Goal: Transaction & Acquisition: Book appointment/travel/reservation

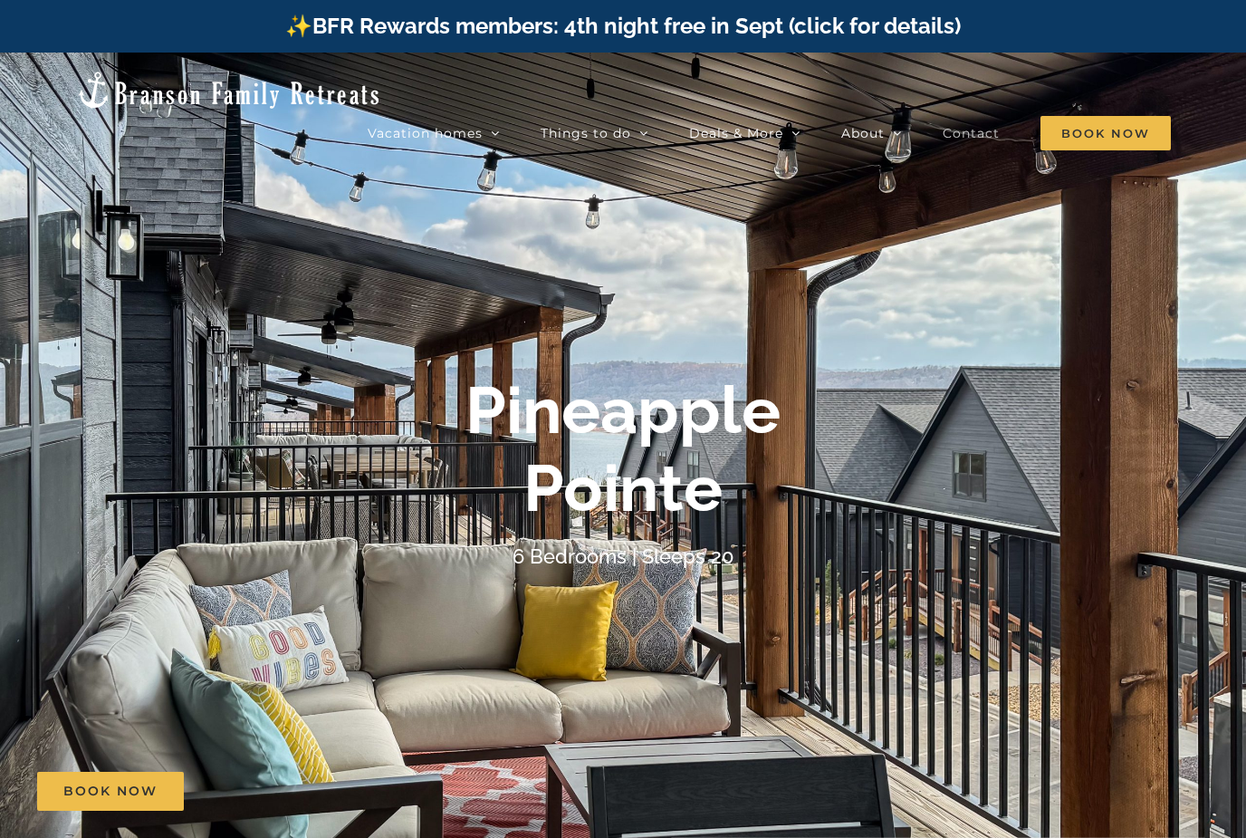
click at [986, 127] on span "Contact" at bounding box center [971, 133] width 57 height 13
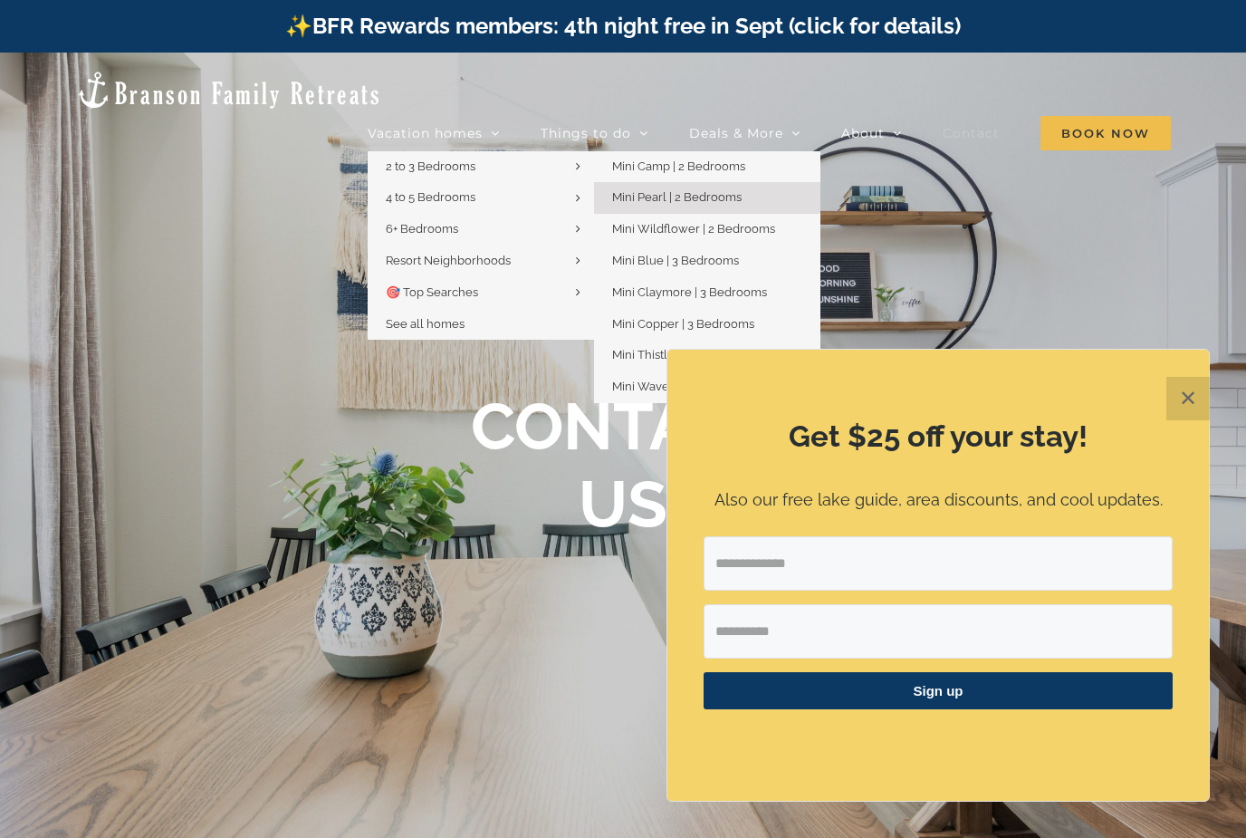
click at [680, 190] on span "Mini Pearl | 2 Bedrooms" at bounding box center [677, 197] width 130 height 14
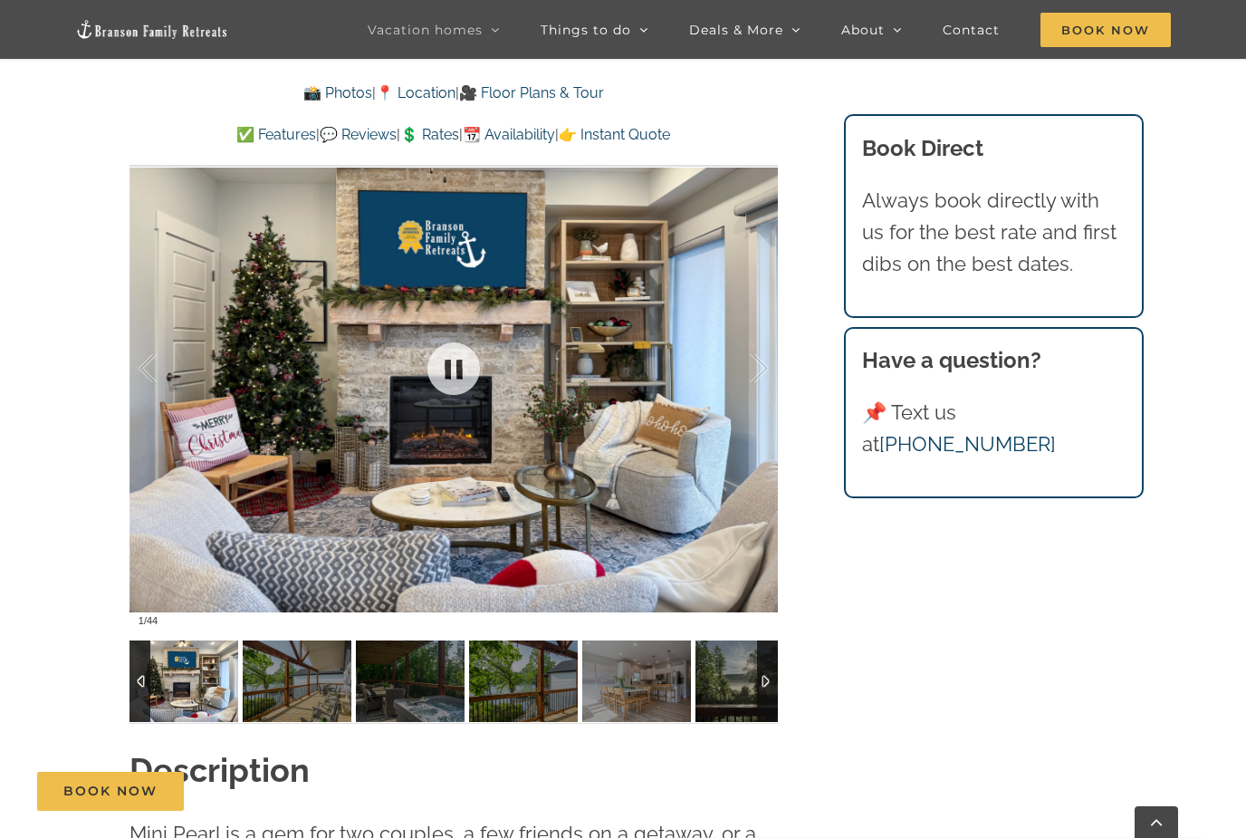
scroll to position [1333, 0]
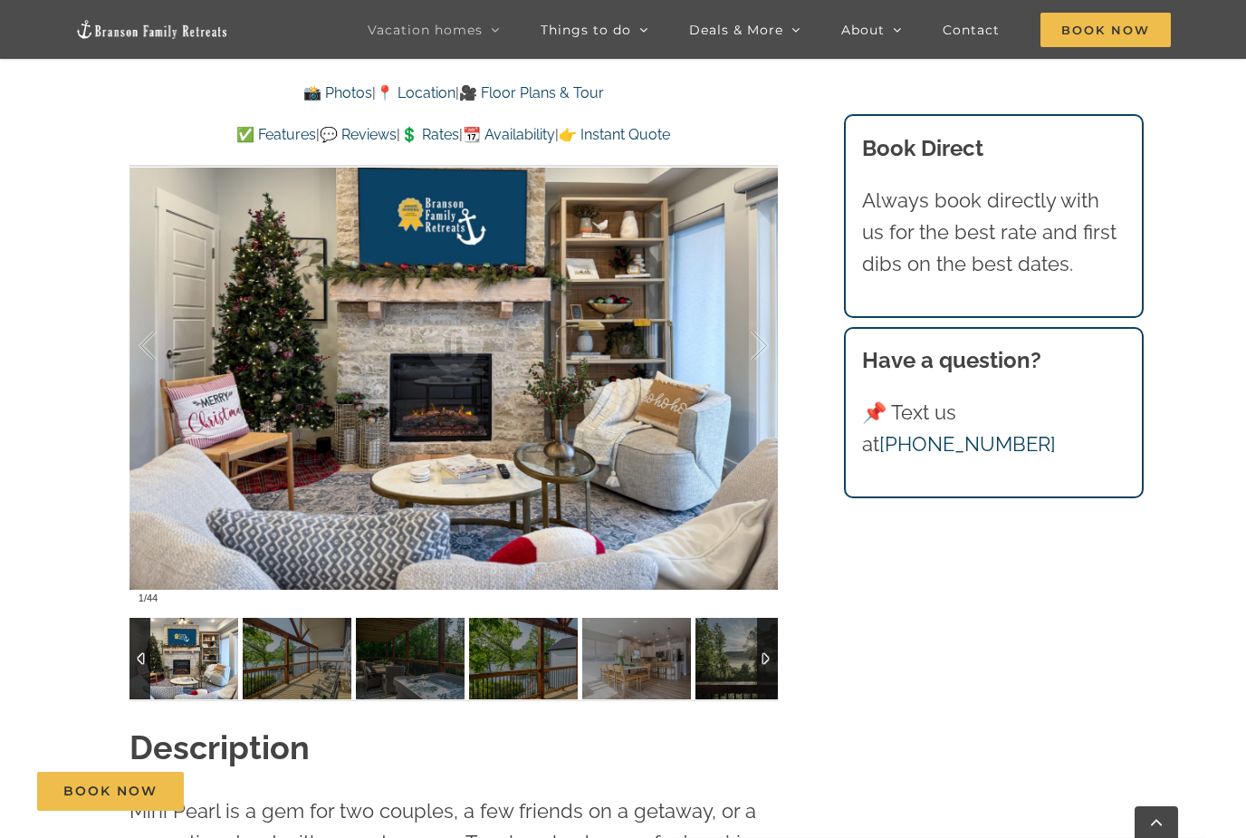
click at [278, 668] on img at bounding box center [297, 659] width 109 height 82
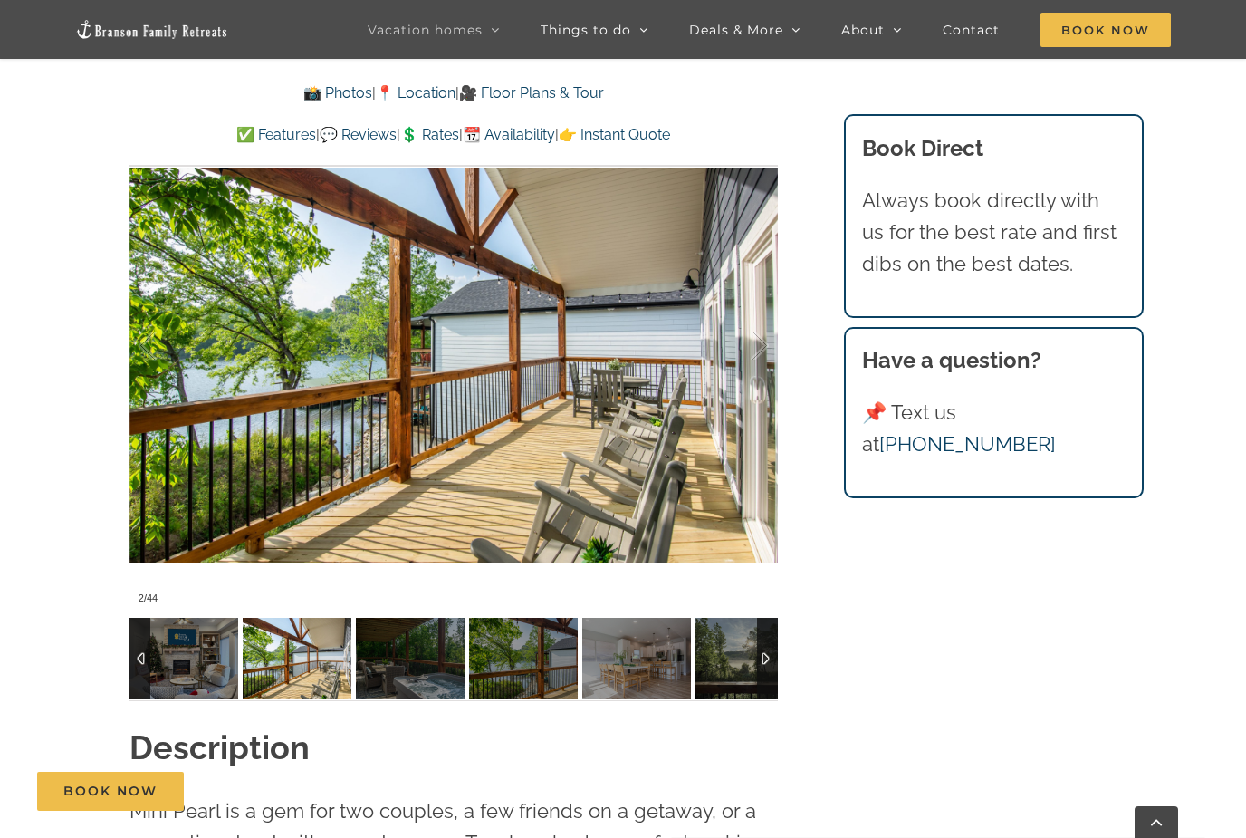
click at [402, 663] on img at bounding box center [410, 659] width 109 height 82
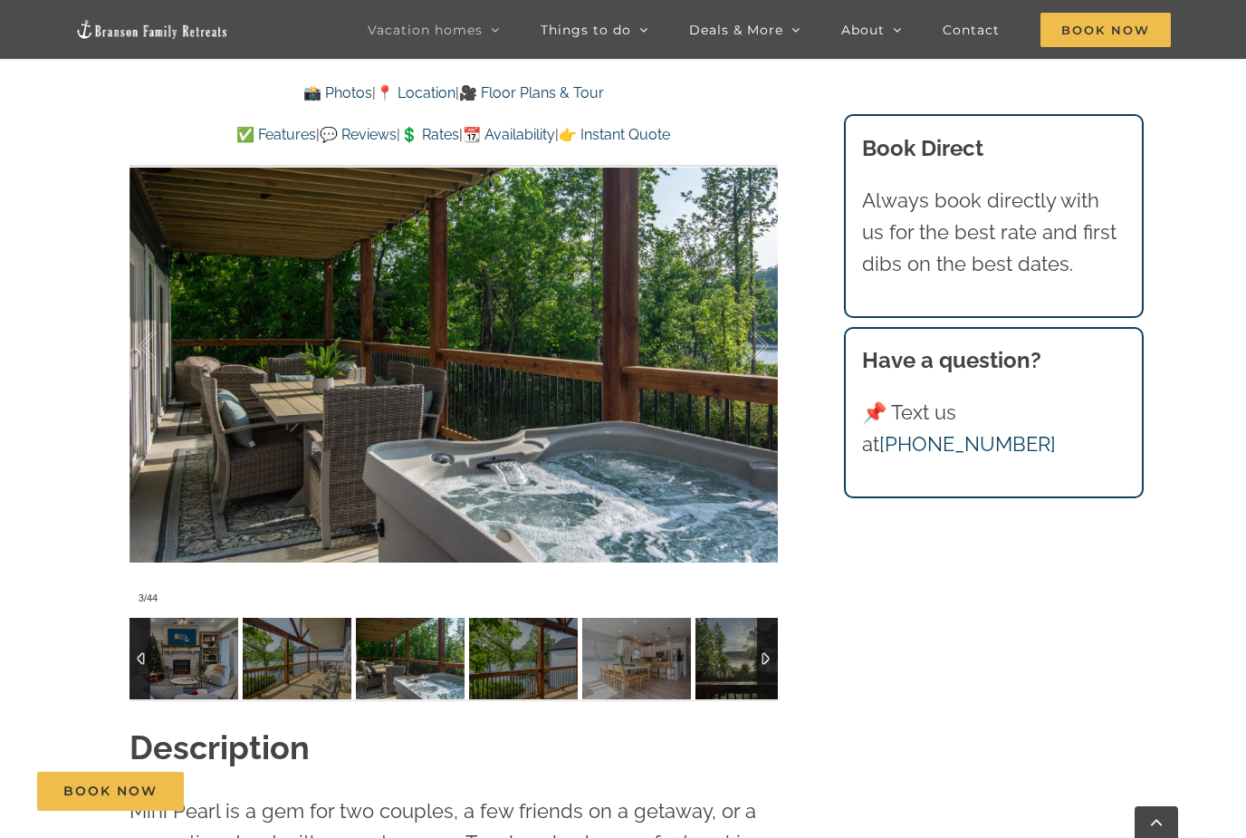
click at [522, 663] on img at bounding box center [523, 659] width 109 height 82
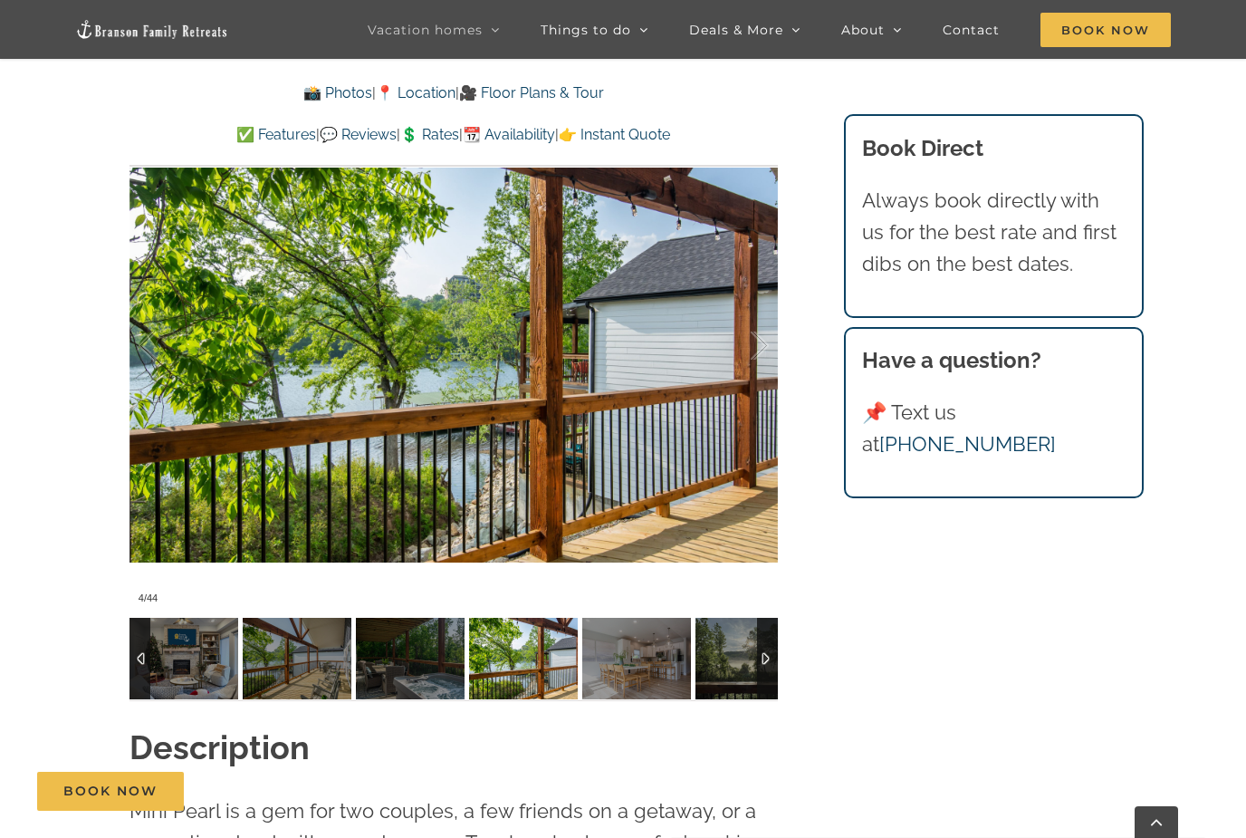
click at [624, 664] on img at bounding box center [636, 659] width 109 height 82
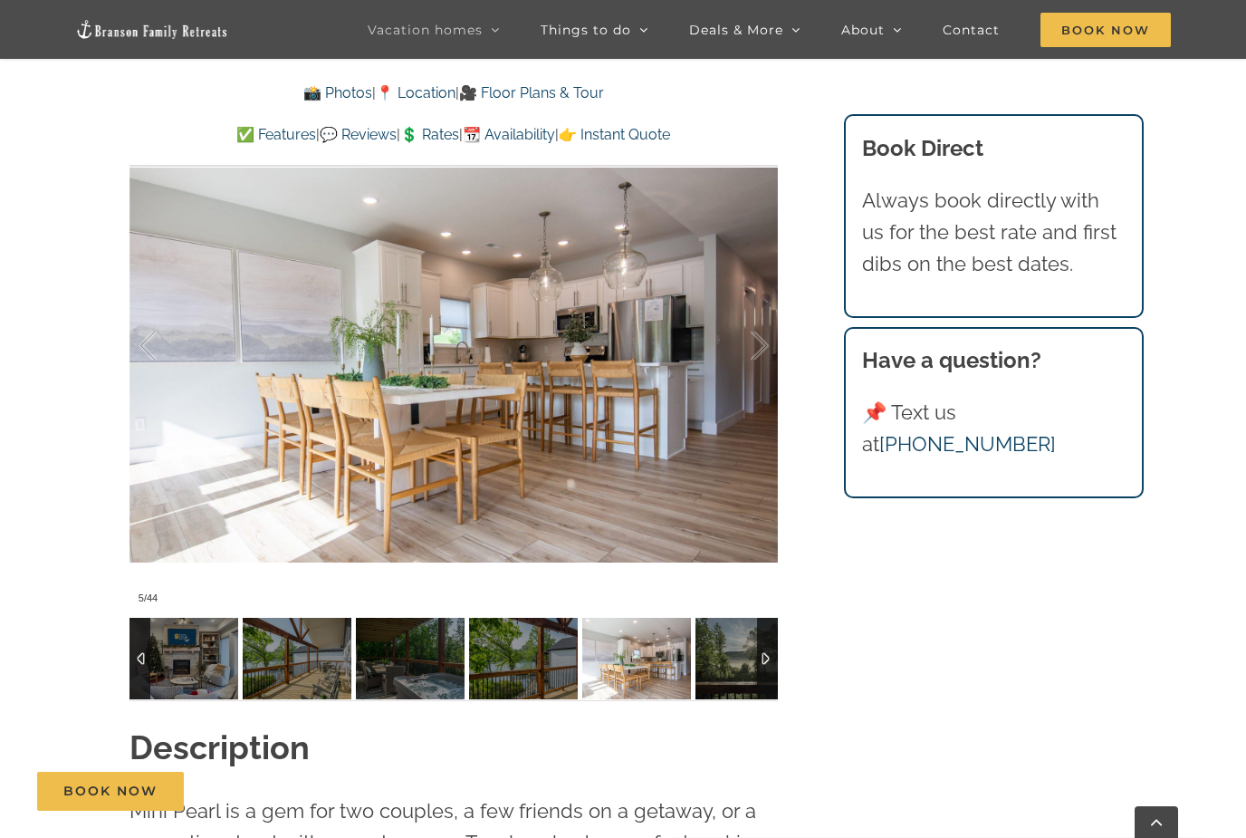
click at [729, 670] on img at bounding box center [750, 659] width 109 height 82
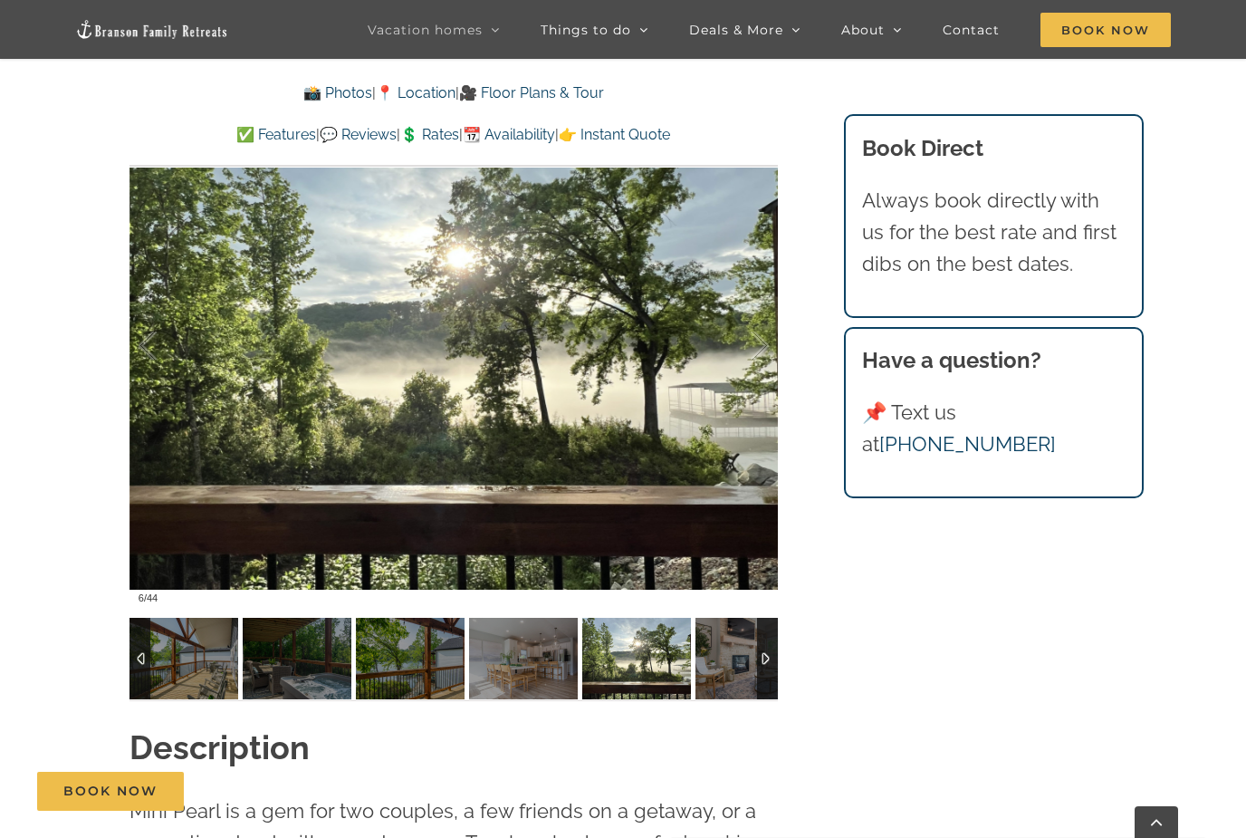
click at [729, 667] on img at bounding box center [750, 659] width 109 height 82
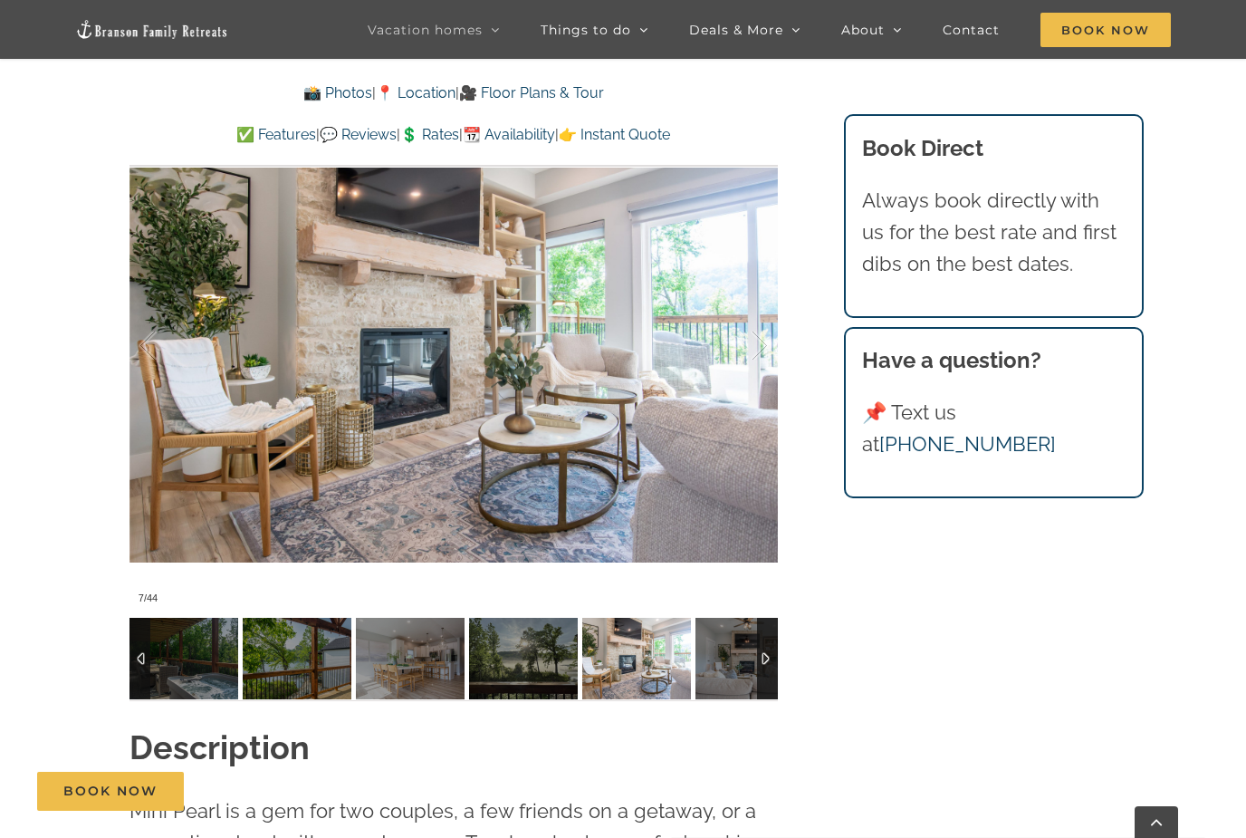
click at [764, 661] on div at bounding box center [767, 659] width 21 height 82
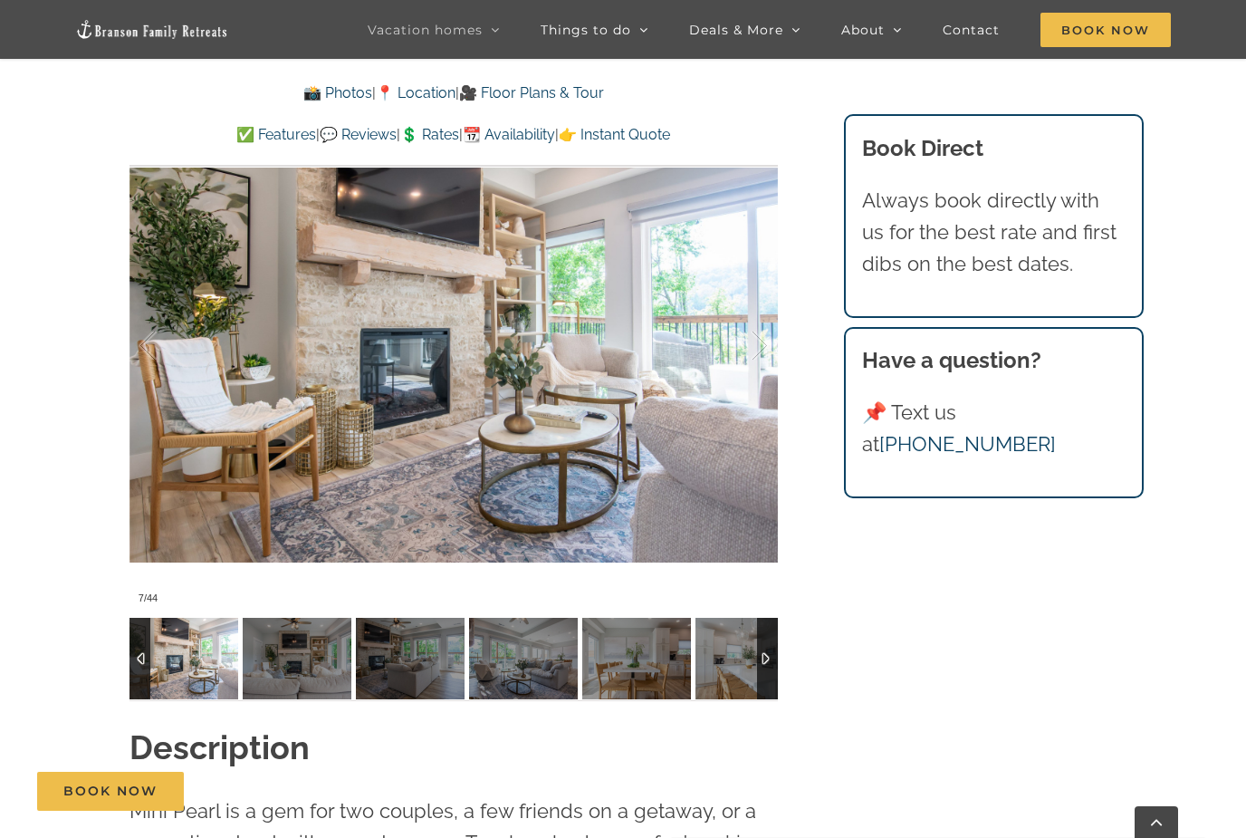
click at [381, 654] on img at bounding box center [410, 659] width 109 height 82
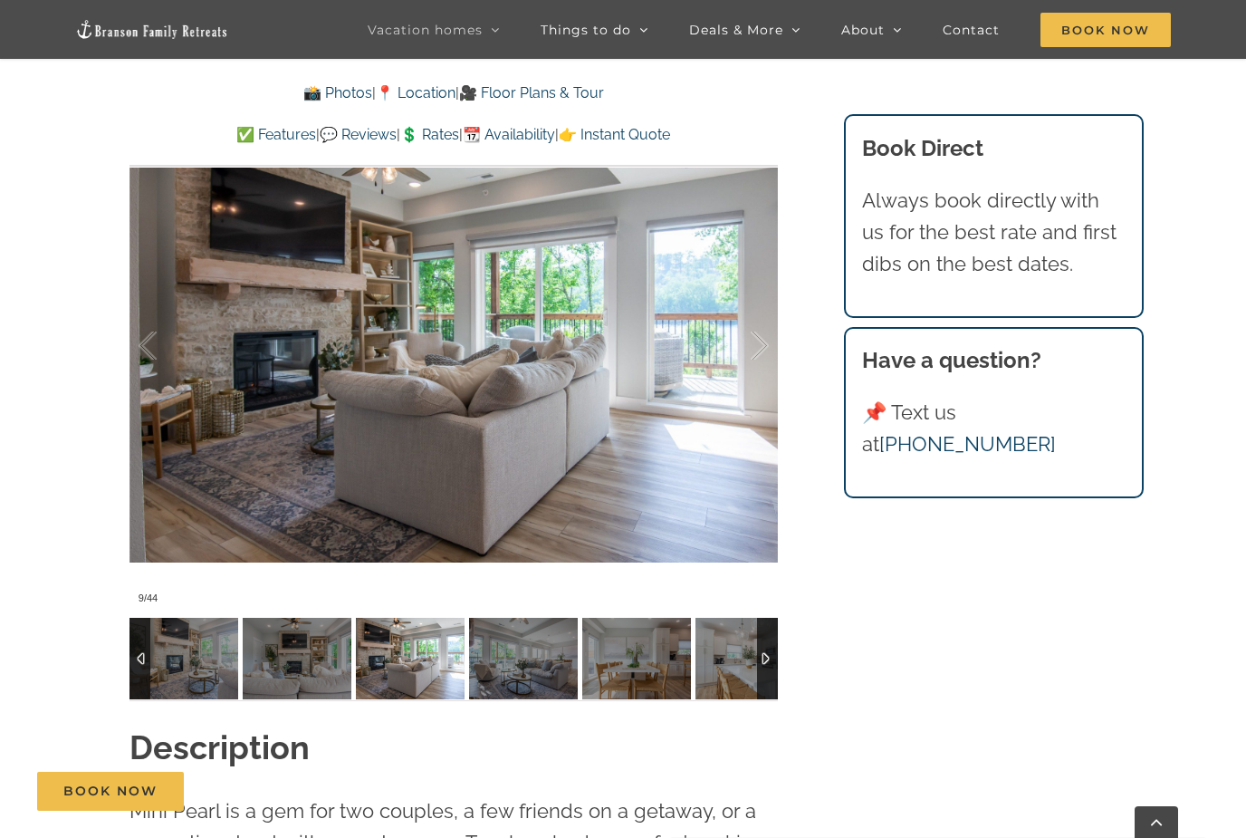
click at [494, 648] on img at bounding box center [523, 659] width 109 height 82
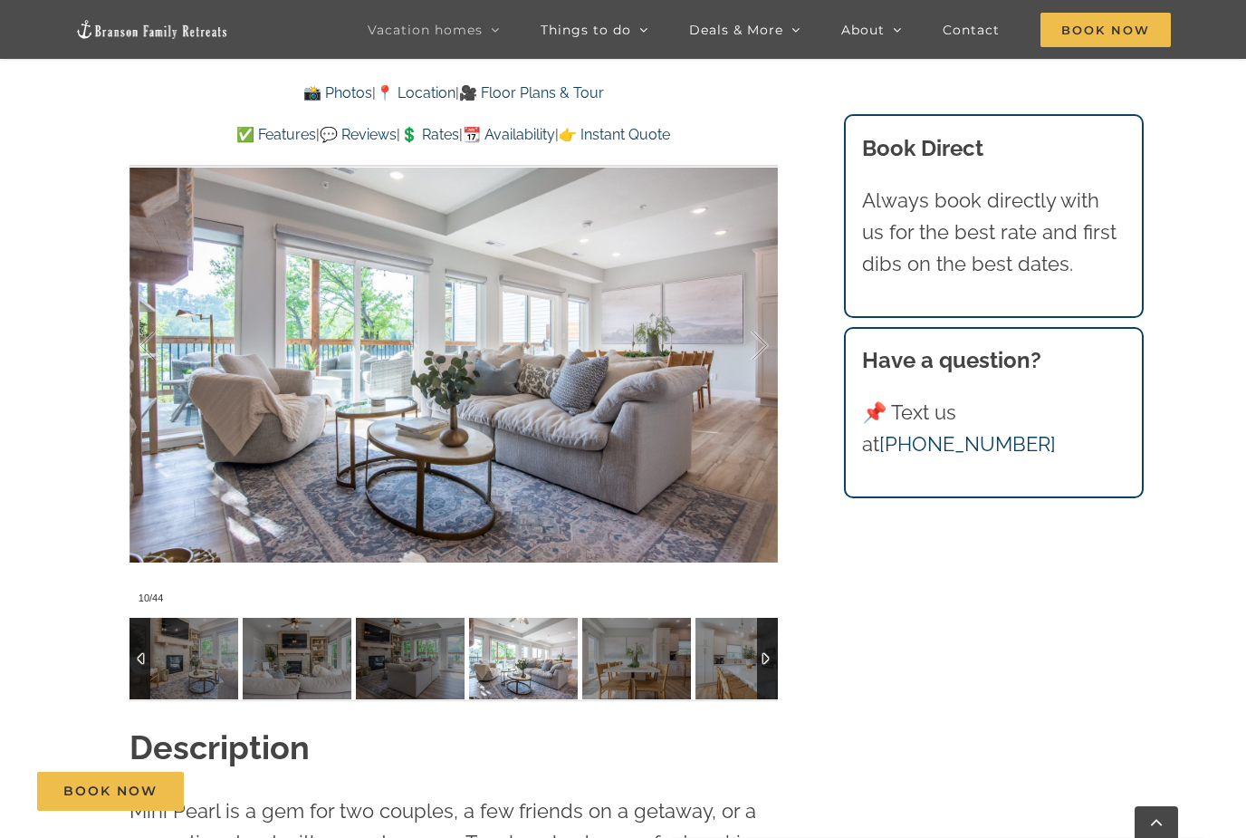
click at [622, 664] on img at bounding box center [636, 659] width 109 height 82
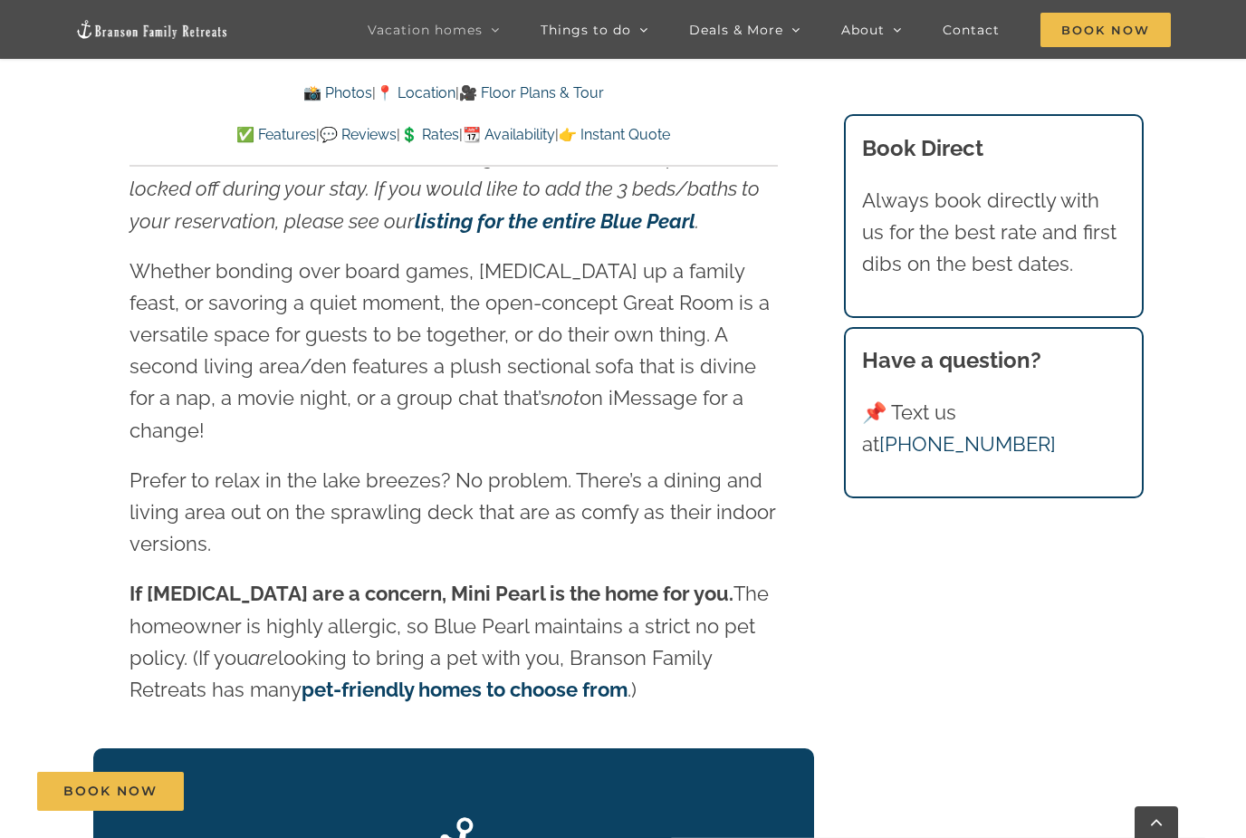
scroll to position [2245, 0]
click at [461, 218] on icon "listing for the entire Blue Pearl" at bounding box center [555, 222] width 281 height 24
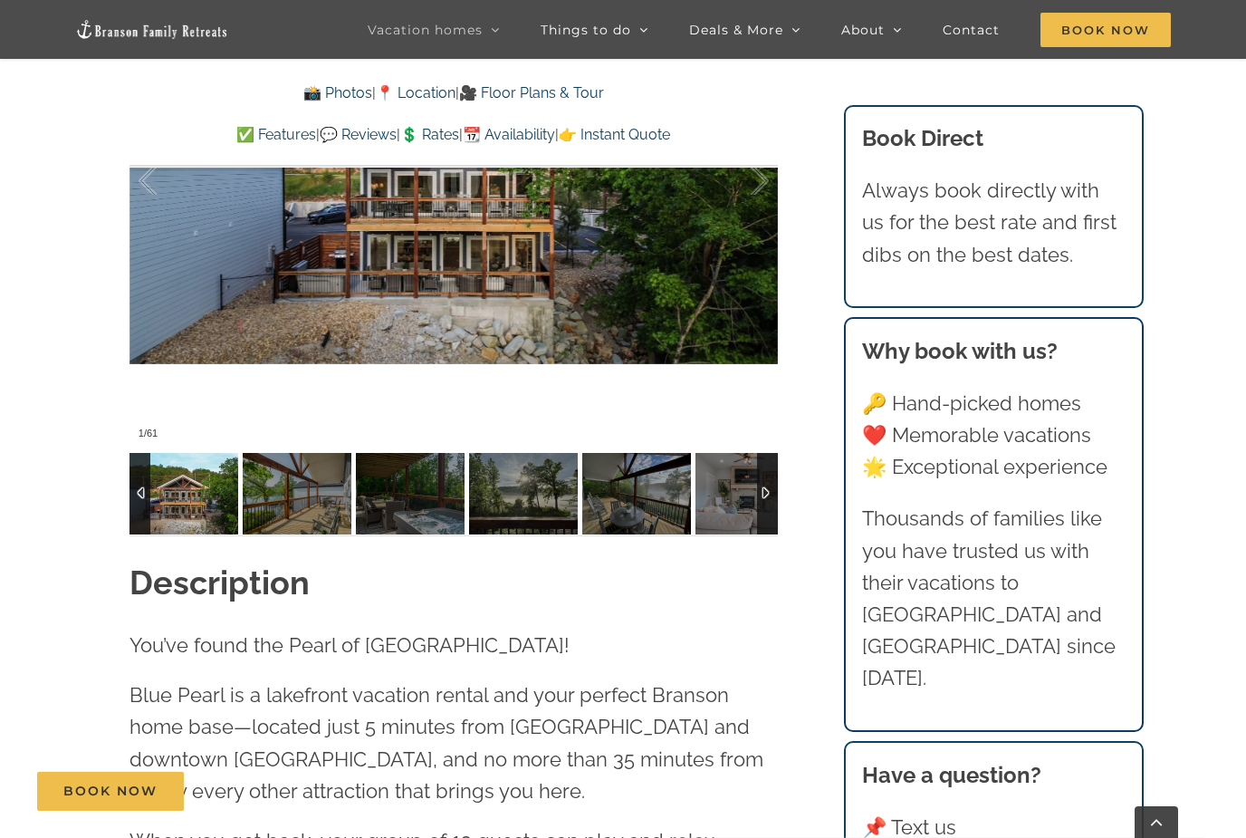
scroll to position [1507, 0]
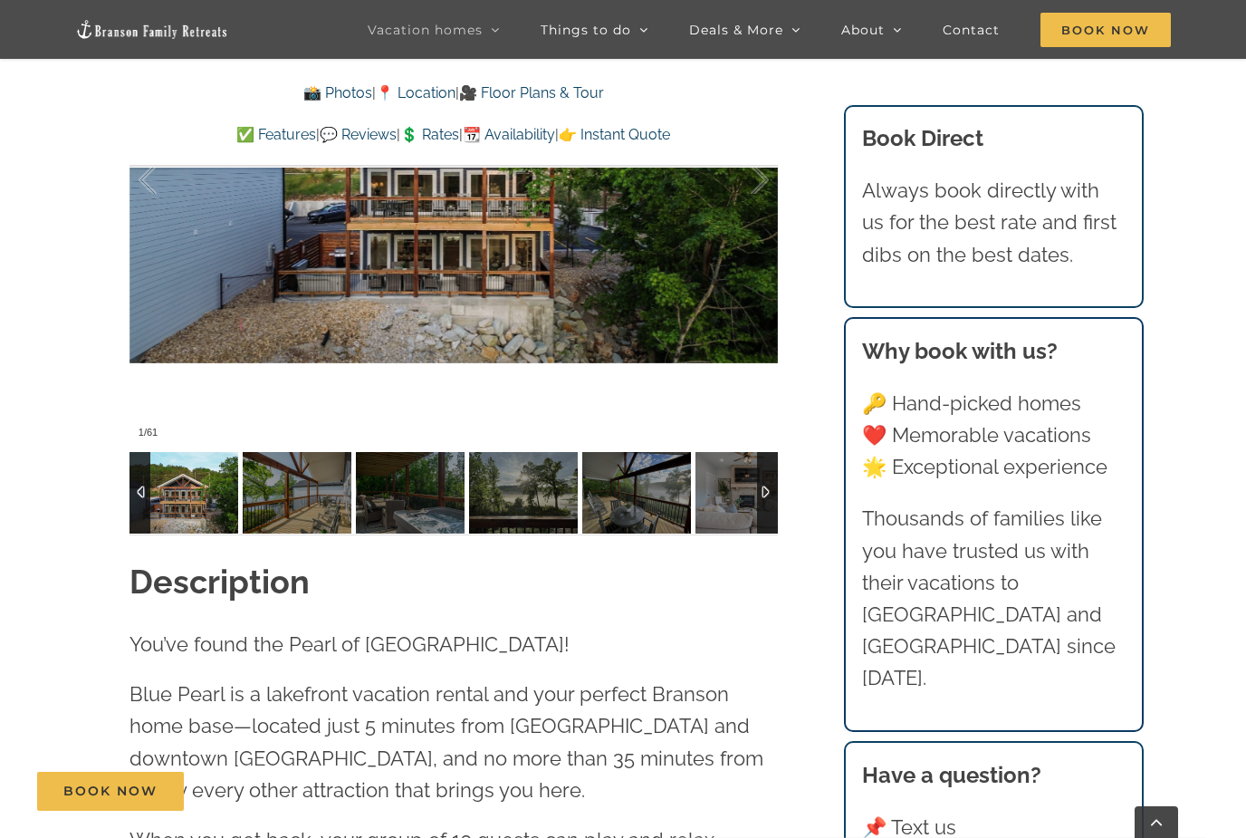
click at [265, 486] on img at bounding box center [297, 493] width 109 height 82
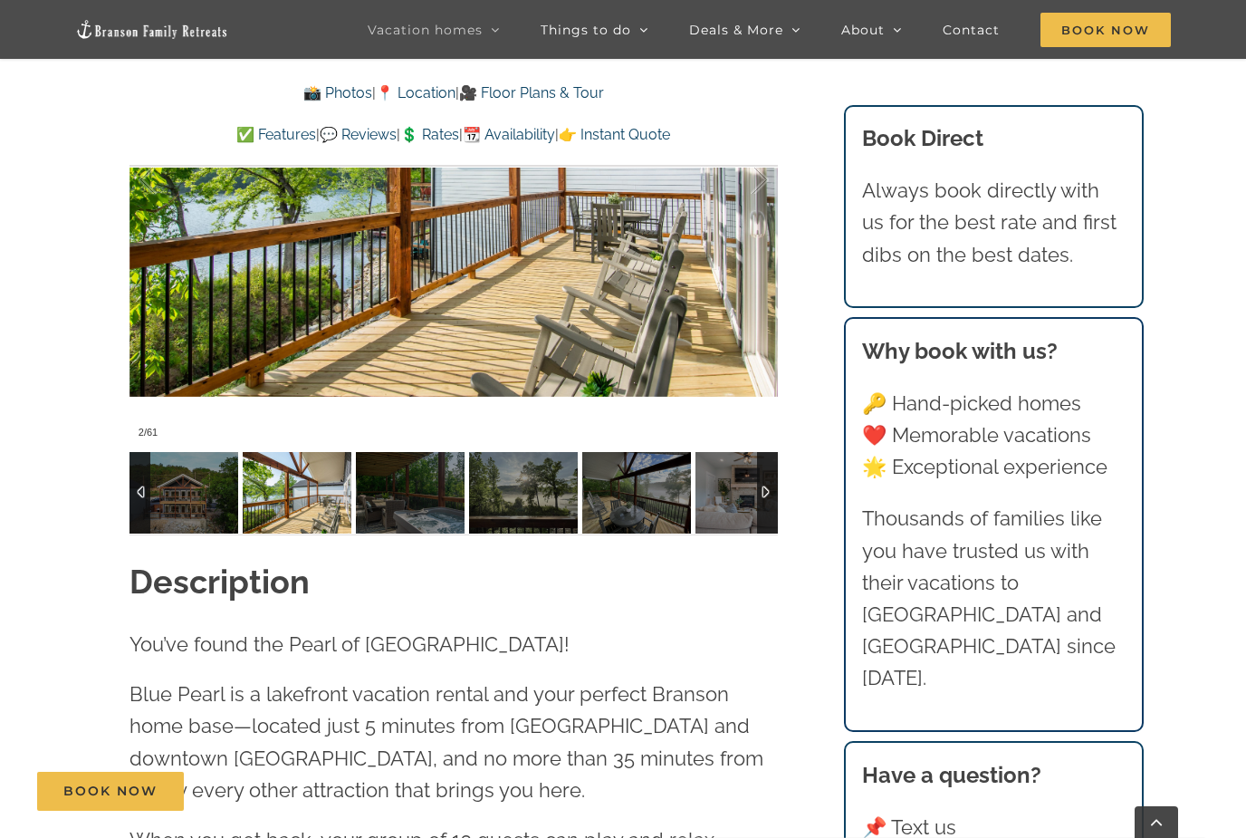
click at [417, 499] on img at bounding box center [410, 493] width 109 height 82
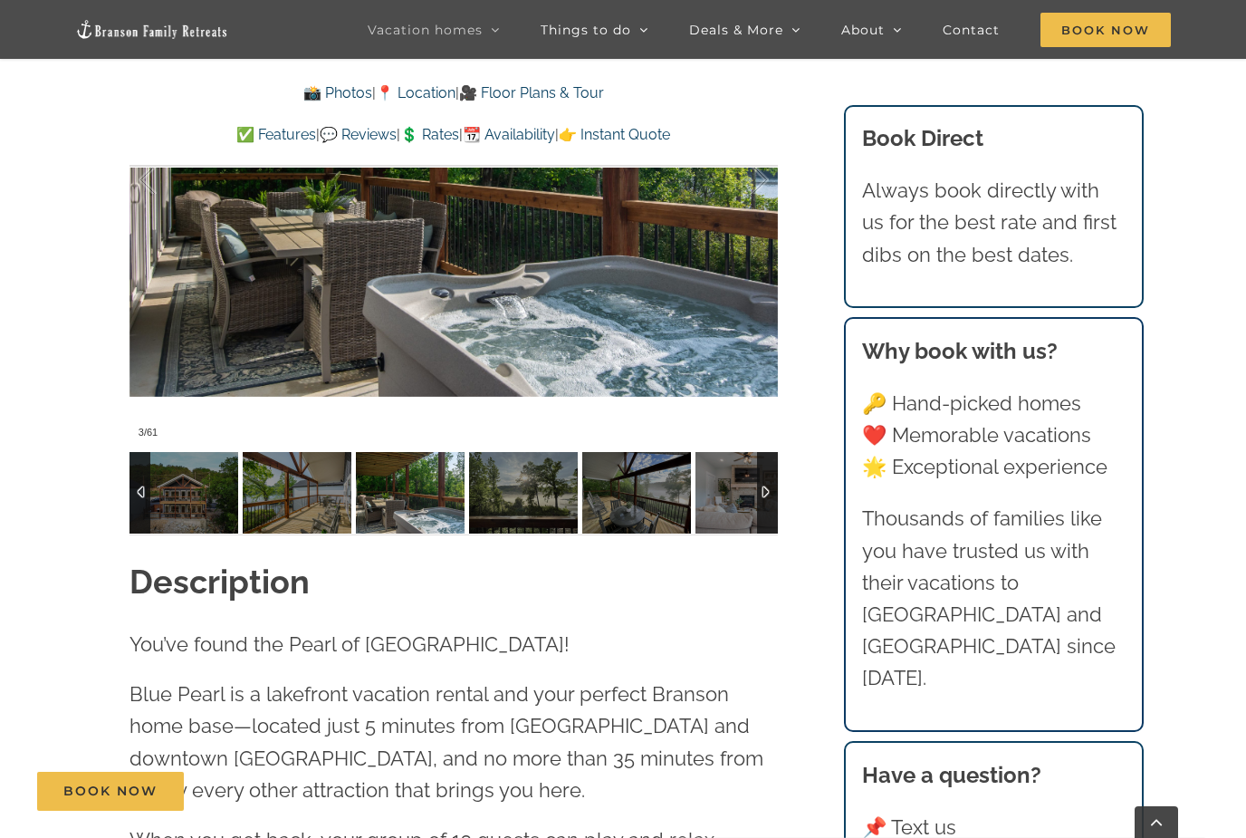
click at [506, 499] on img at bounding box center [523, 493] width 109 height 82
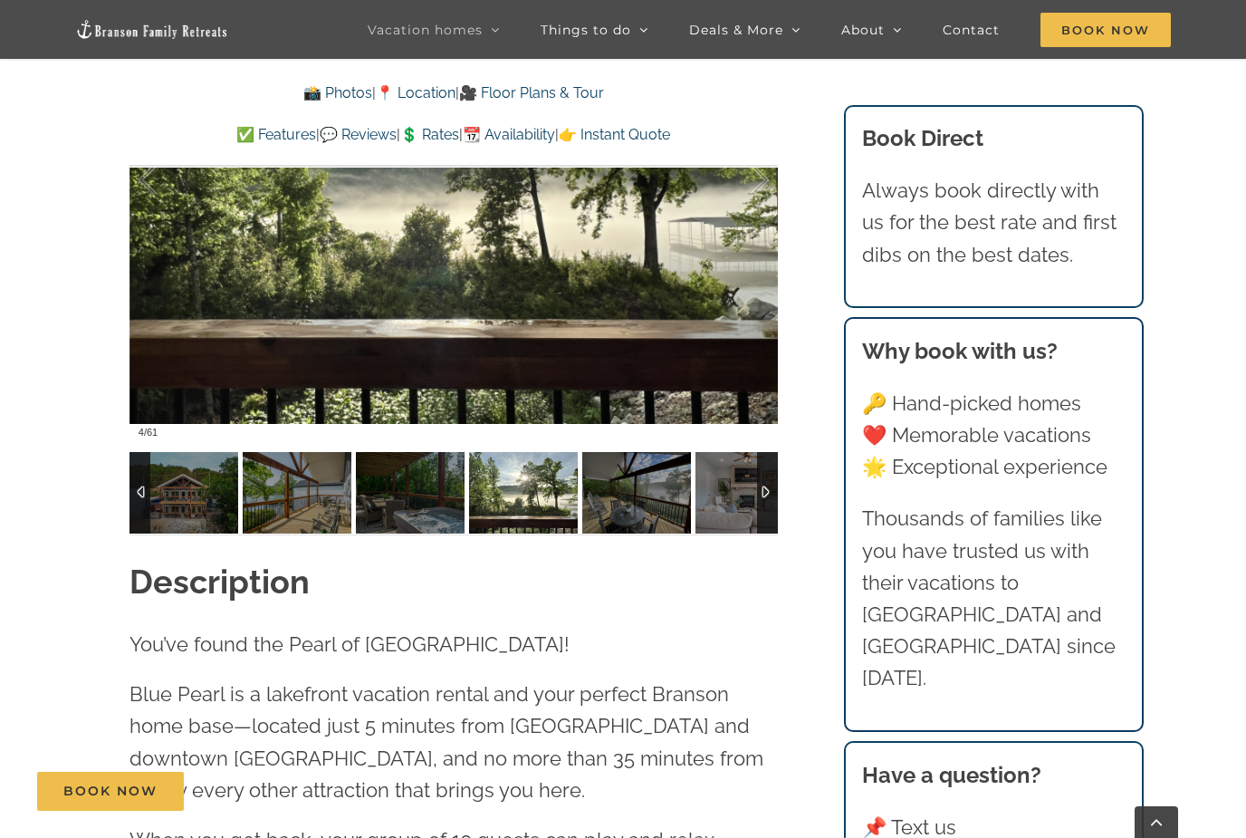
click at [615, 495] on img at bounding box center [636, 493] width 109 height 82
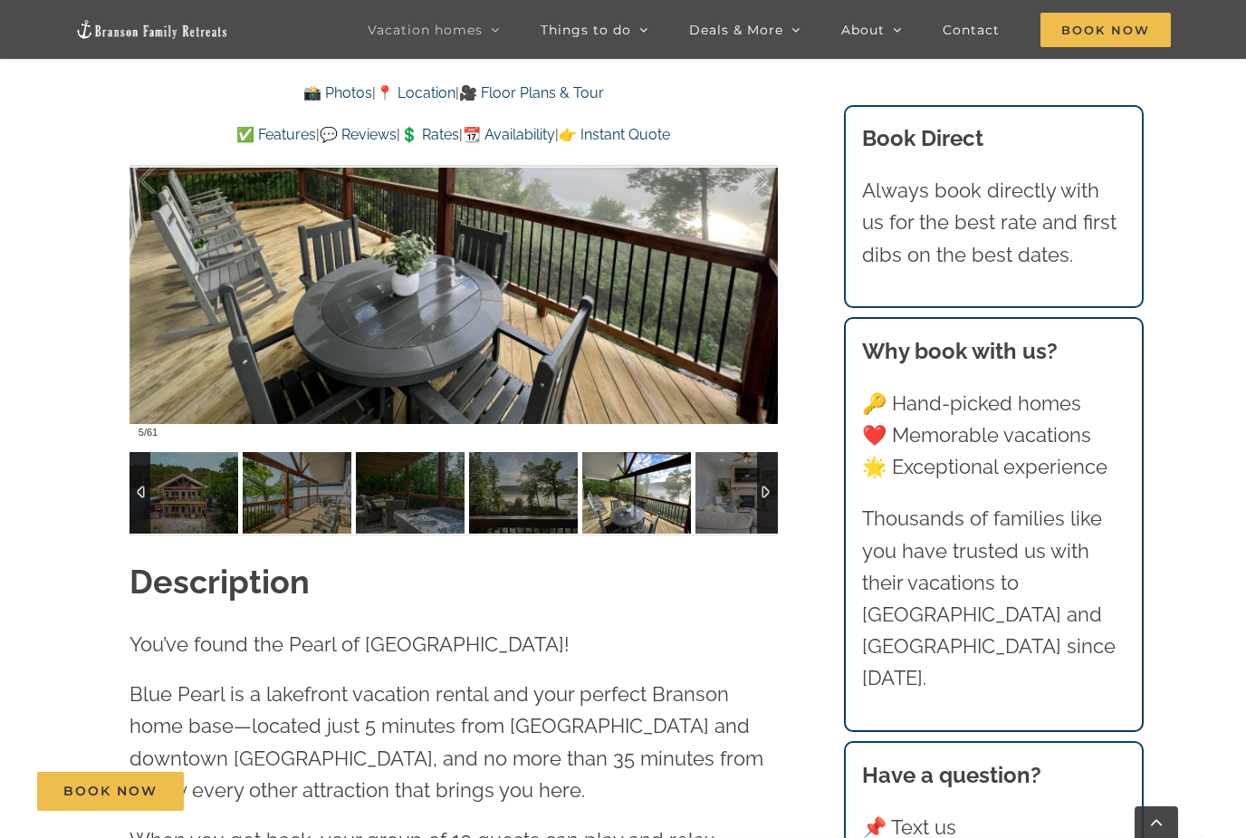
click at [757, 489] on div at bounding box center [767, 493] width 21 height 82
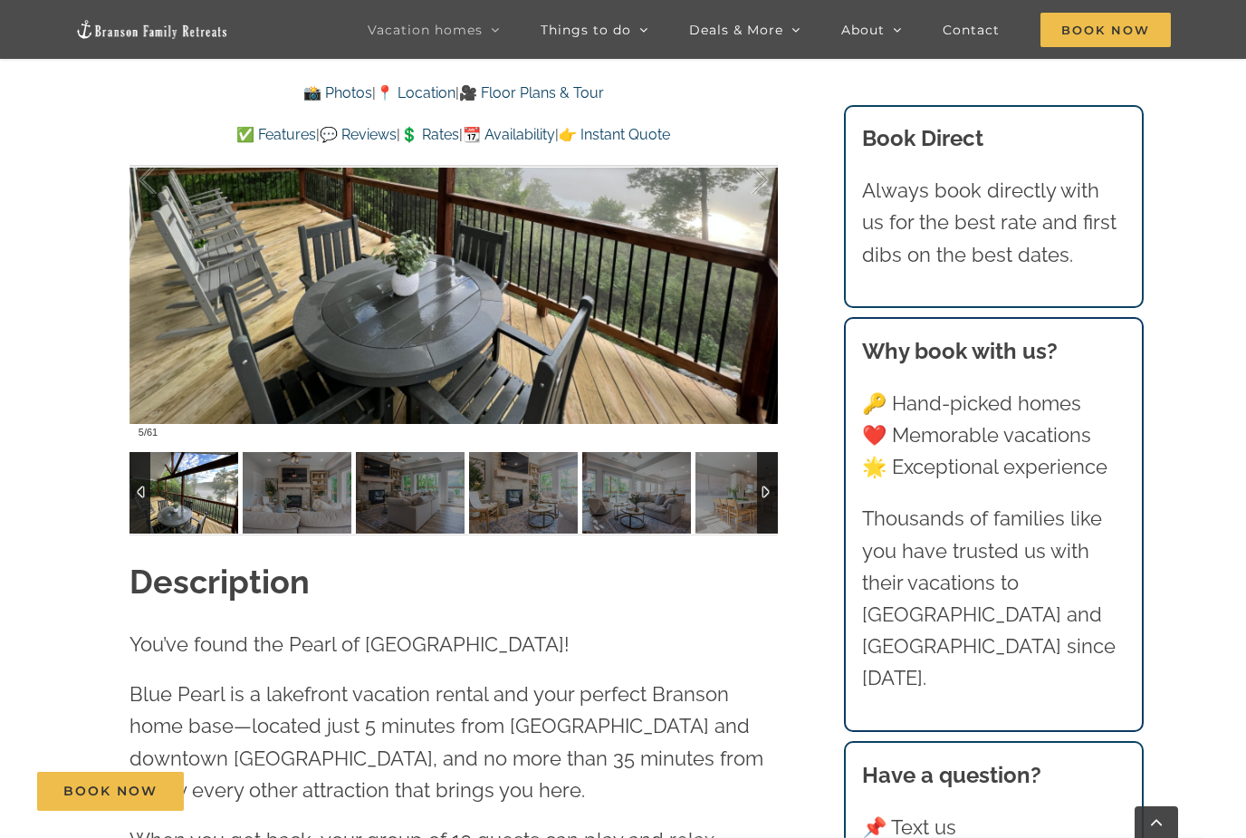
click at [763, 490] on div at bounding box center [767, 493] width 21 height 82
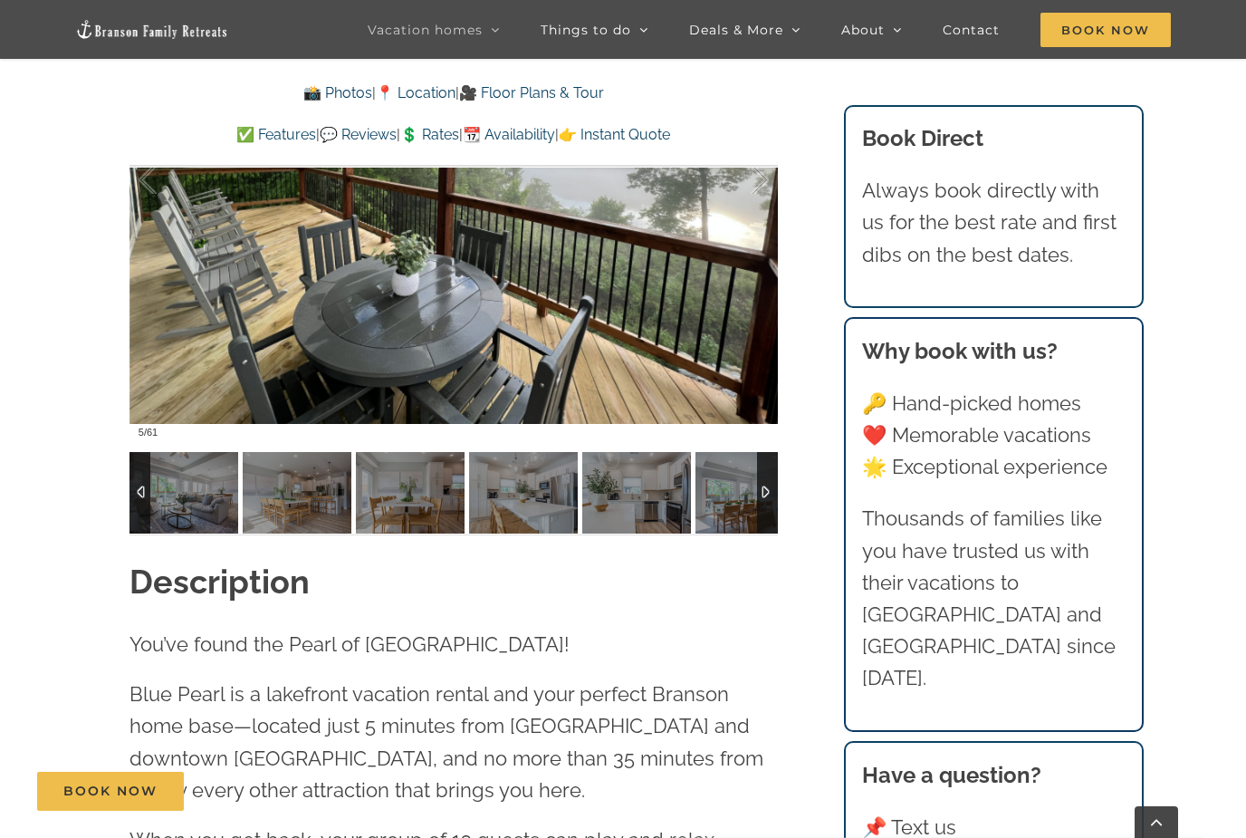
click at [763, 490] on div at bounding box center [767, 493] width 21 height 82
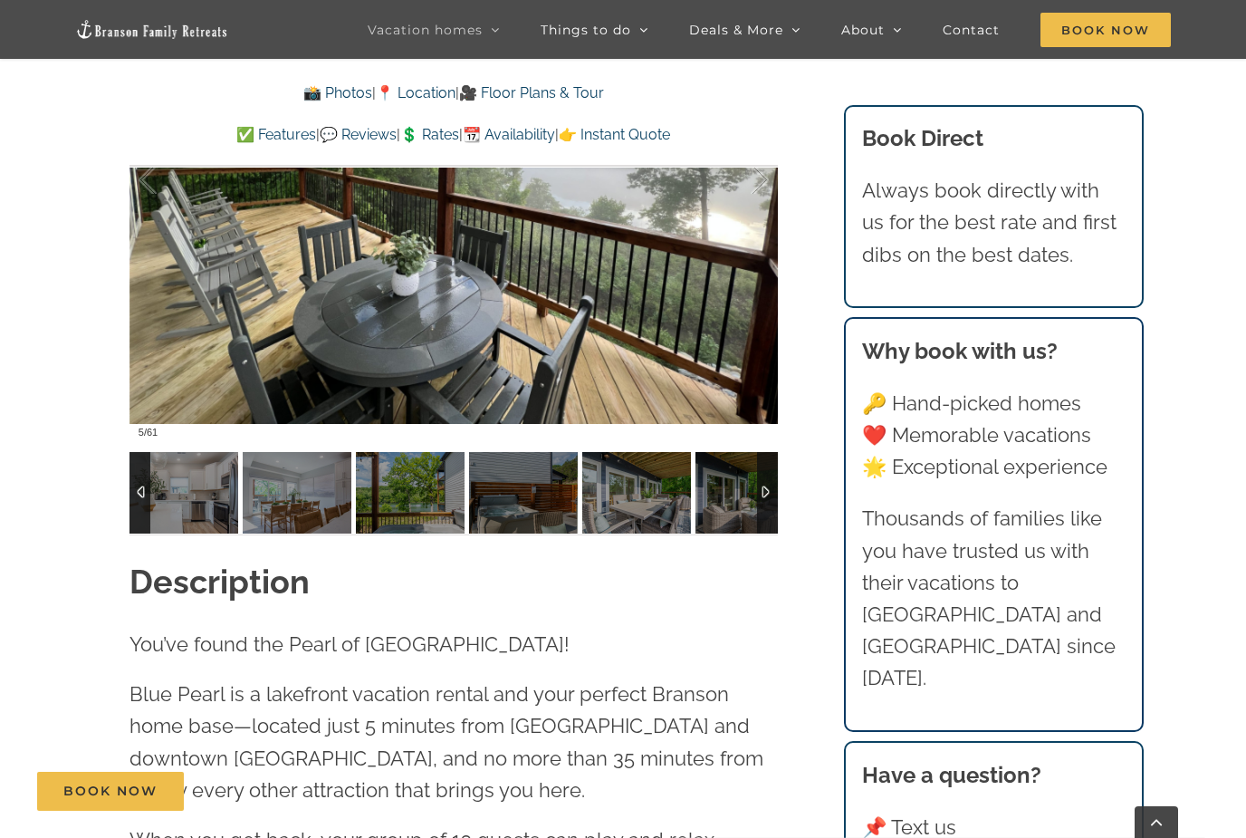
click at [548, 508] on img at bounding box center [523, 493] width 109 height 82
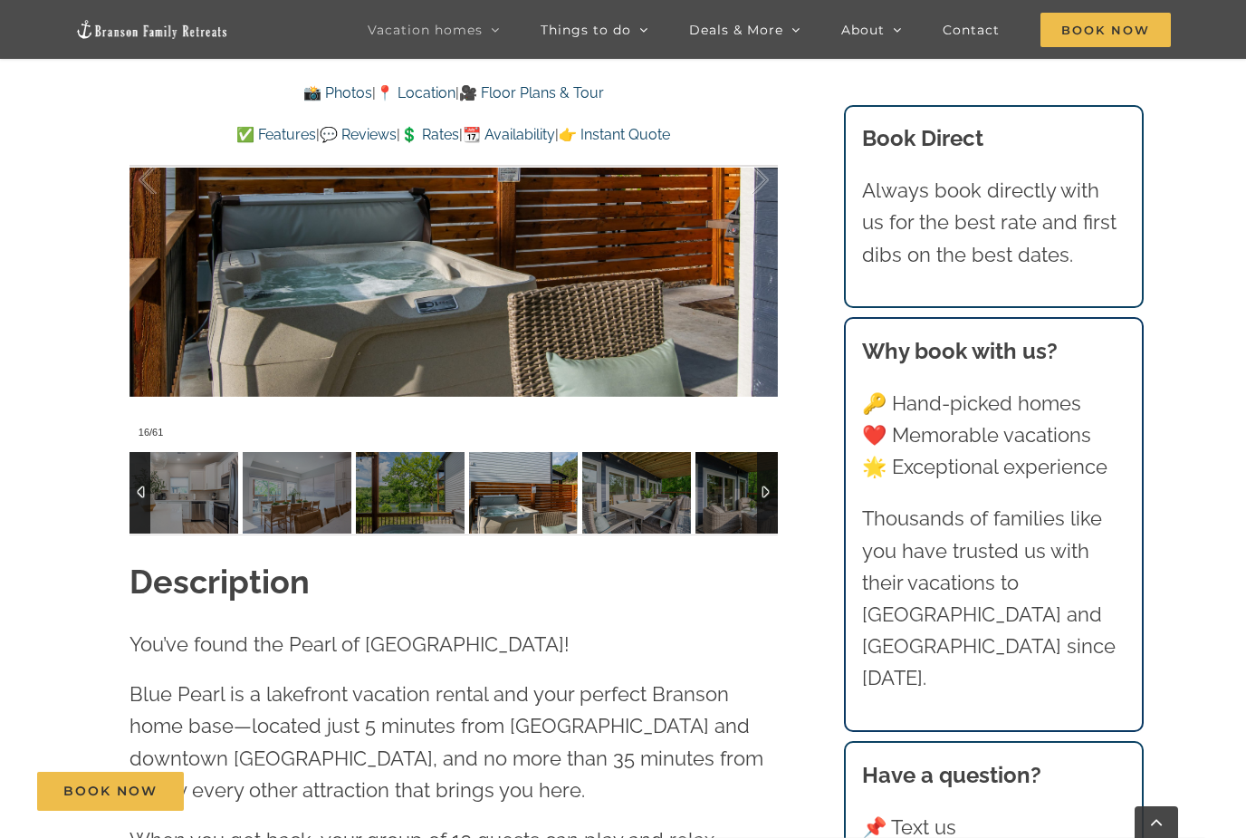
click at [762, 492] on div at bounding box center [767, 493] width 21 height 82
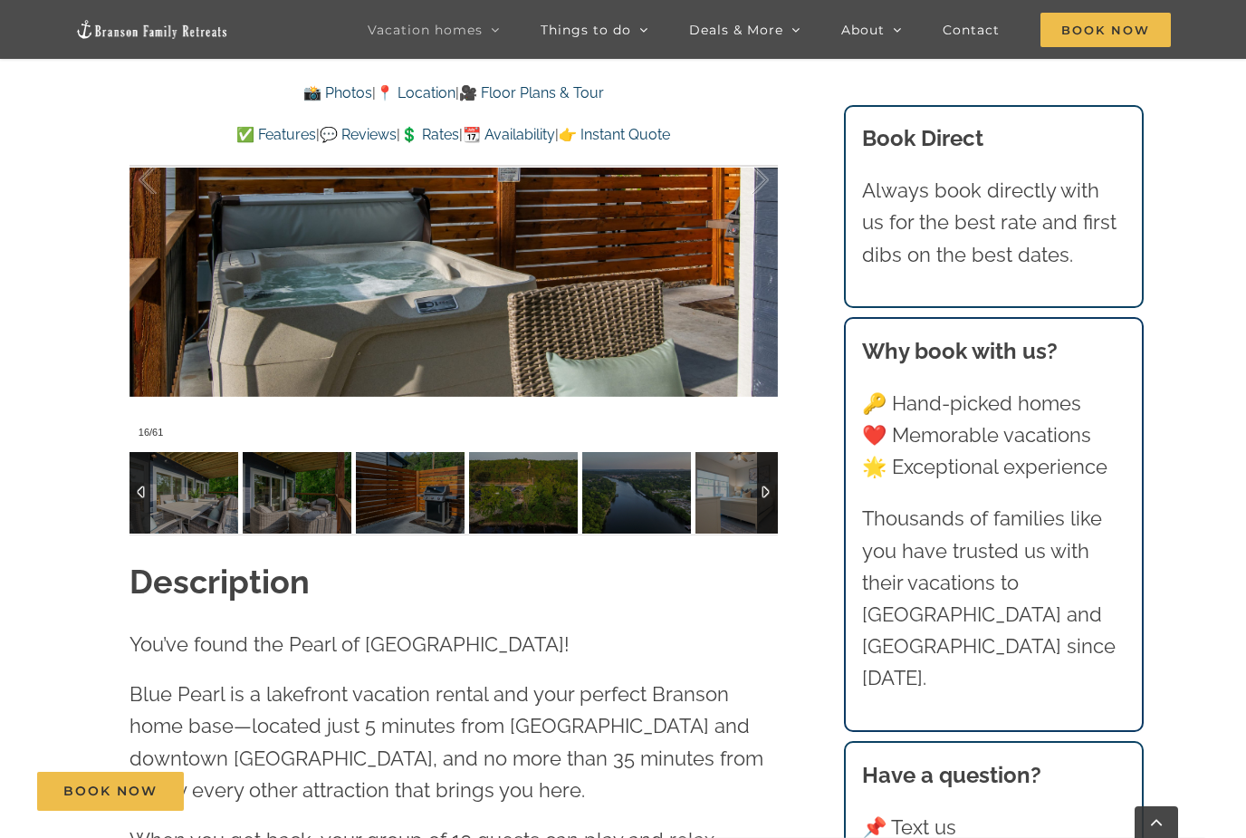
click at [374, 507] on img at bounding box center [410, 493] width 109 height 82
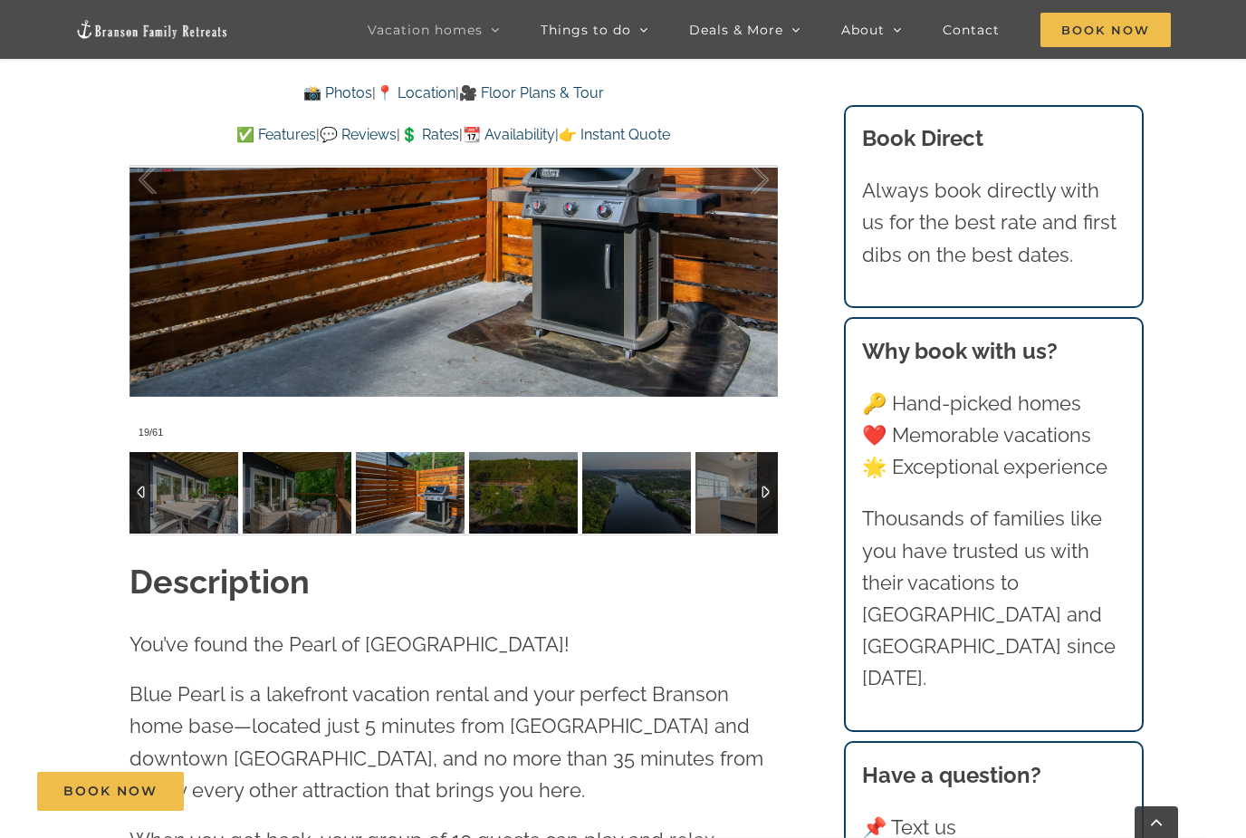
click at [523, 506] on img at bounding box center [523, 493] width 109 height 82
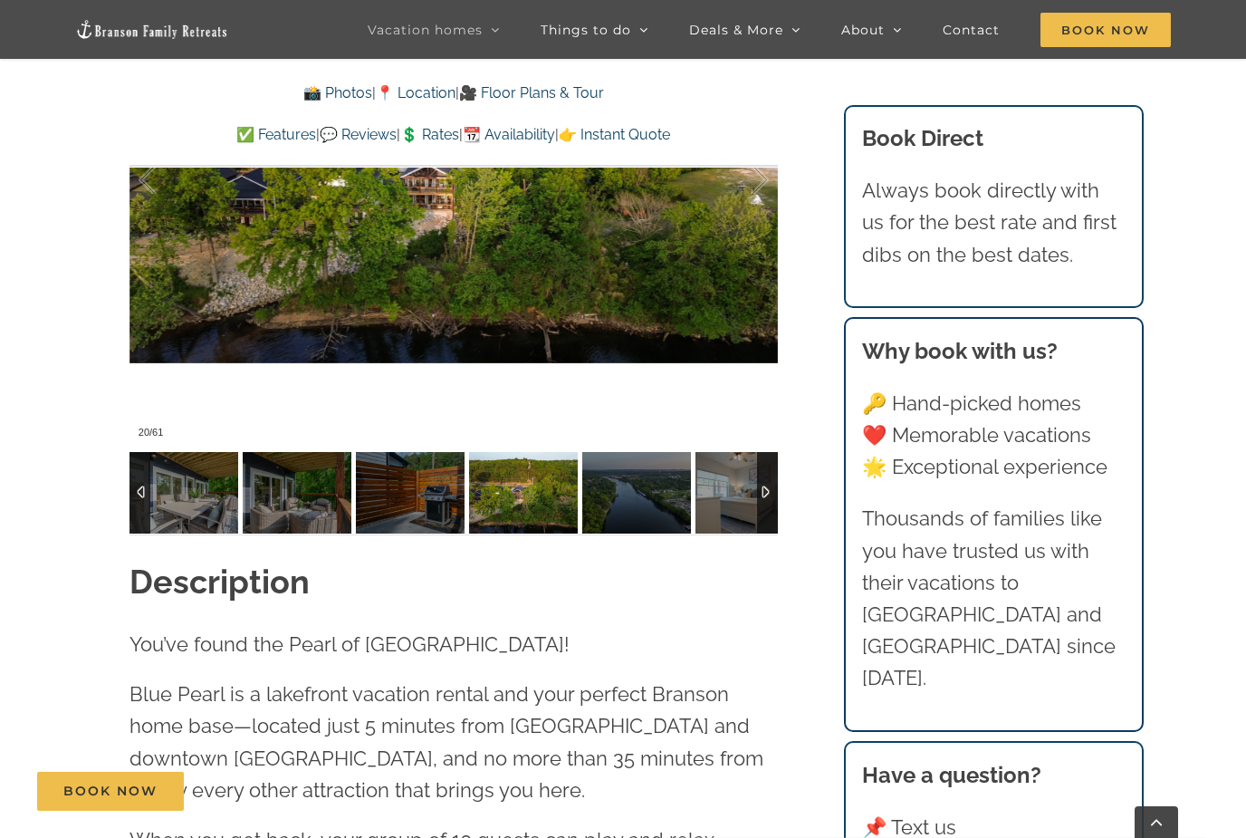
click at [635, 500] on img at bounding box center [636, 493] width 109 height 82
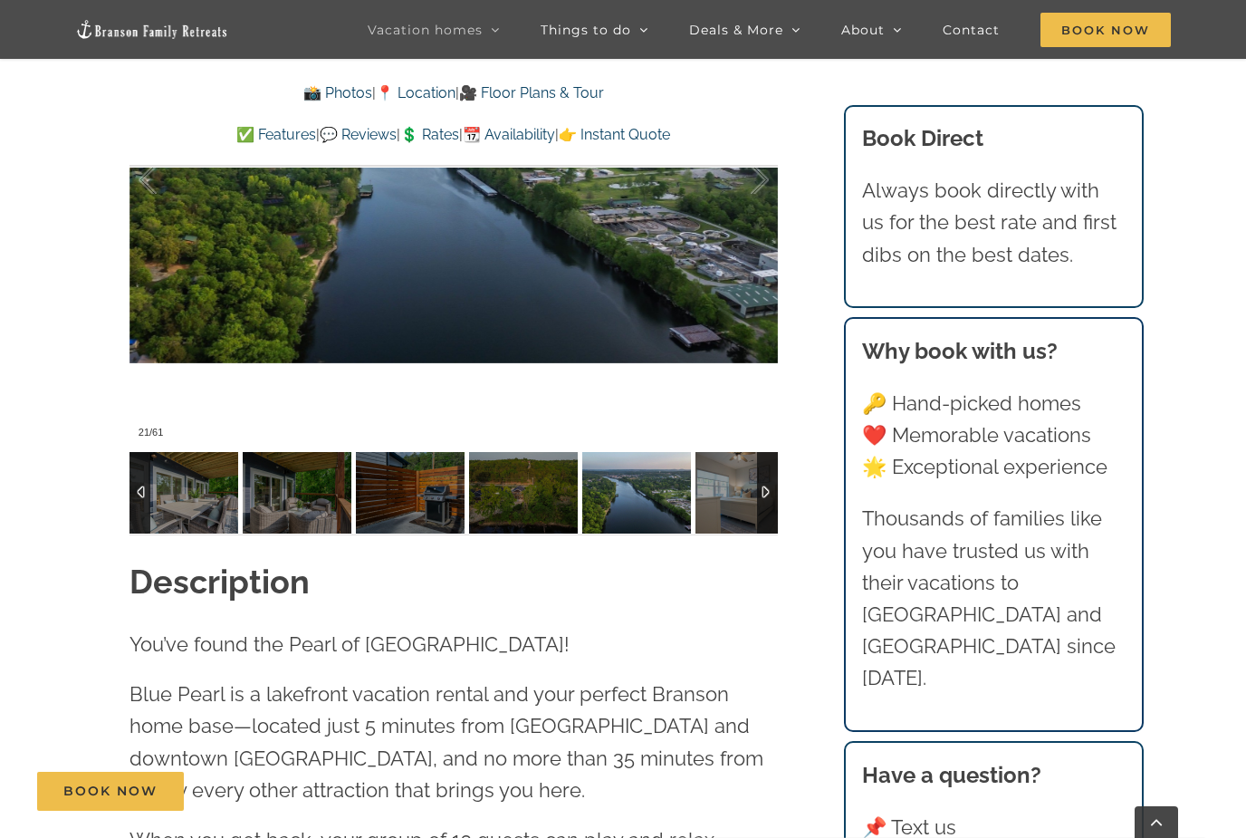
click at [739, 499] on img at bounding box center [750, 493] width 109 height 82
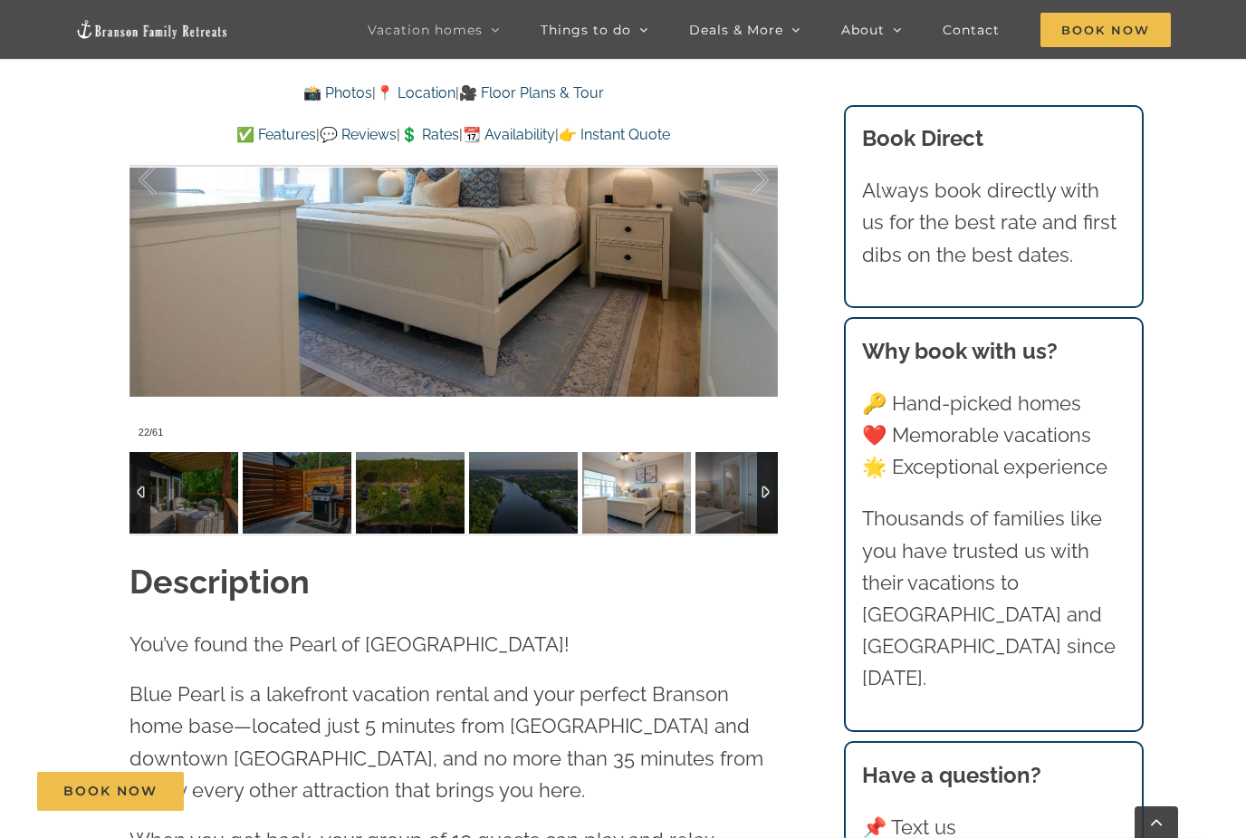
click at [765, 489] on div at bounding box center [767, 493] width 21 height 82
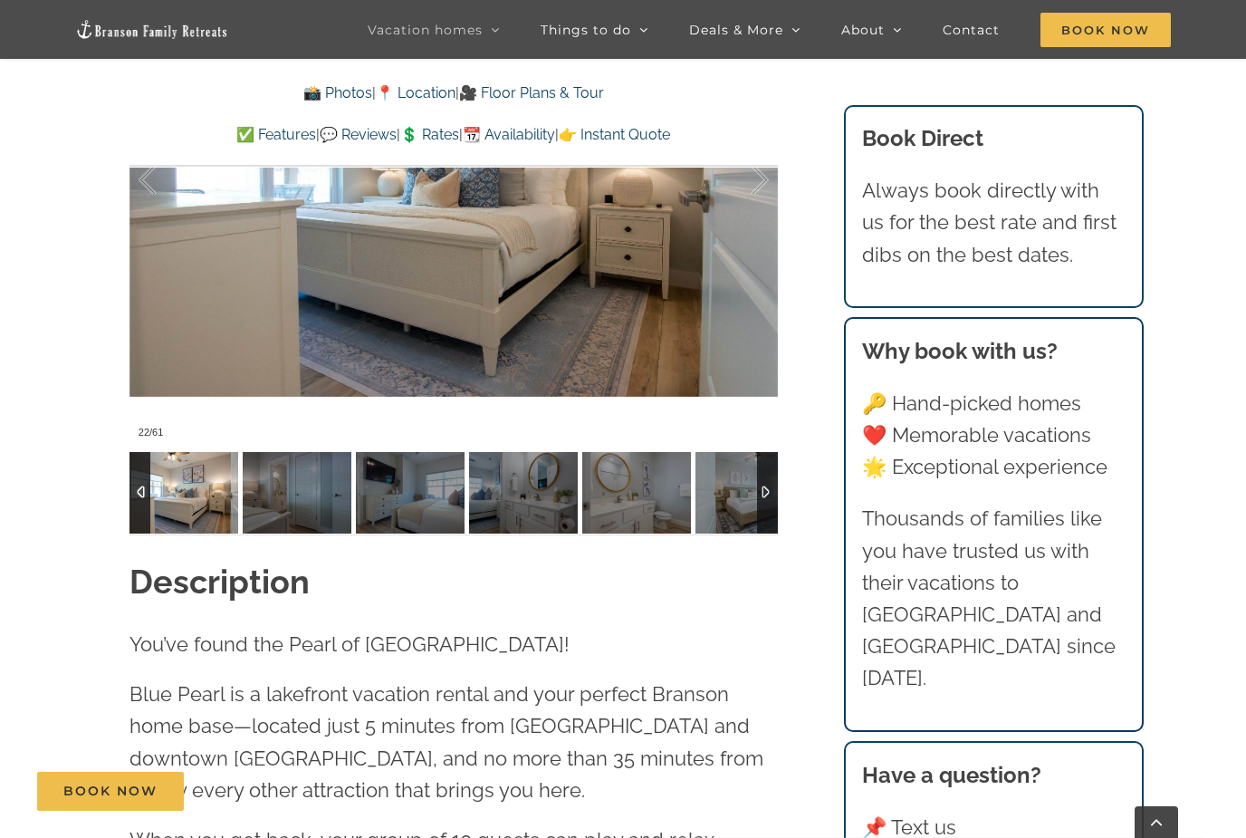
click at [529, 493] on img at bounding box center [523, 493] width 109 height 82
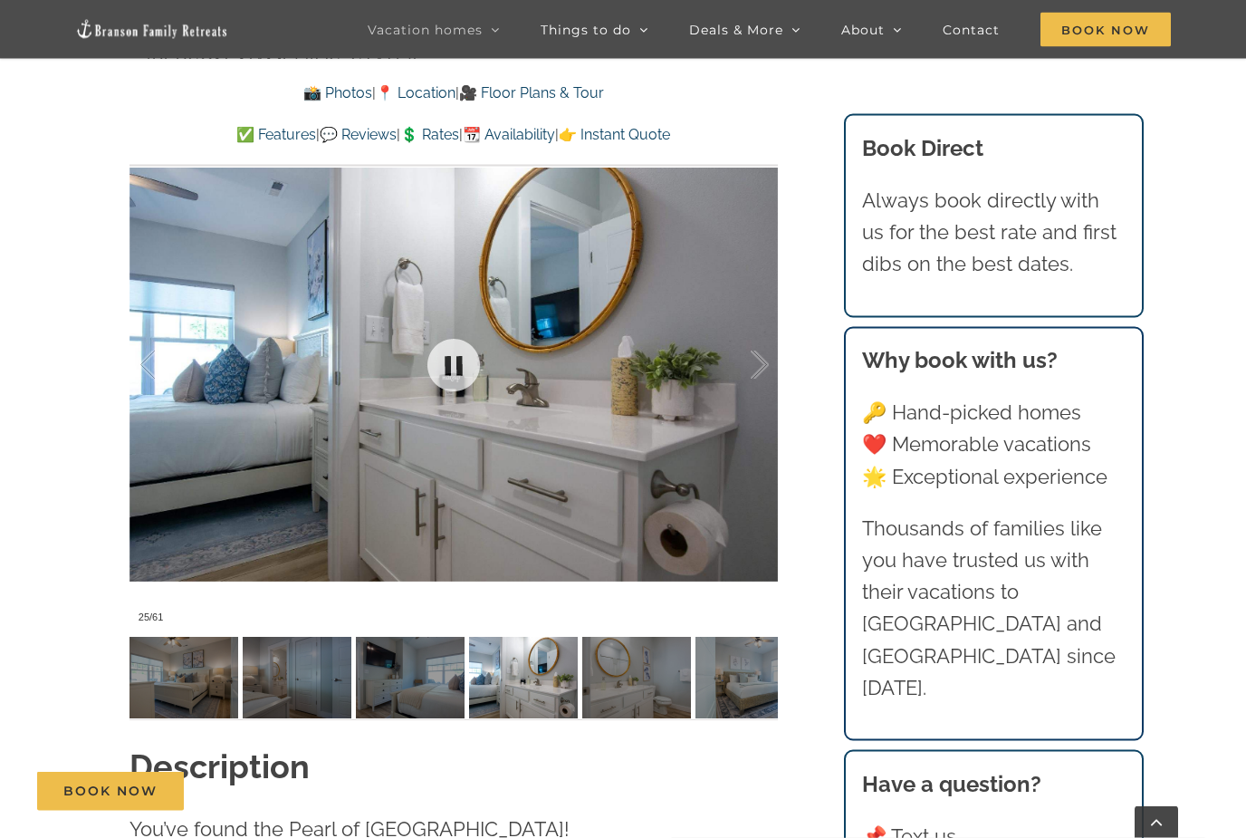
scroll to position [1303, 0]
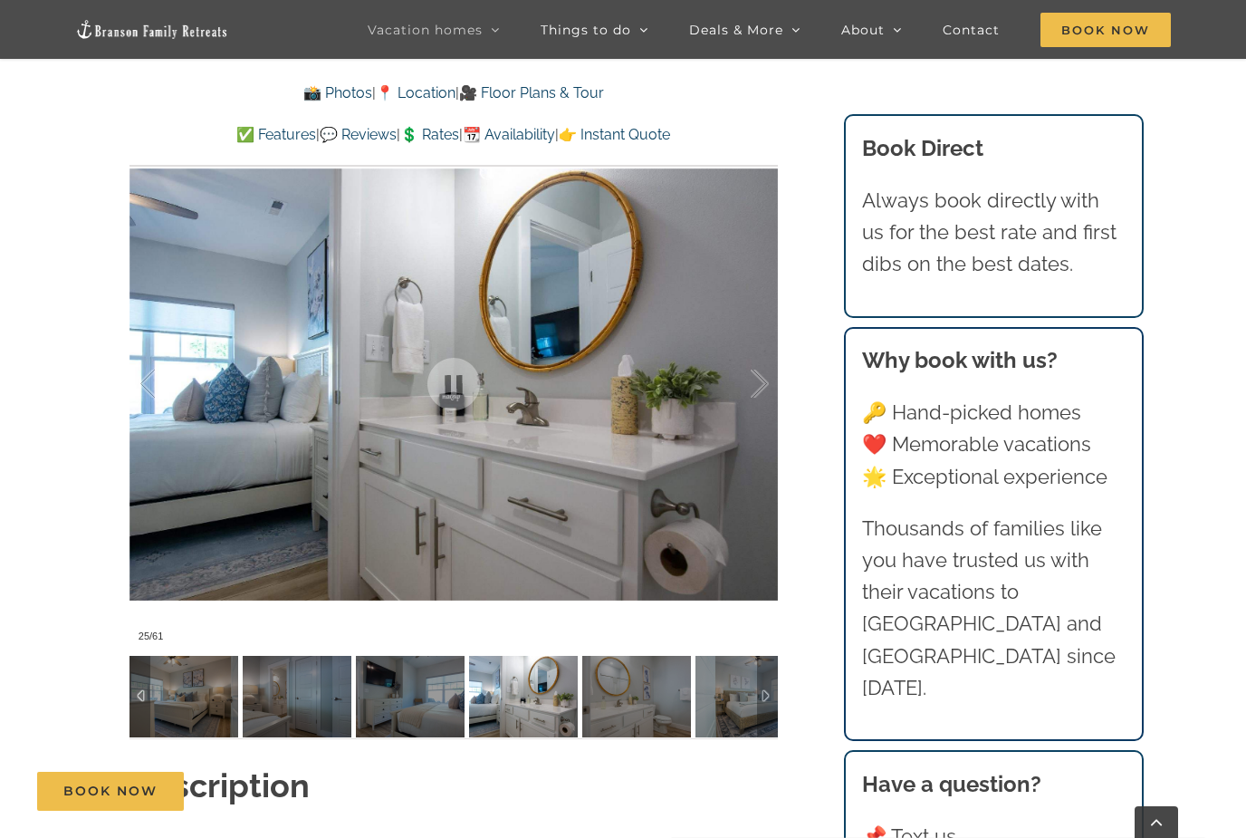
click at [667, 686] on img at bounding box center [636, 697] width 109 height 82
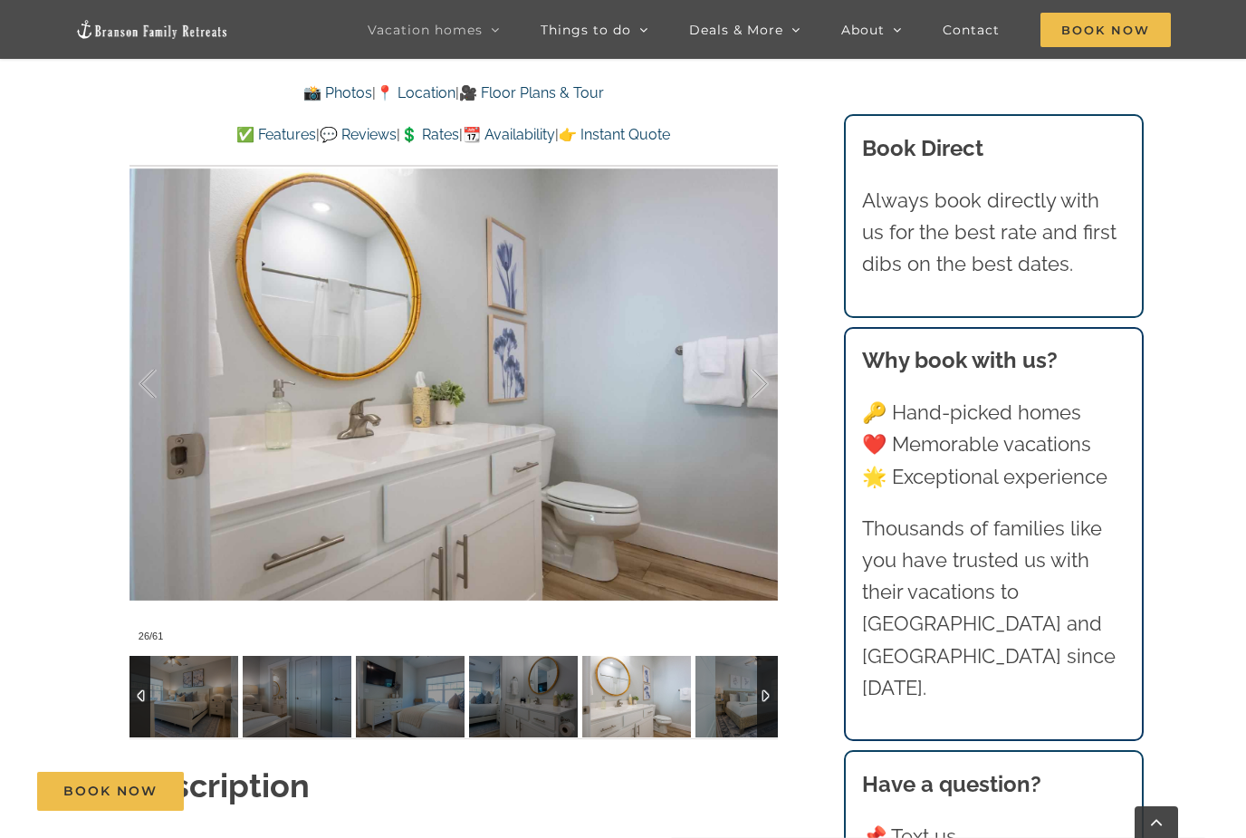
click at [744, 705] on img at bounding box center [750, 697] width 109 height 82
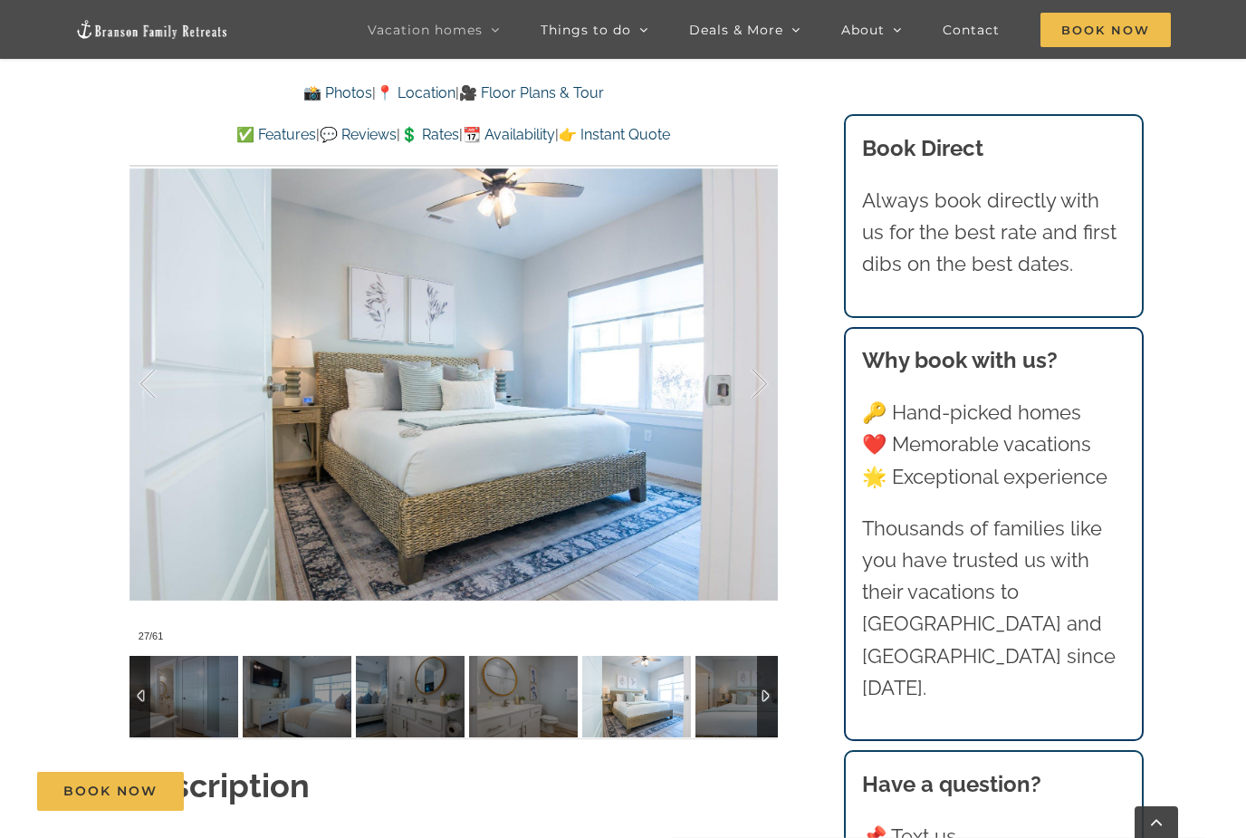
click at [736, 696] on img at bounding box center [750, 697] width 109 height 82
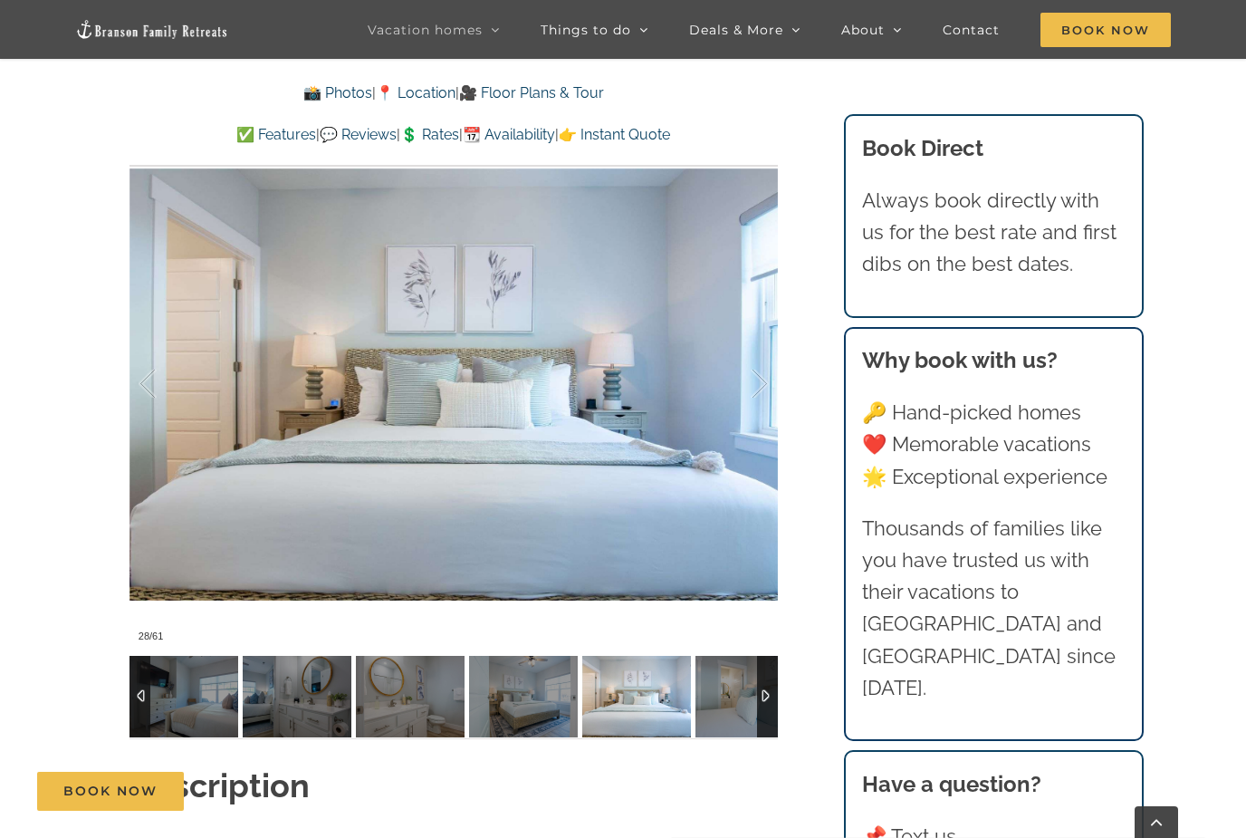
click at [724, 696] on img at bounding box center [750, 697] width 109 height 82
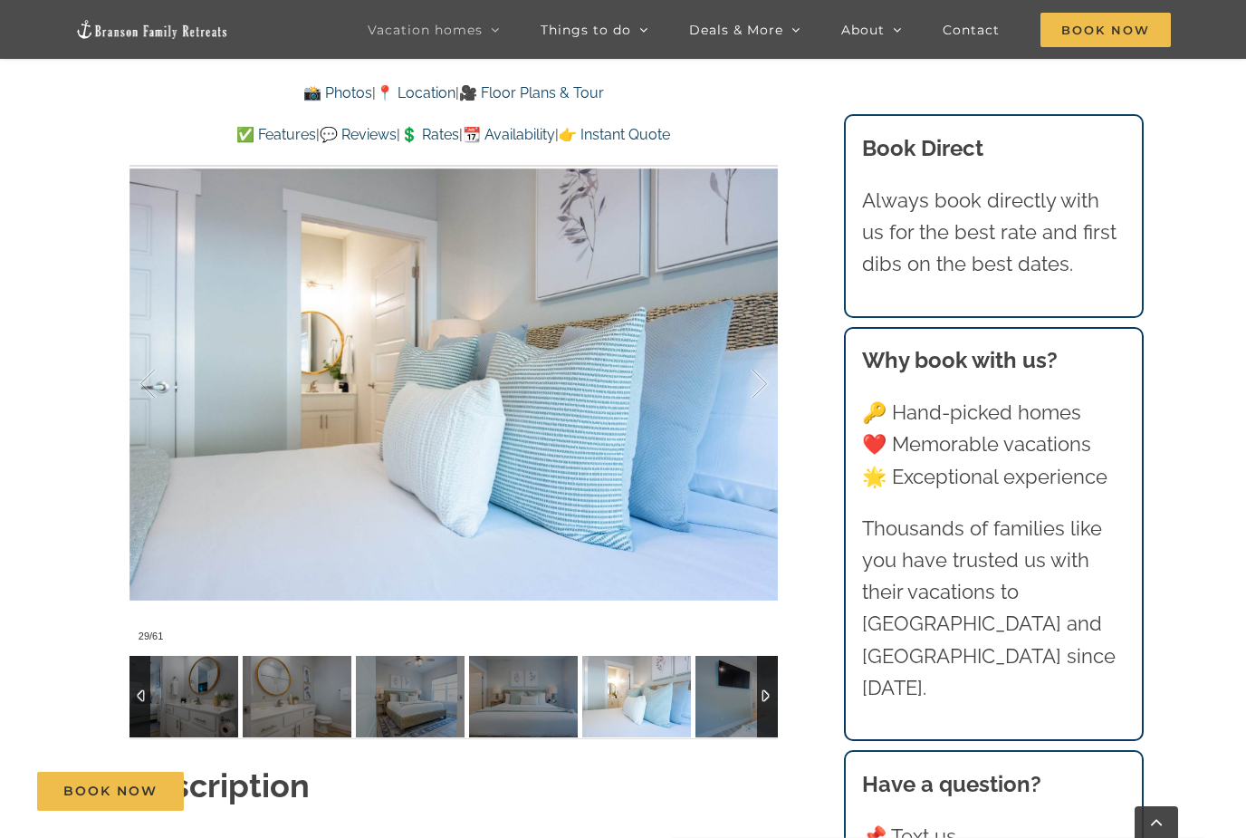
click at [729, 708] on img at bounding box center [750, 697] width 109 height 82
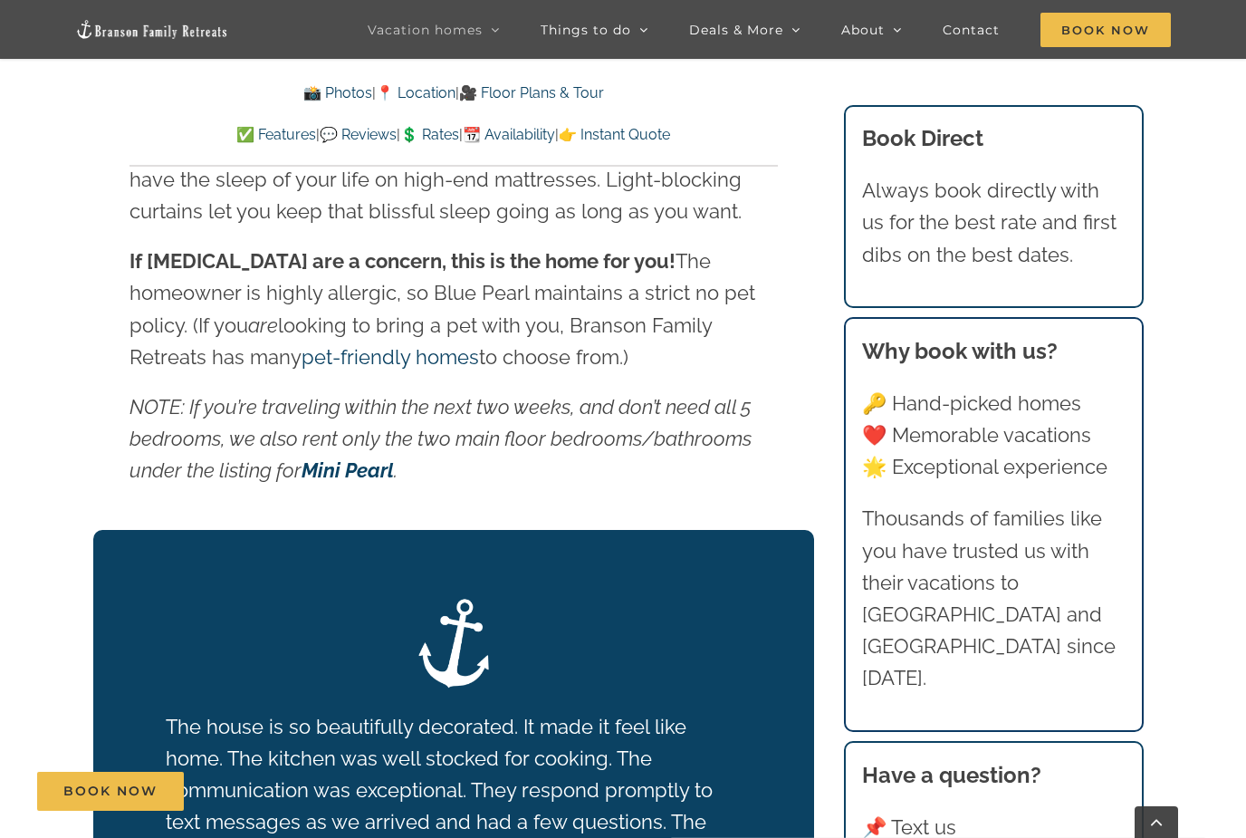
scroll to position [2964, 0]
click at [176, 811] on link "Book Now" at bounding box center [110, 791] width 147 height 39
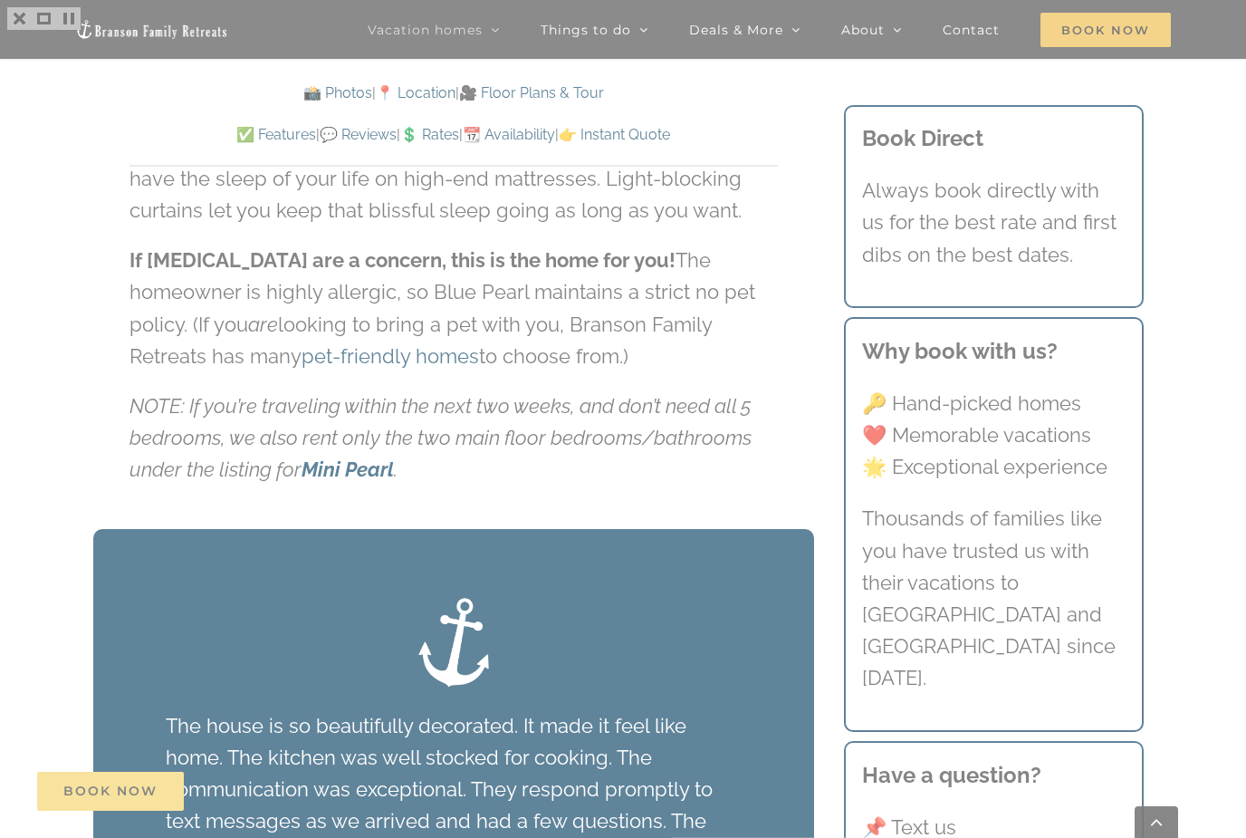
scroll to position [3022, 0]
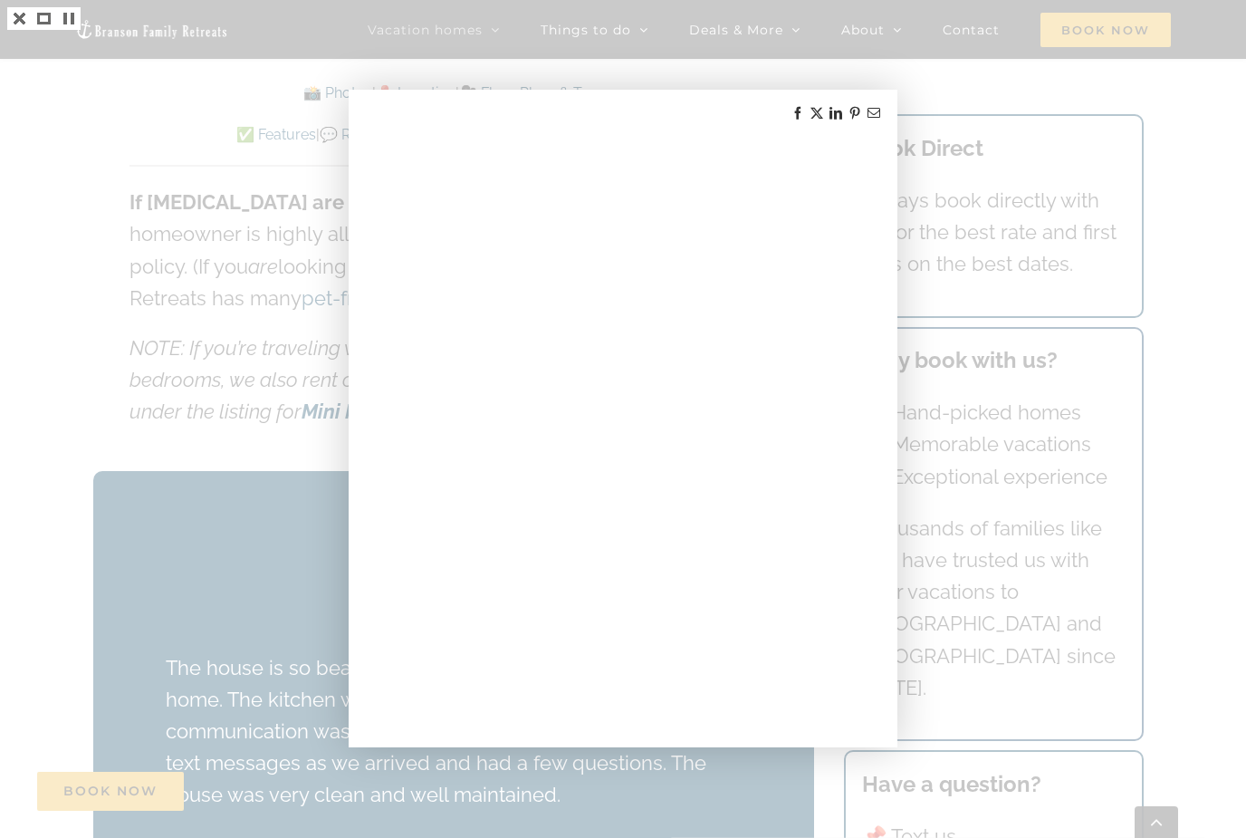
click at [142, 552] on div at bounding box center [623, 419] width 1246 height 838
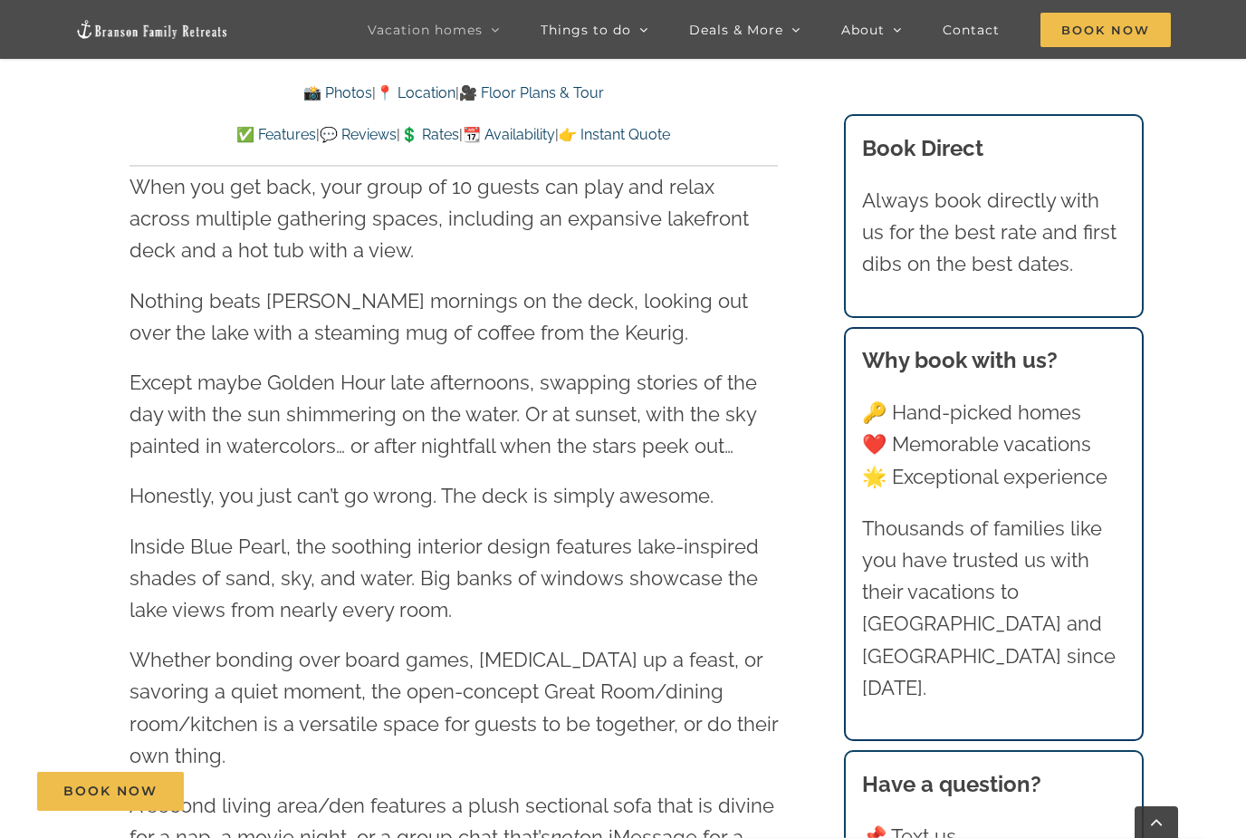
scroll to position [2154, 0]
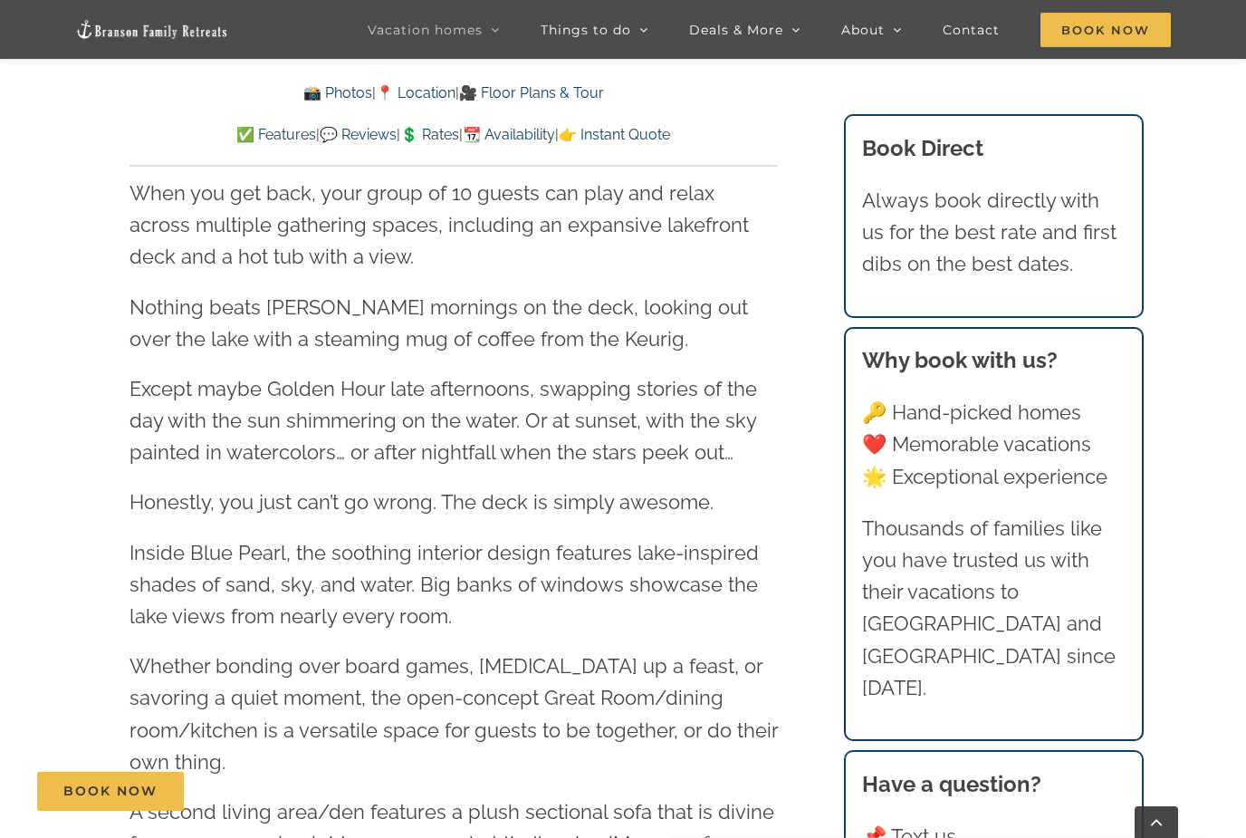
click at [524, 95] on link "🎥 Floor Plans & Tour" at bounding box center [531, 92] width 145 height 17
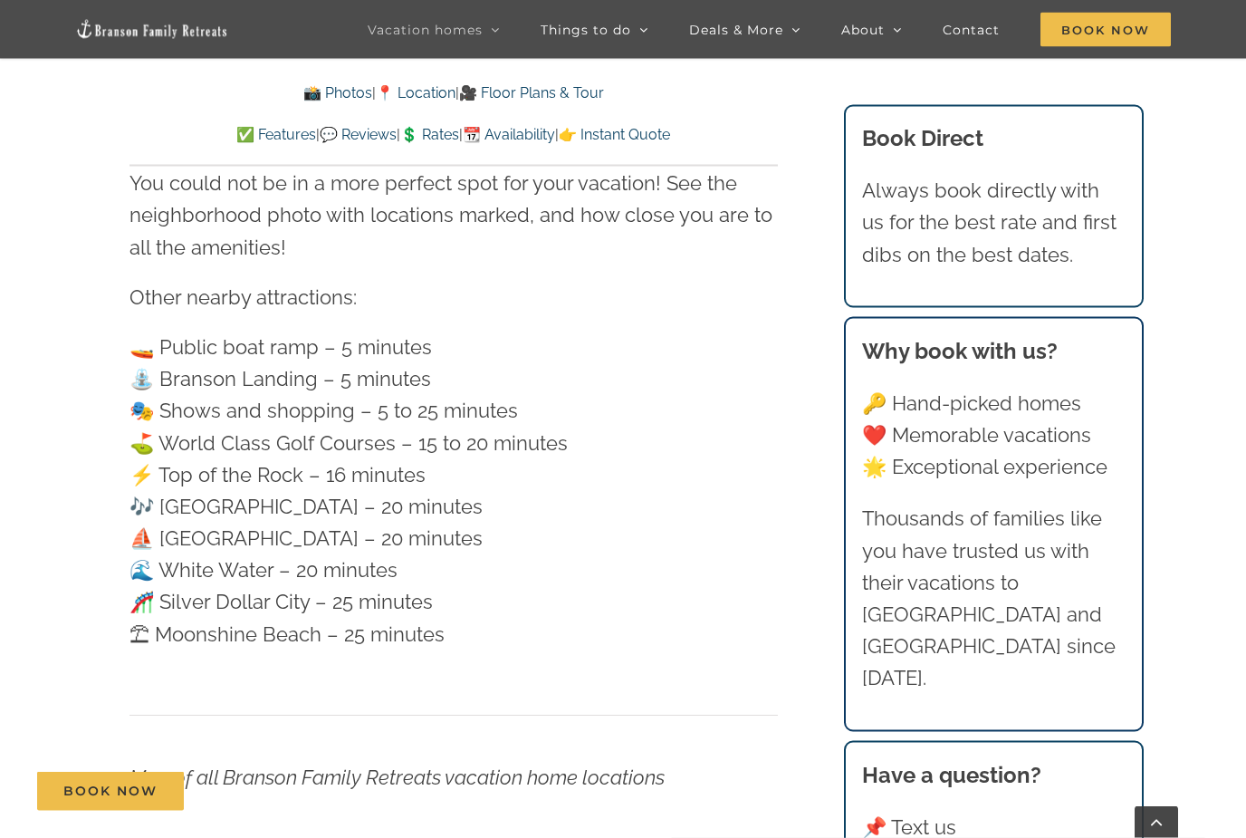
scroll to position [5180, 0]
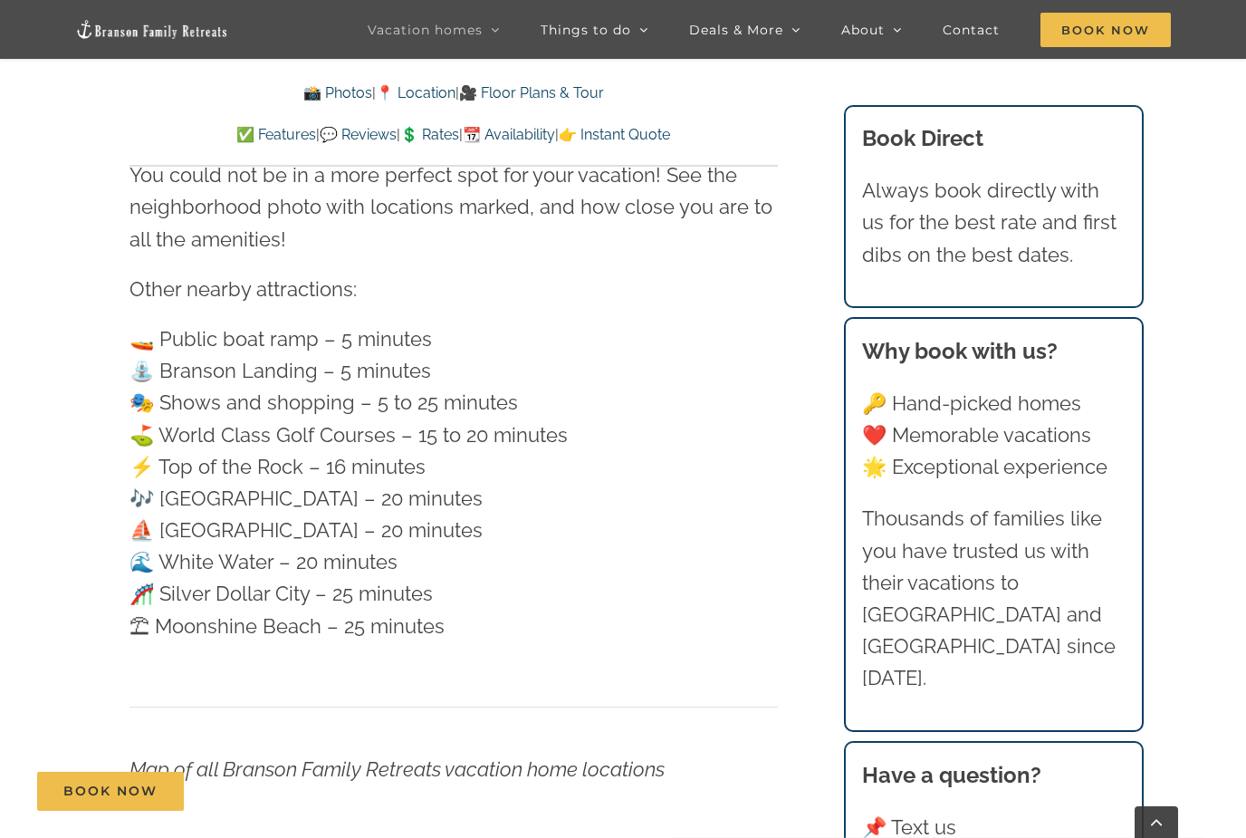
click at [448, 128] on link "💲 Rates" at bounding box center [429, 134] width 59 height 17
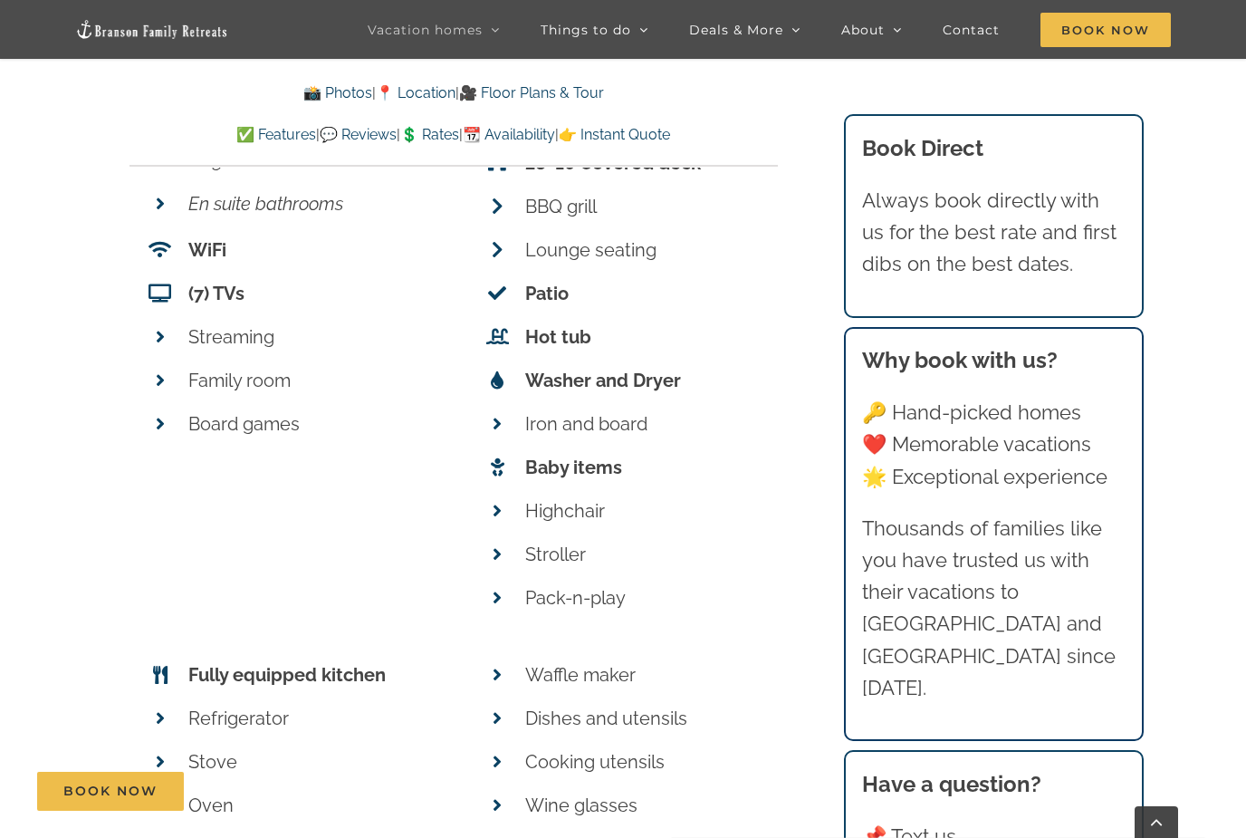
scroll to position [6250, 0]
click at [552, 85] on link "🎥 Floor Plans & Tour" at bounding box center [531, 92] width 145 height 17
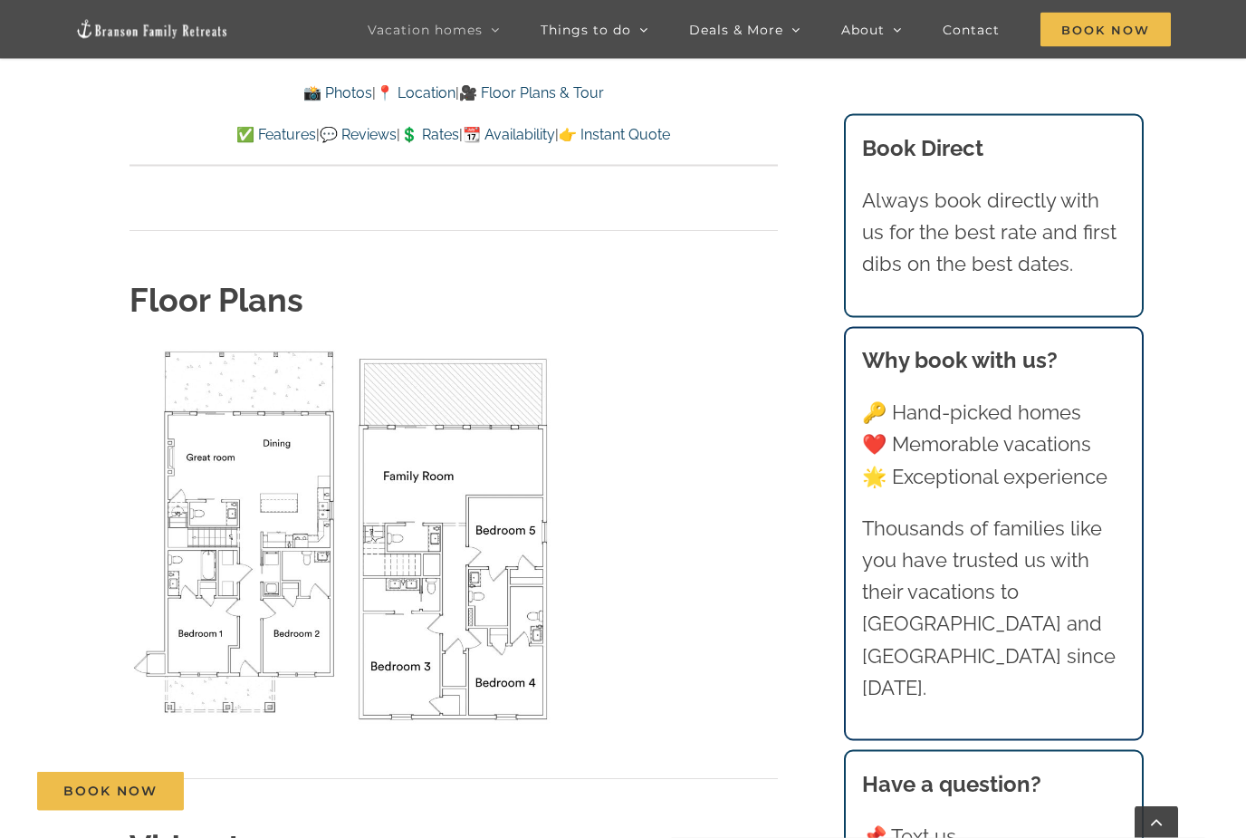
click at [261, 522] on img "Floor Plan" at bounding box center [235, 533] width 210 height 374
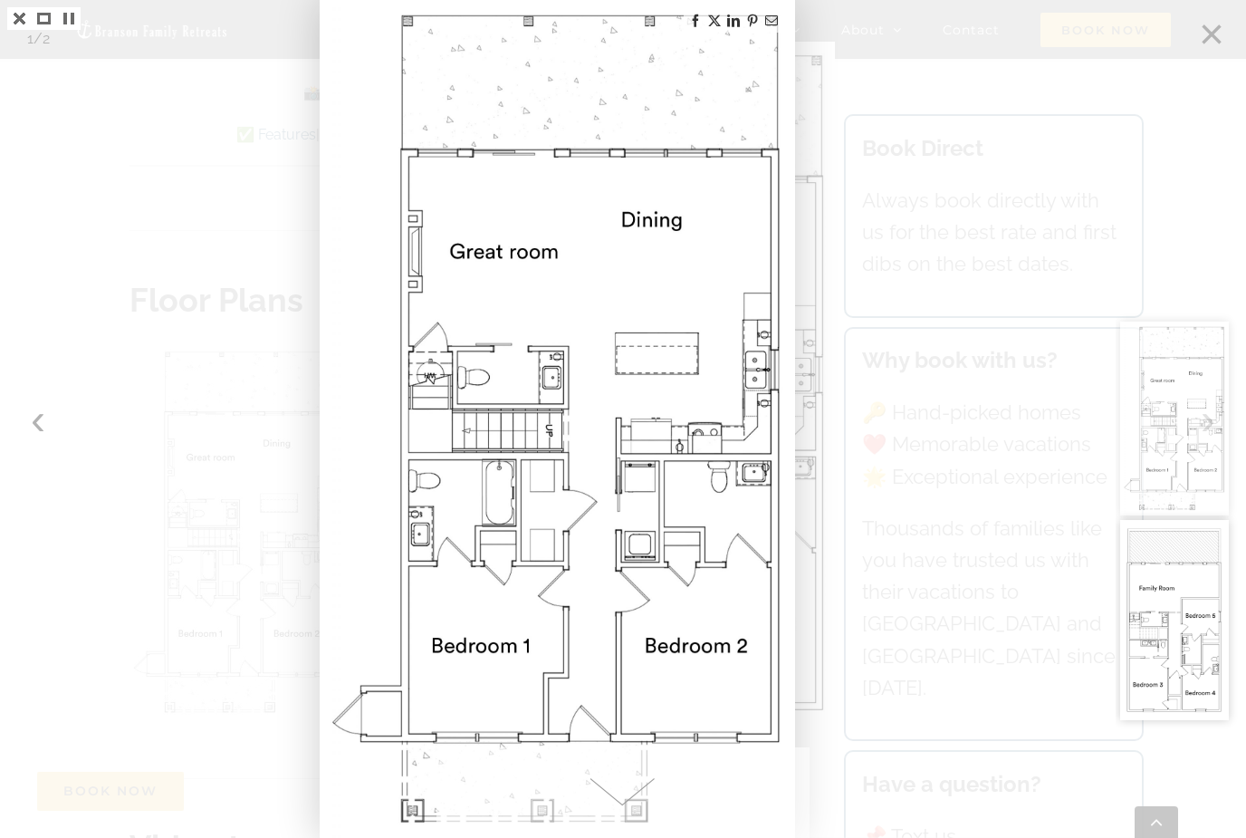
click at [1208, 29] on div at bounding box center [1181, 419] width 130 height 838
click at [1215, 33] on div at bounding box center [1181, 419] width 130 height 838
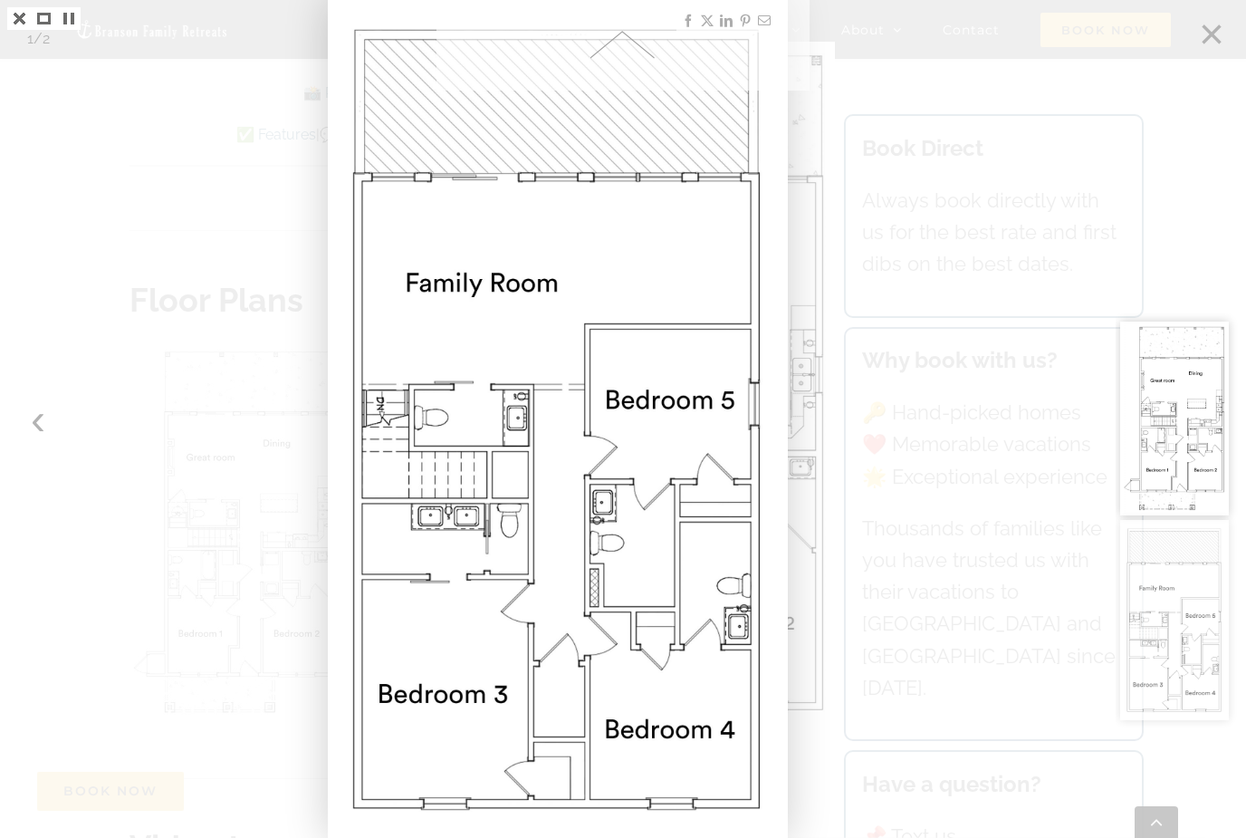
click at [1219, 36] on div at bounding box center [1181, 419] width 130 height 838
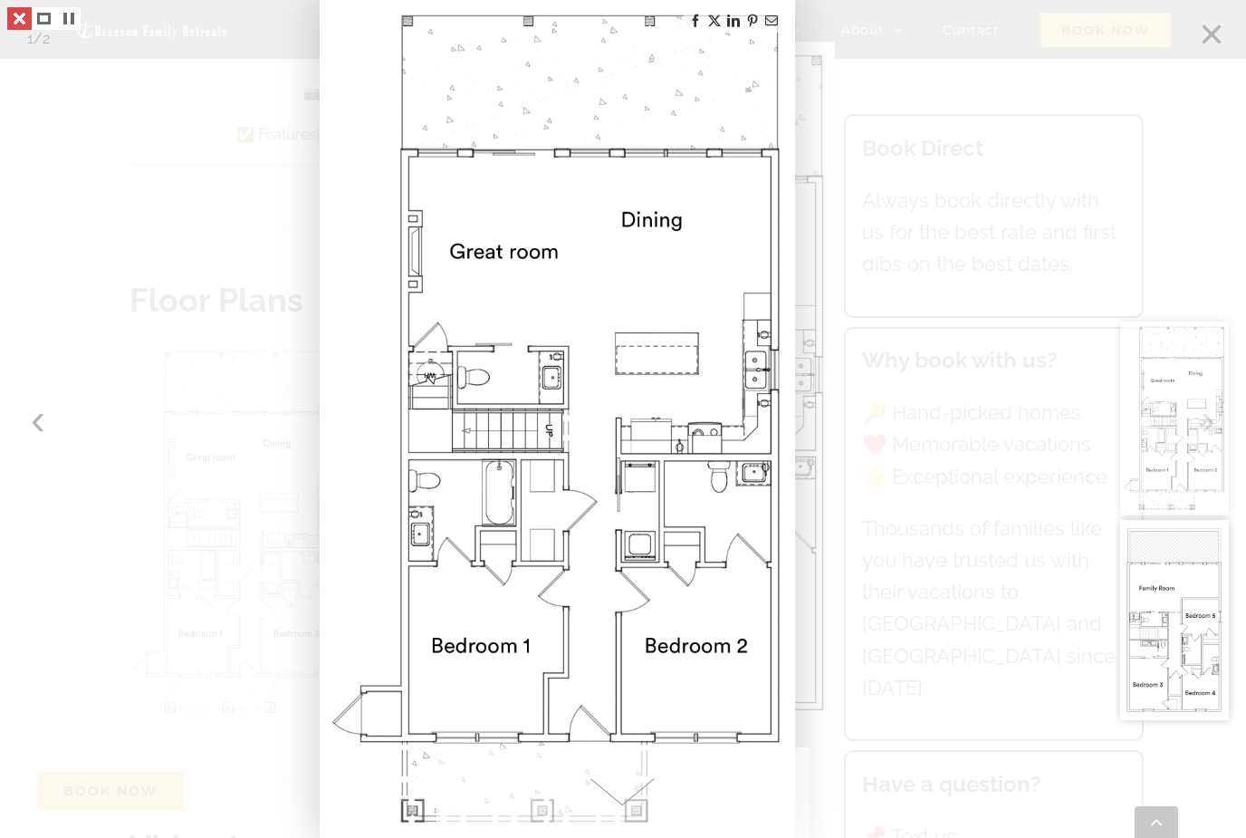
click at [13, 24] on link at bounding box center [19, 18] width 24 height 23
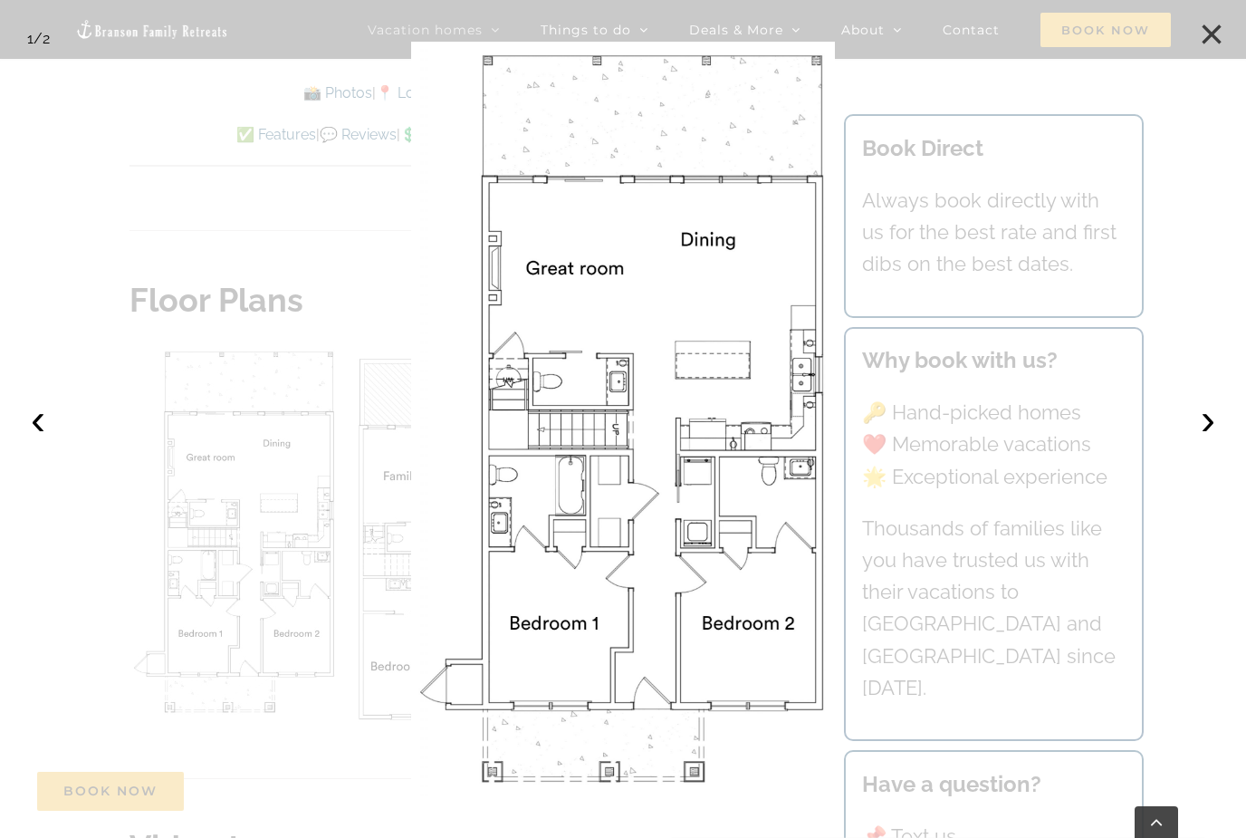
click at [1193, 25] on button "×" at bounding box center [1212, 34] width 40 height 40
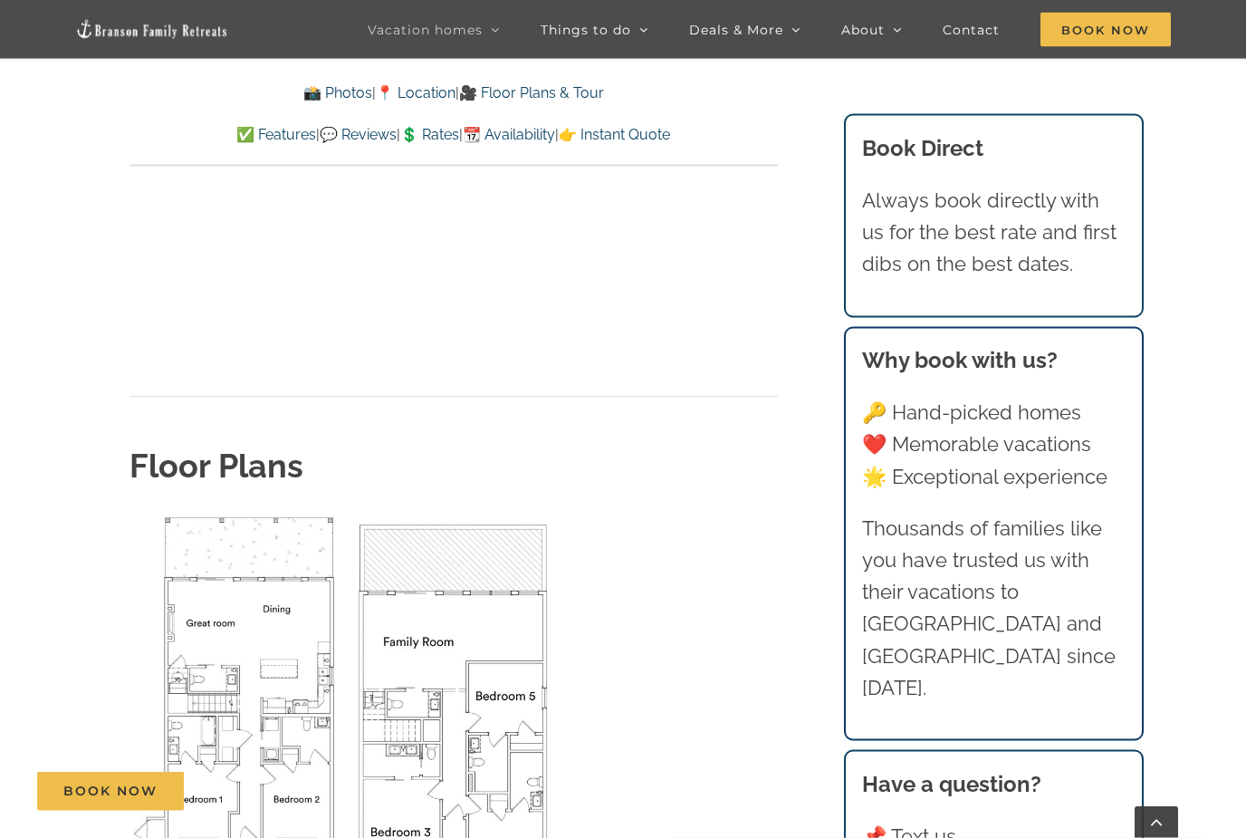
scroll to position [4633, 0]
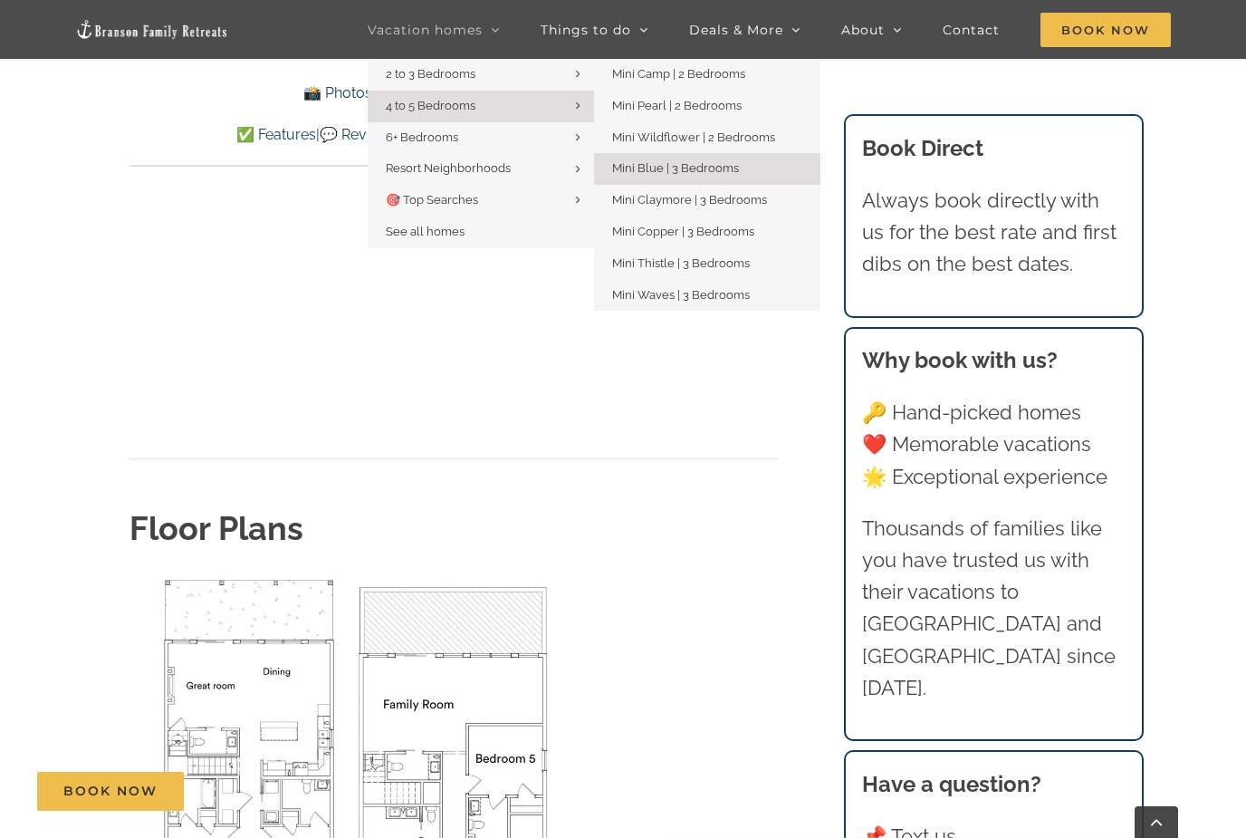
click at [667, 171] on span "Mini Blue | 3 Bedrooms" at bounding box center [675, 168] width 127 height 14
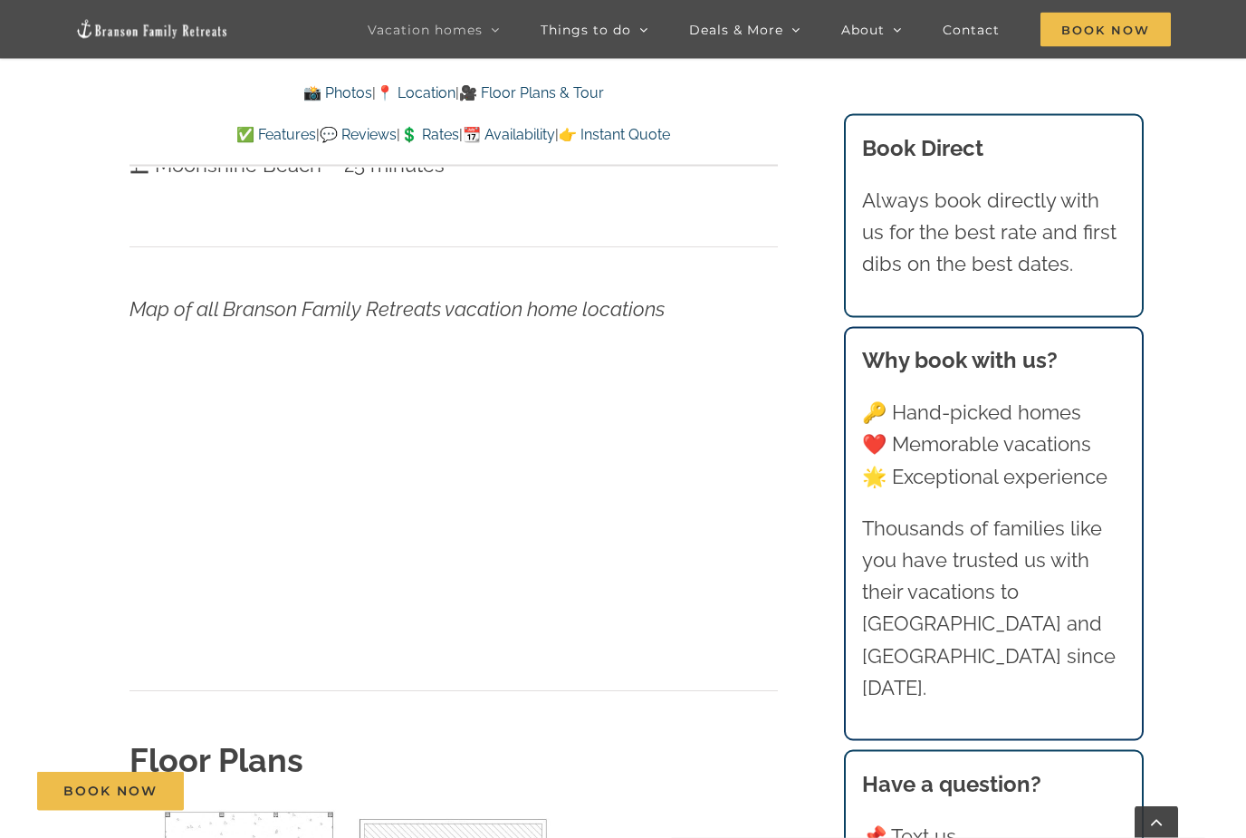
scroll to position [4293, 0]
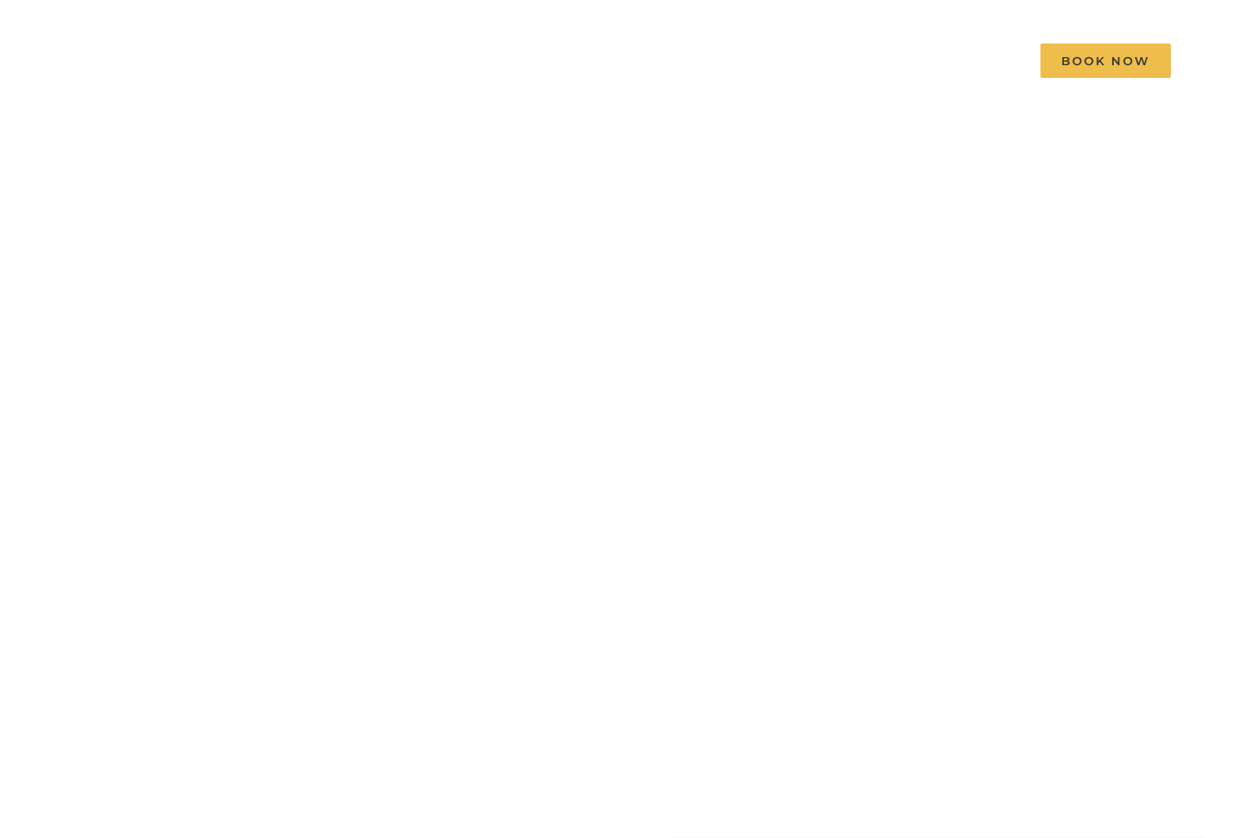
scroll to position [61, 0]
click at [862, 548] on div at bounding box center [623, 529] width 724 height 313
click at [409, 455] on div at bounding box center [623, 529] width 724 height 313
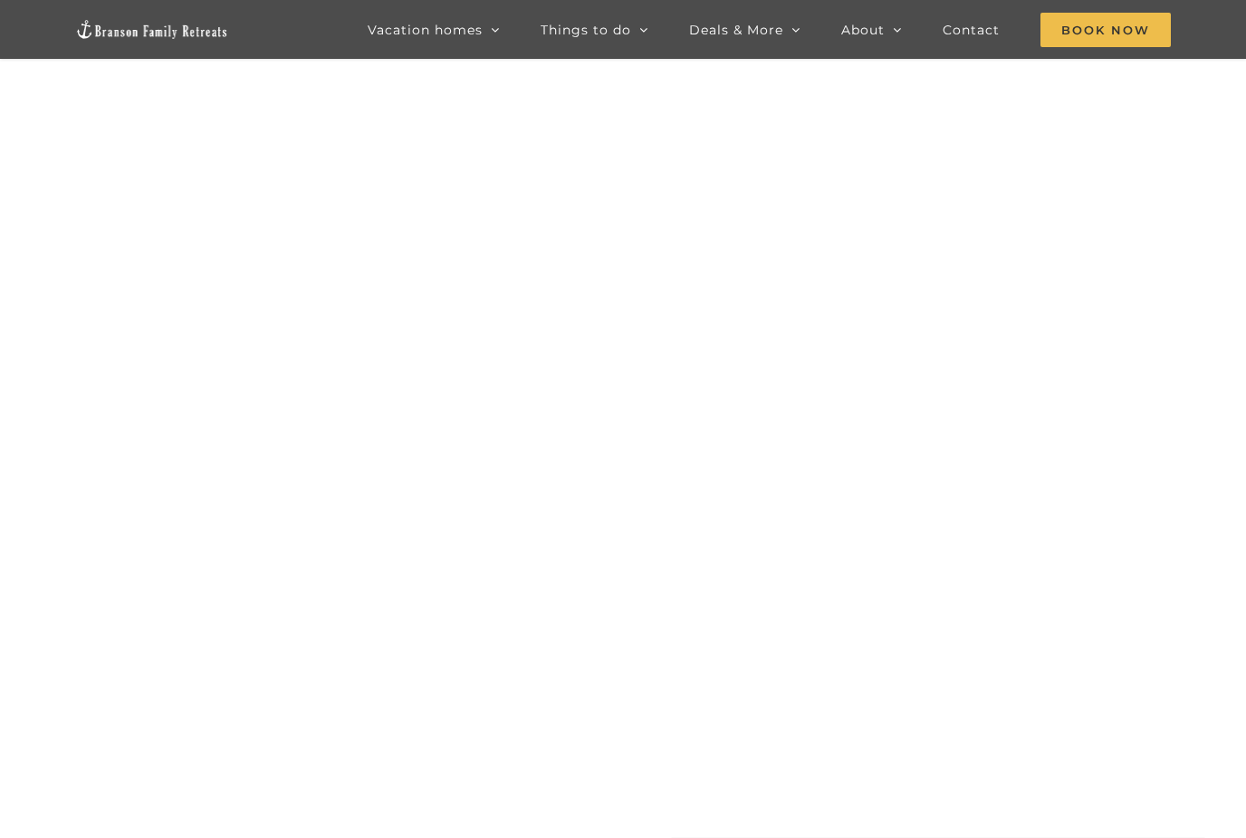
scroll to position [0, 0]
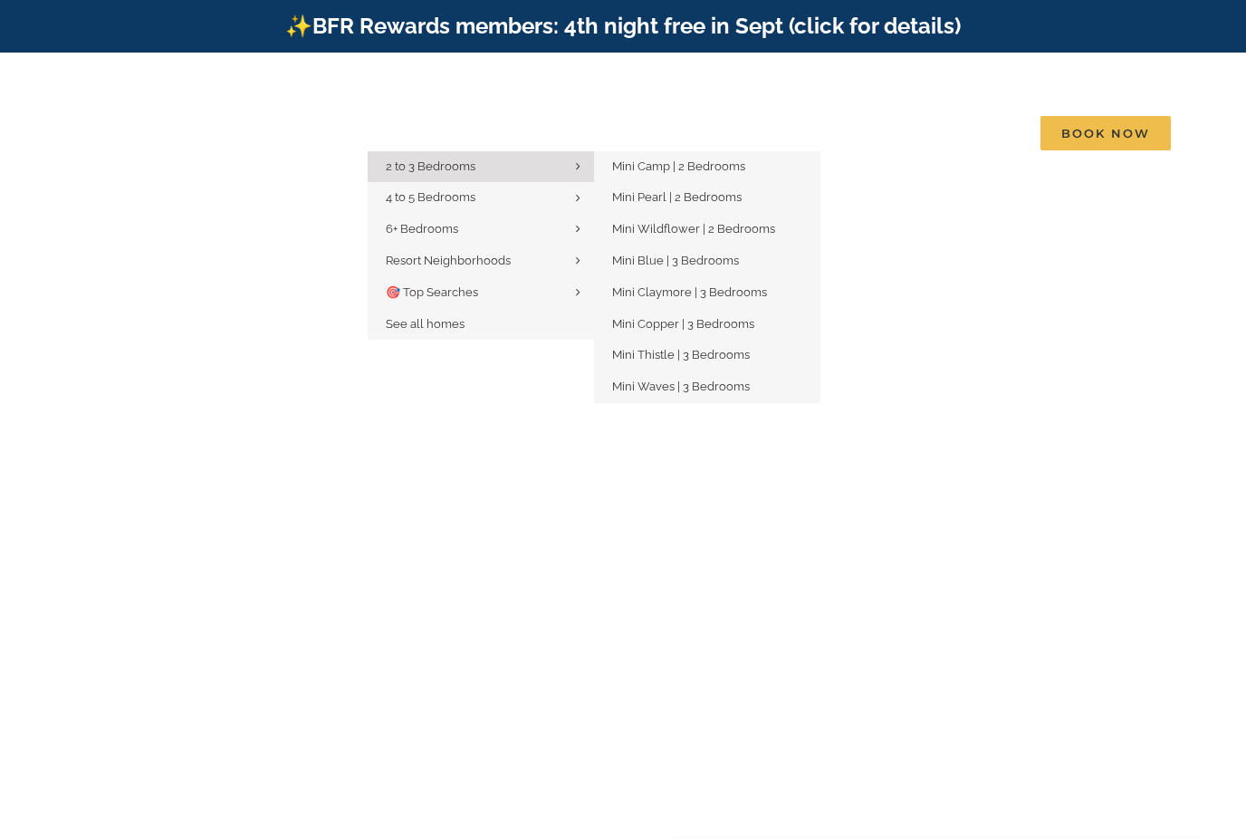
click at [453, 159] on span "2 to 3 Bedrooms" at bounding box center [431, 166] width 90 height 14
click at [580, 159] on icon "Main Menu" at bounding box center [578, 166] width 5 height 14
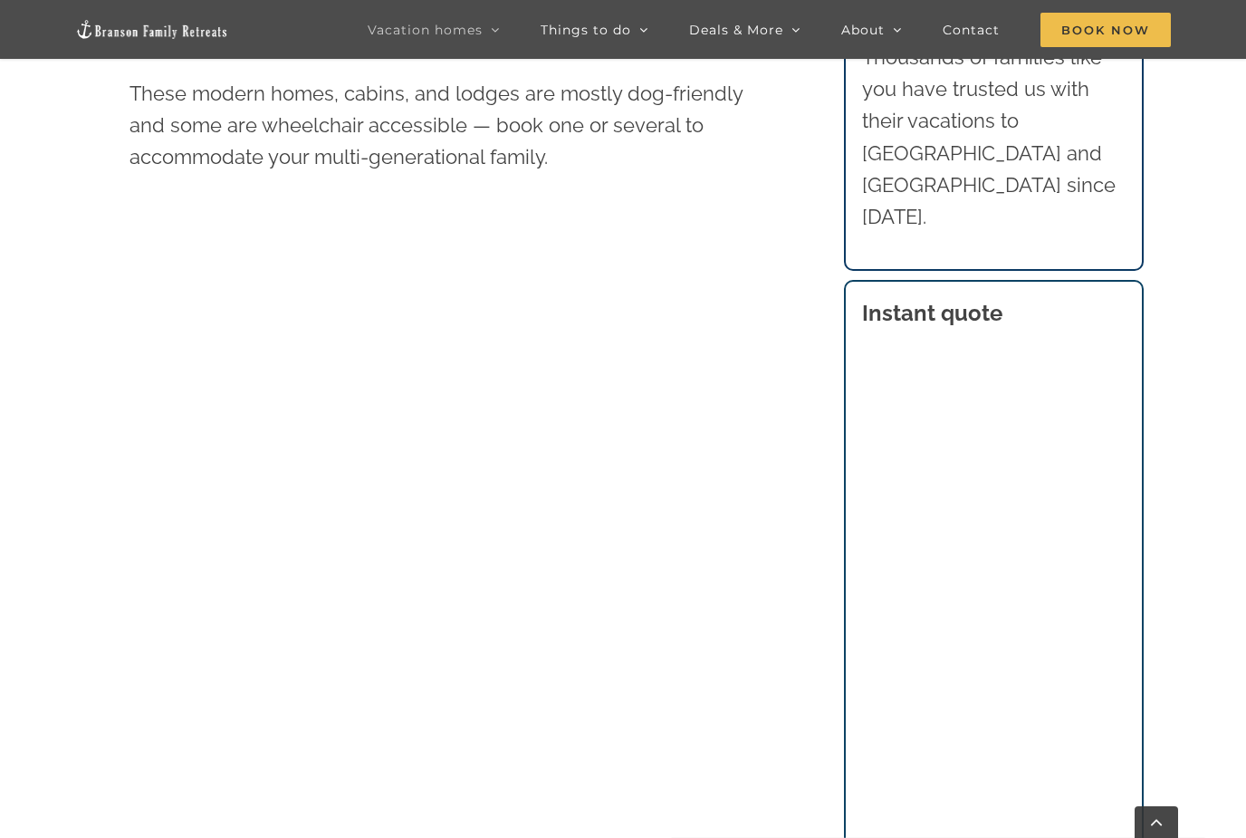
scroll to position [923, 0]
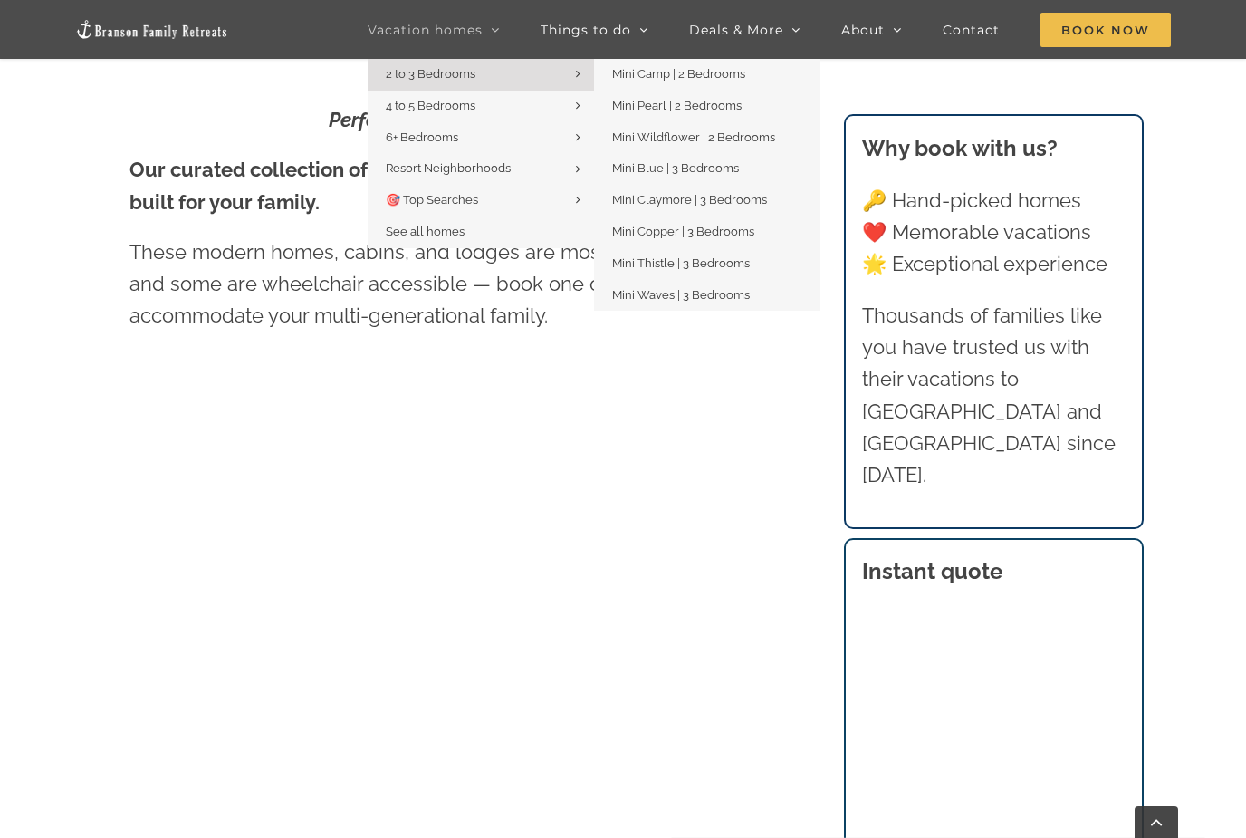
click at [580, 73] on icon "Main Menu Sticky" at bounding box center [578, 74] width 5 height 14
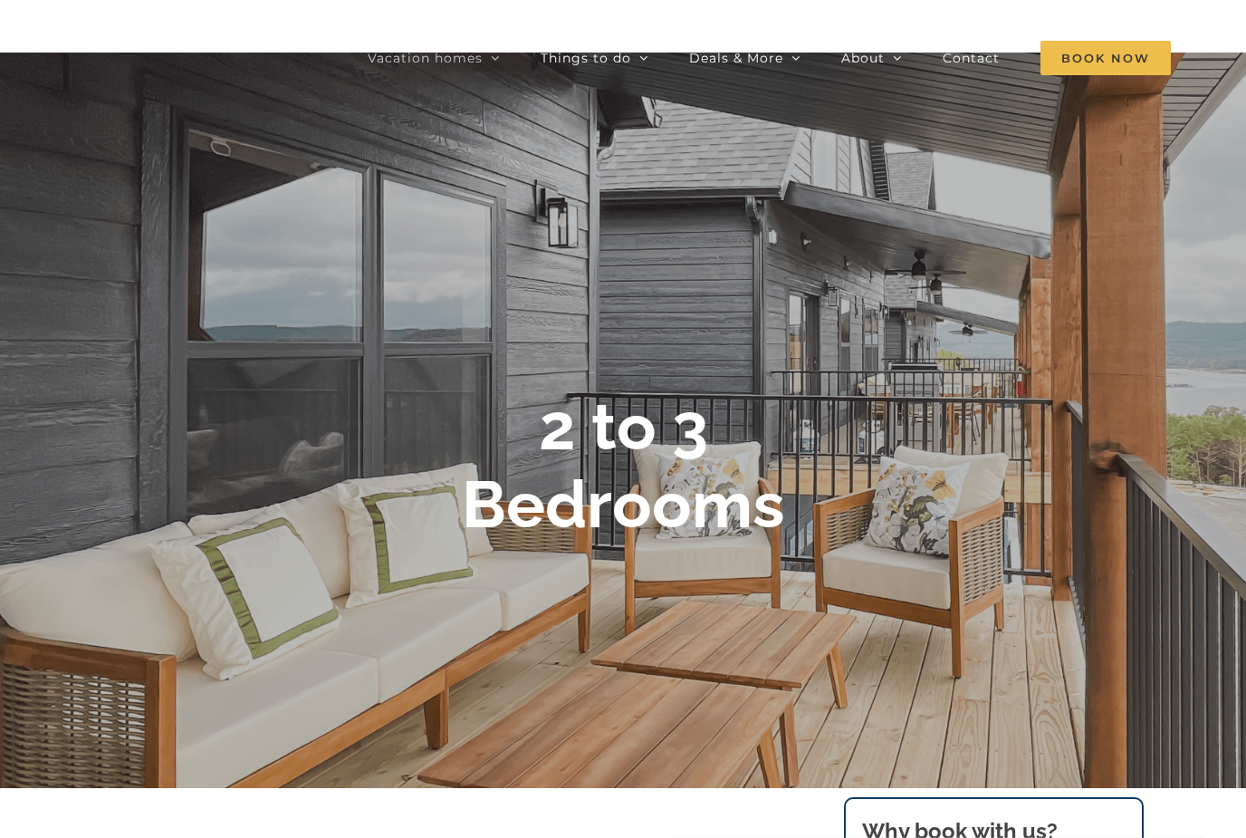
scroll to position [0, 0]
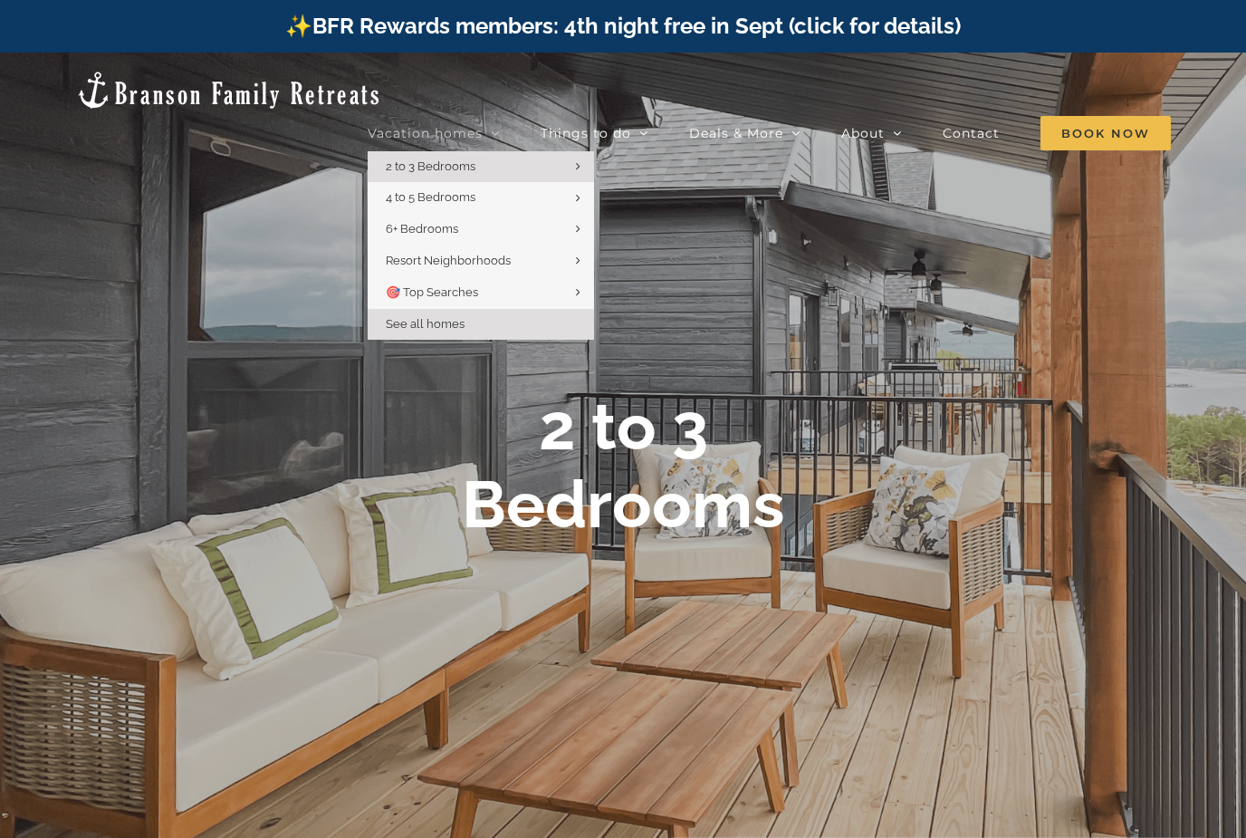
click at [429, 317] on span "See all homes" at bounding box center [425, 324] width 79 height 14
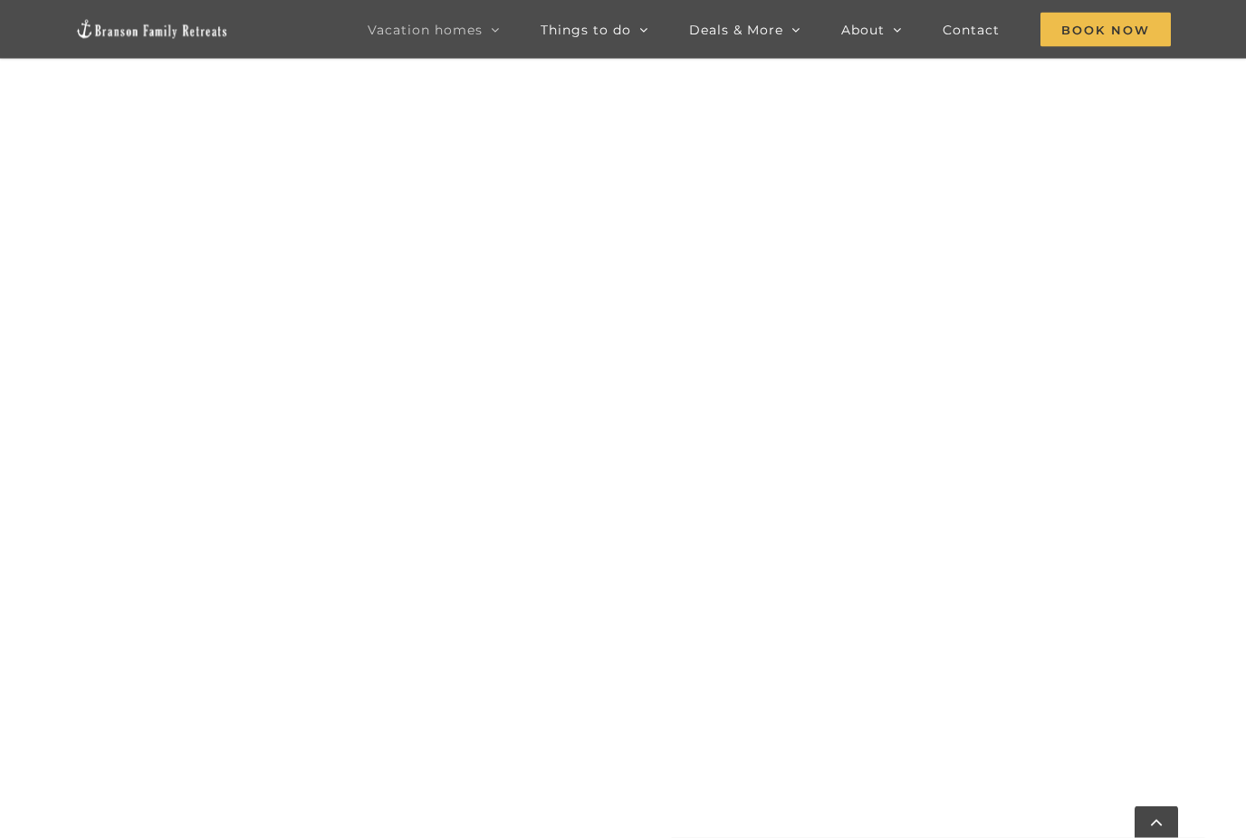
scroll to position [1592, 0]
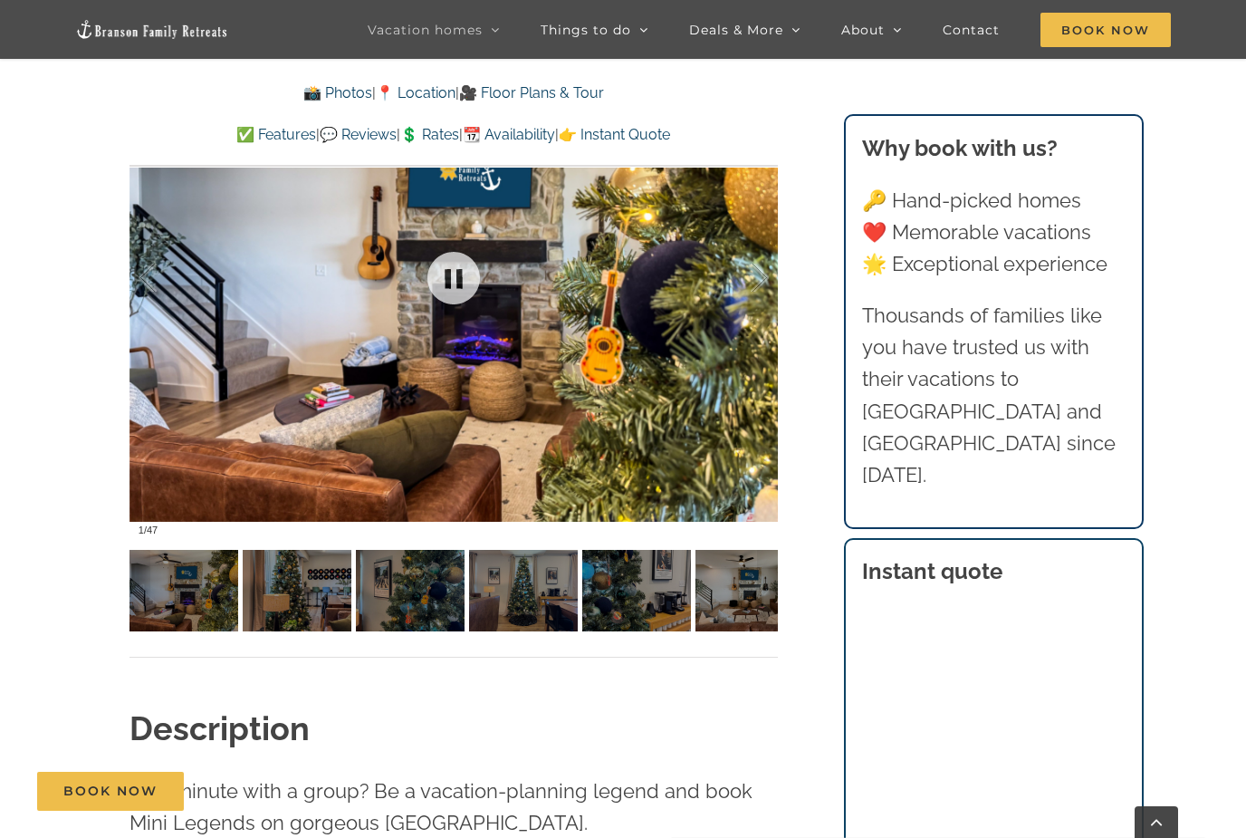
scroll to position [1408, 0]
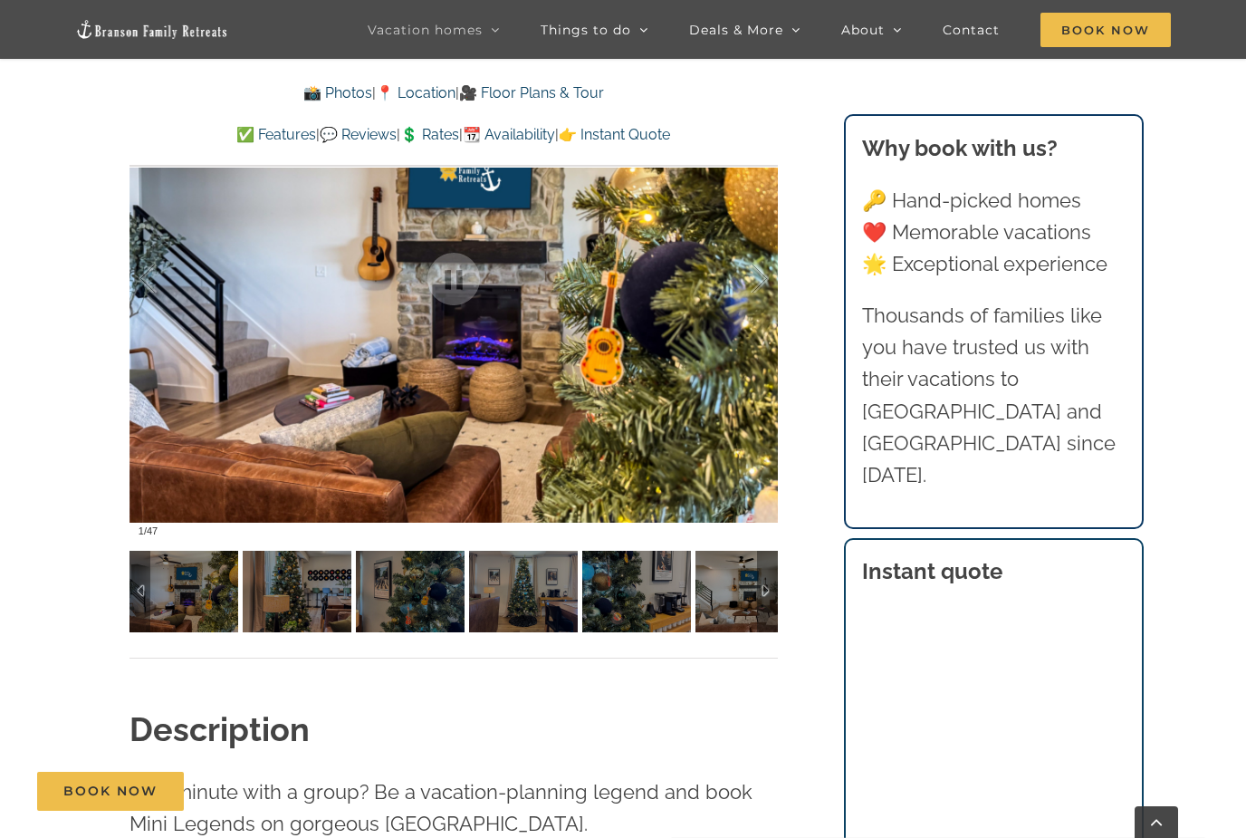
click at [331, 593] on img at bounding box center [297, 592] width 109 height 82
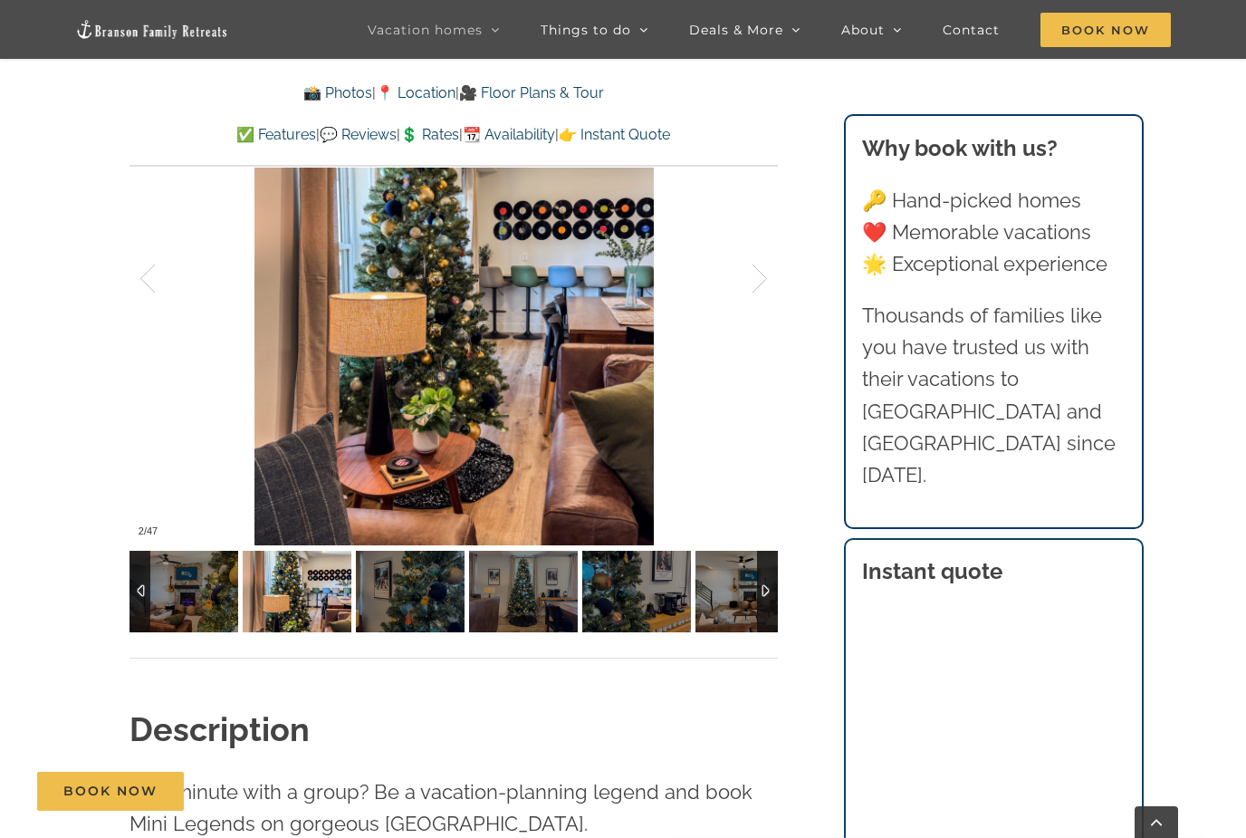
click at [394, 597] on img at bounding box center [410, 592] width 109 height 82
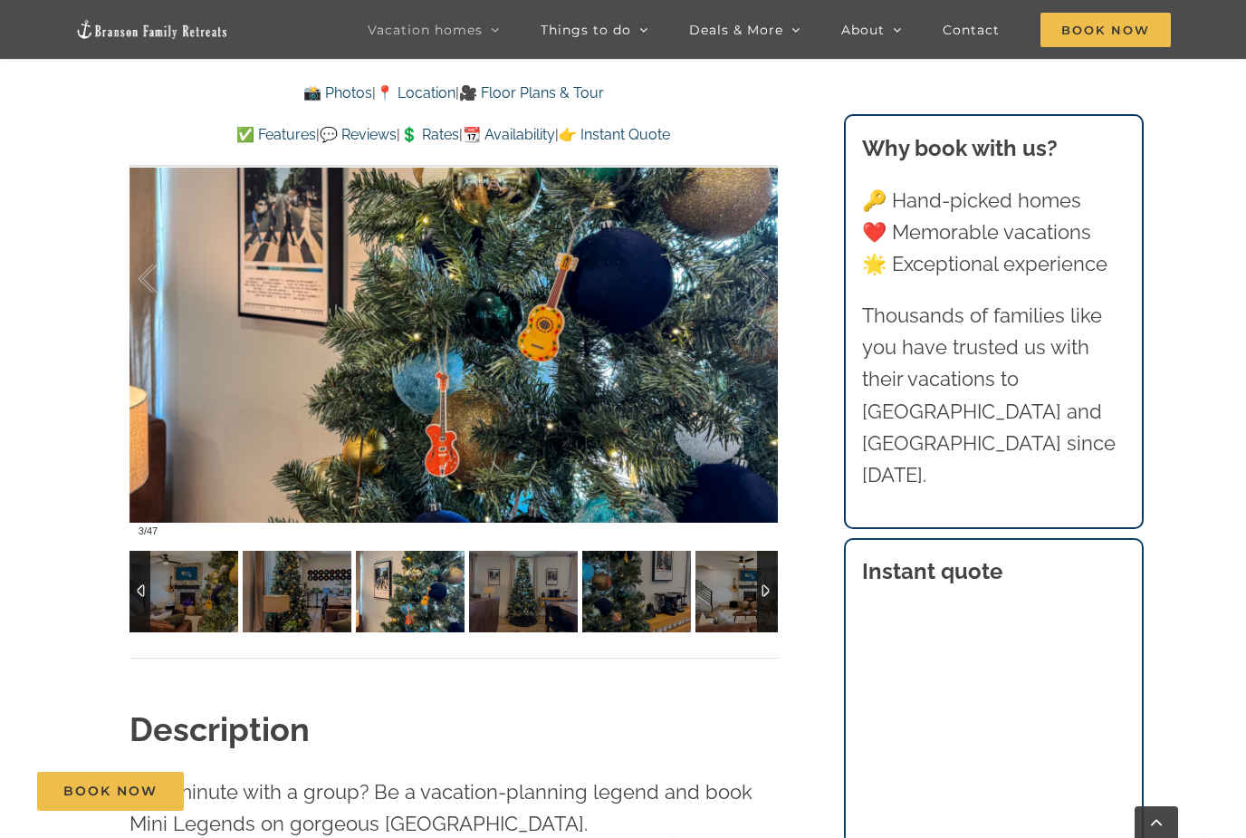
click at [545, 607] on img at bounding box center [523, 592] width 109 height 82
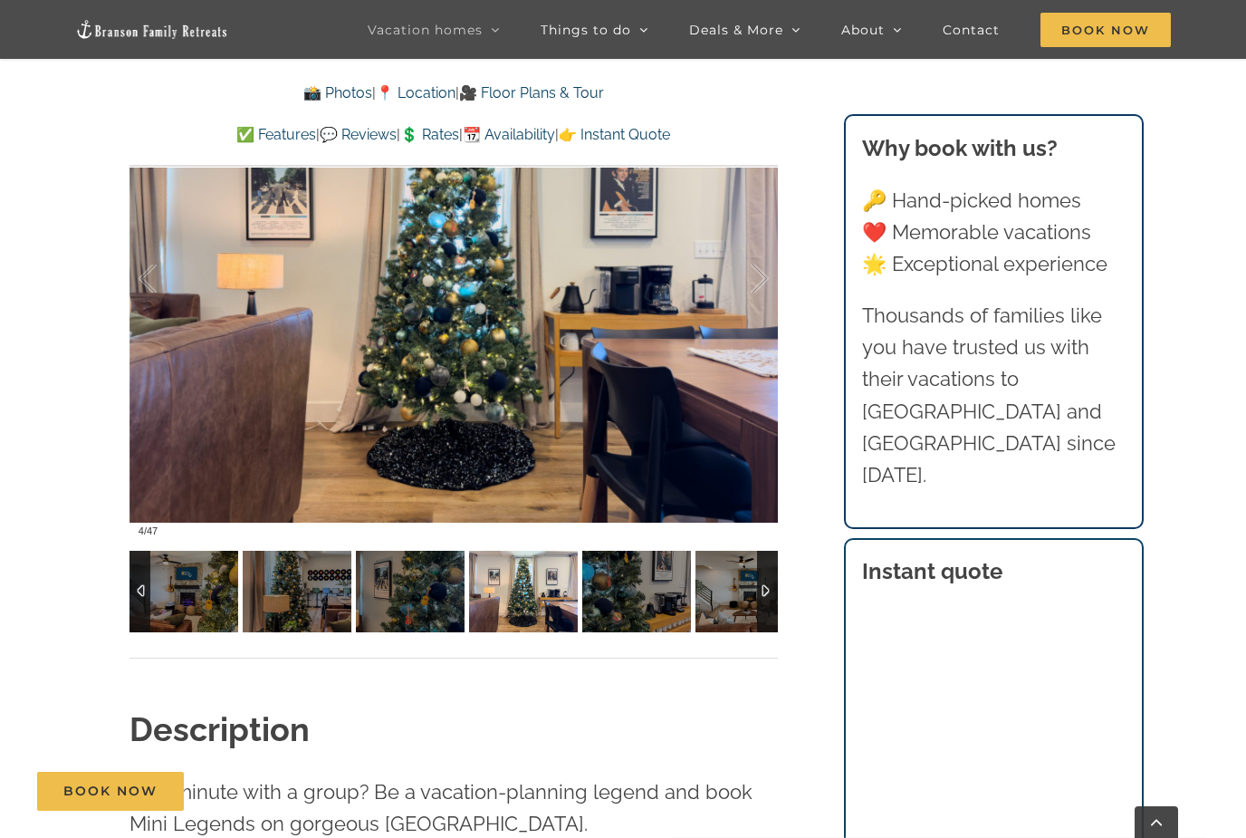
click at [632, 606] on img at bounding box center [636, 592] width 109 height 82
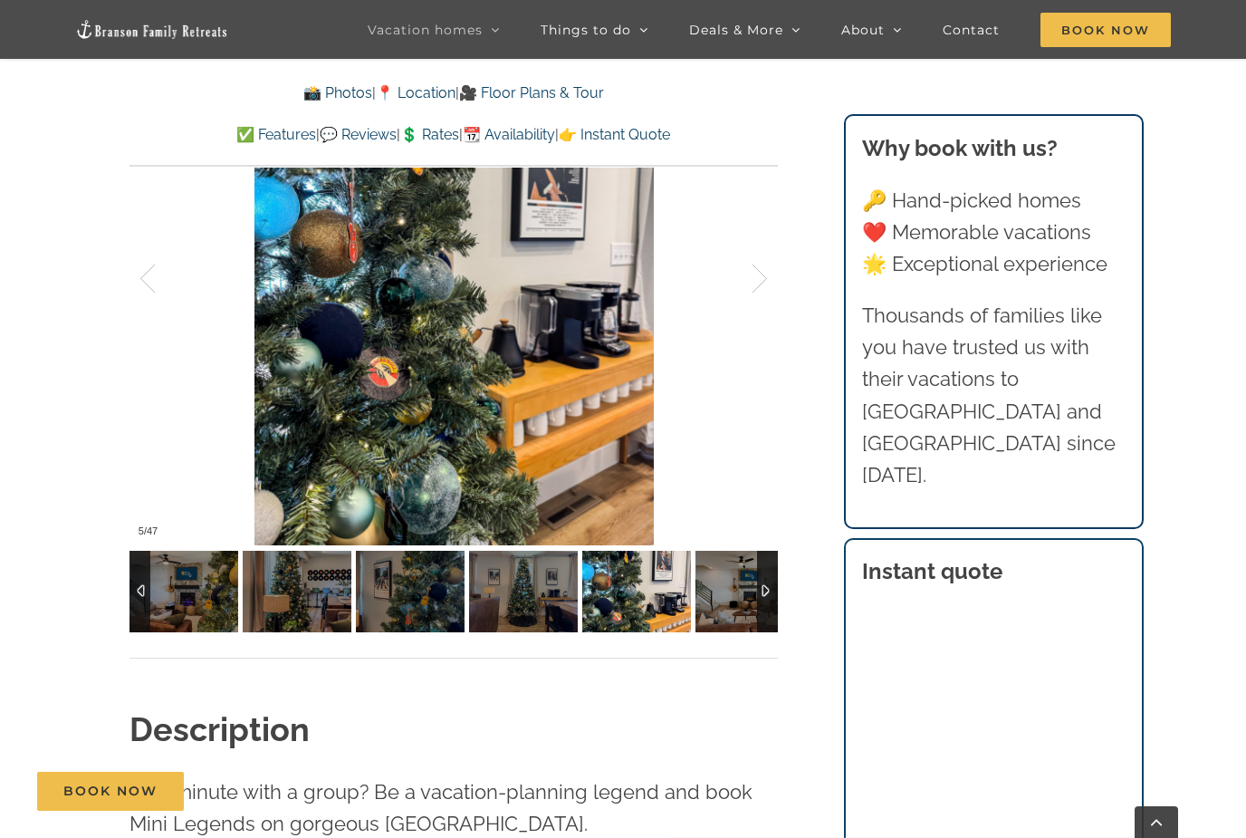
click at [720, 608] on img at bounding box center [750, 592] width 109 height 82
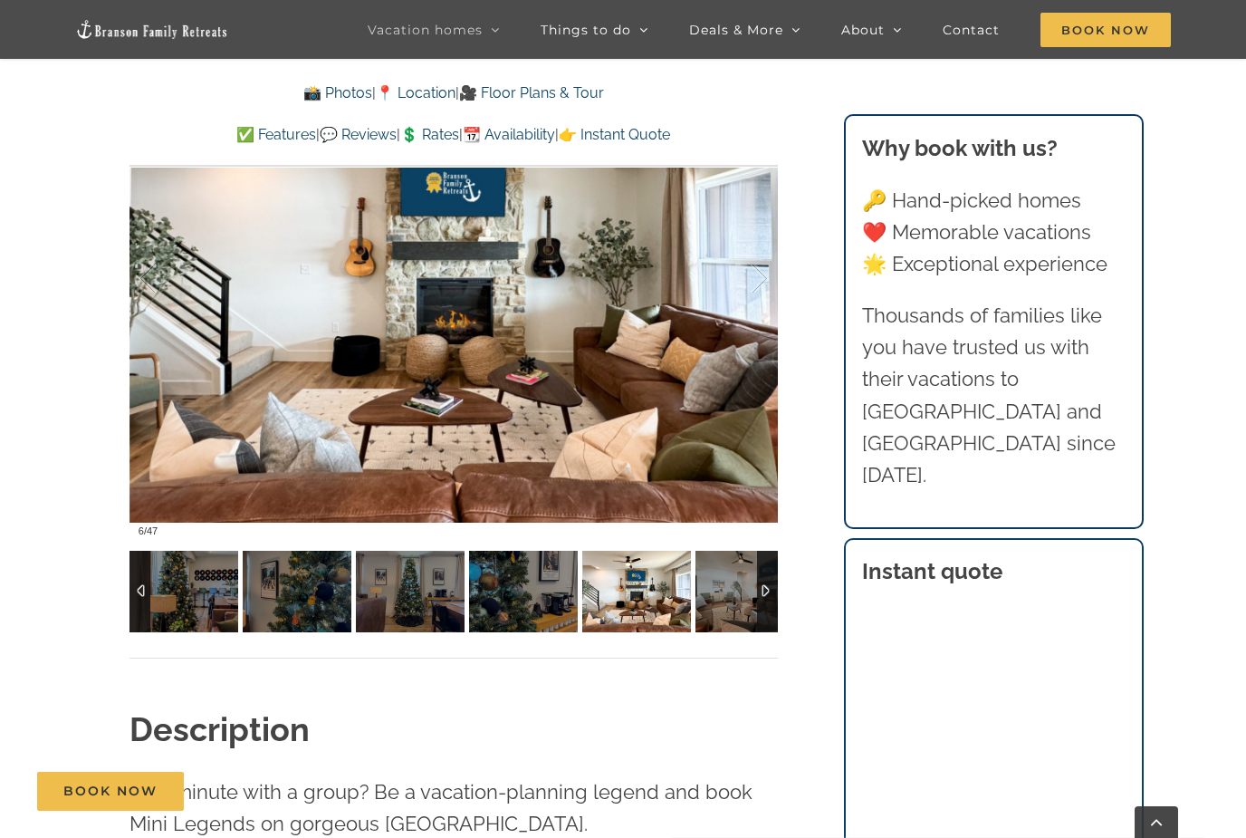
click at [764, 590] on div at bounding box center [767, 592] width 21 height 82
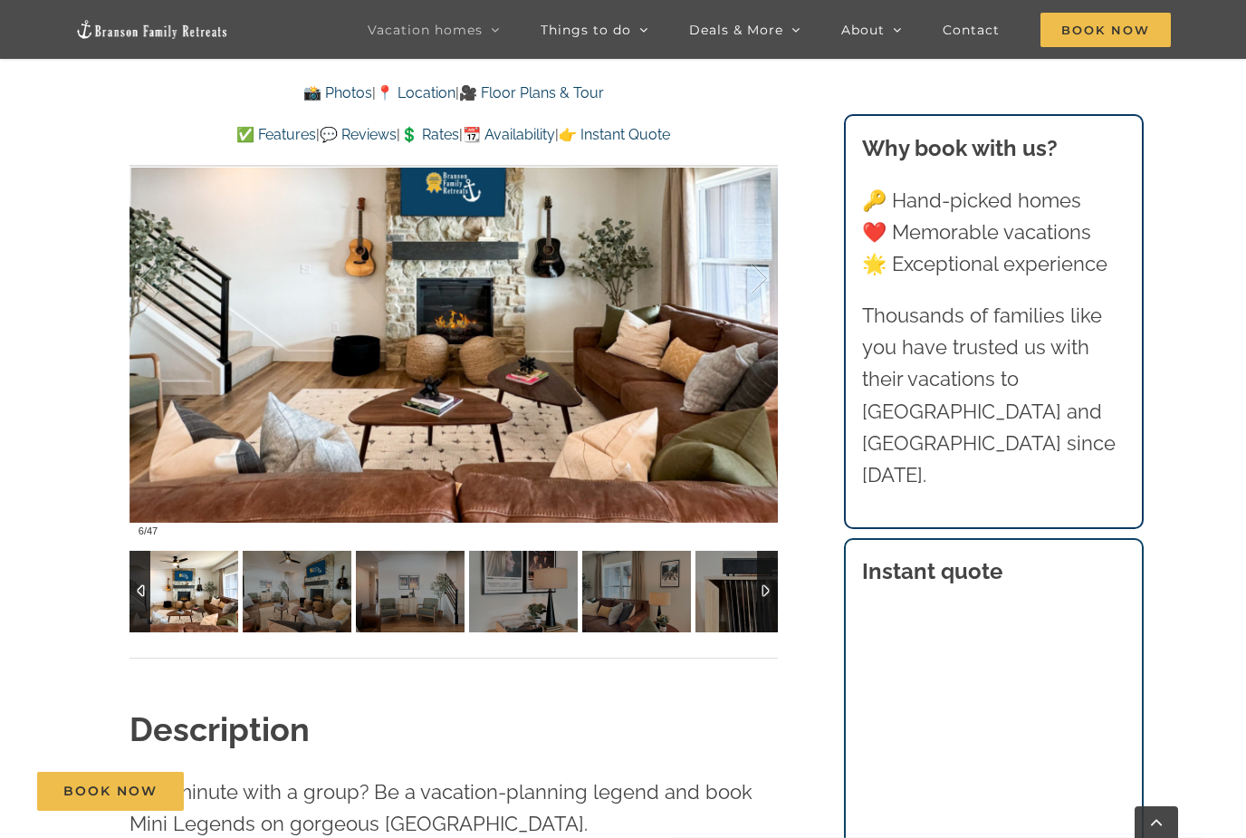
click at [764, 590] on div at bounding box center [767, 592] width 21 height 82
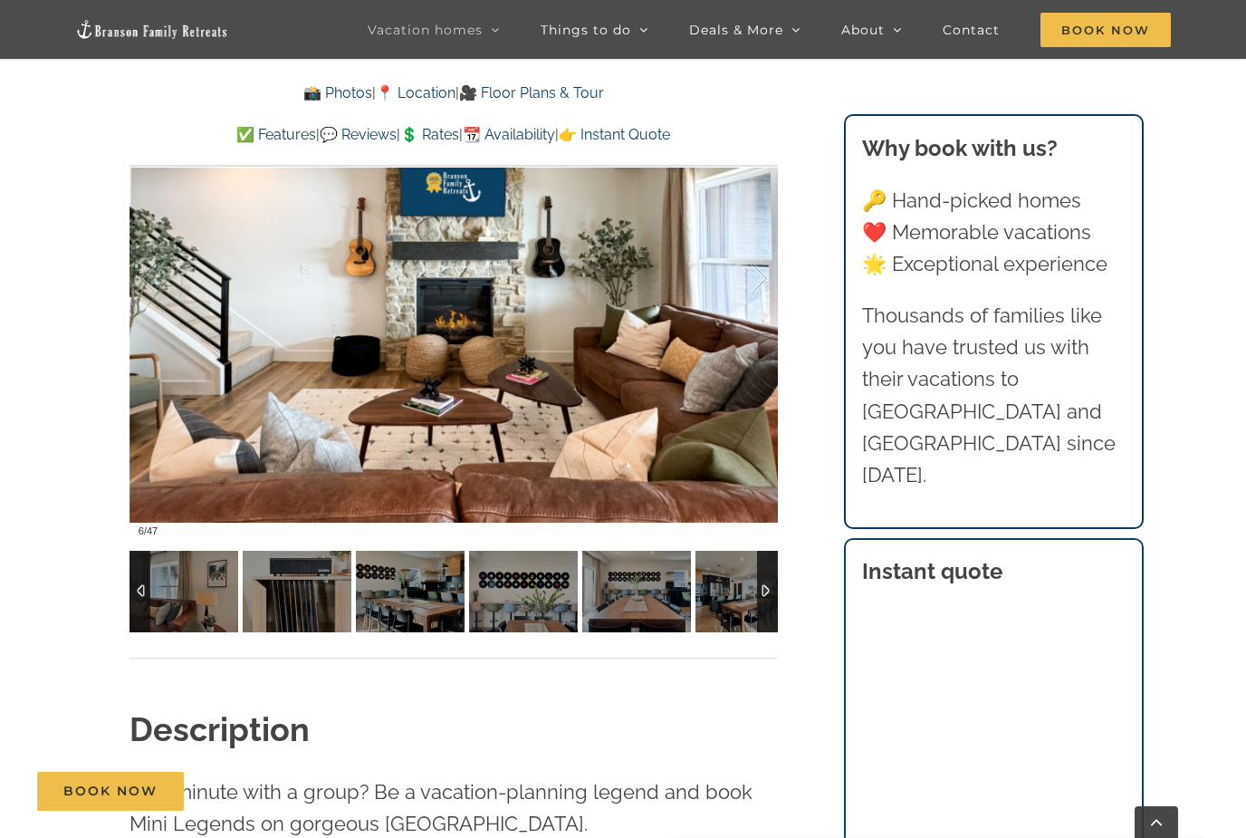
click at [764, 590] on div at bounding box center [767, 592] width 21 height 82
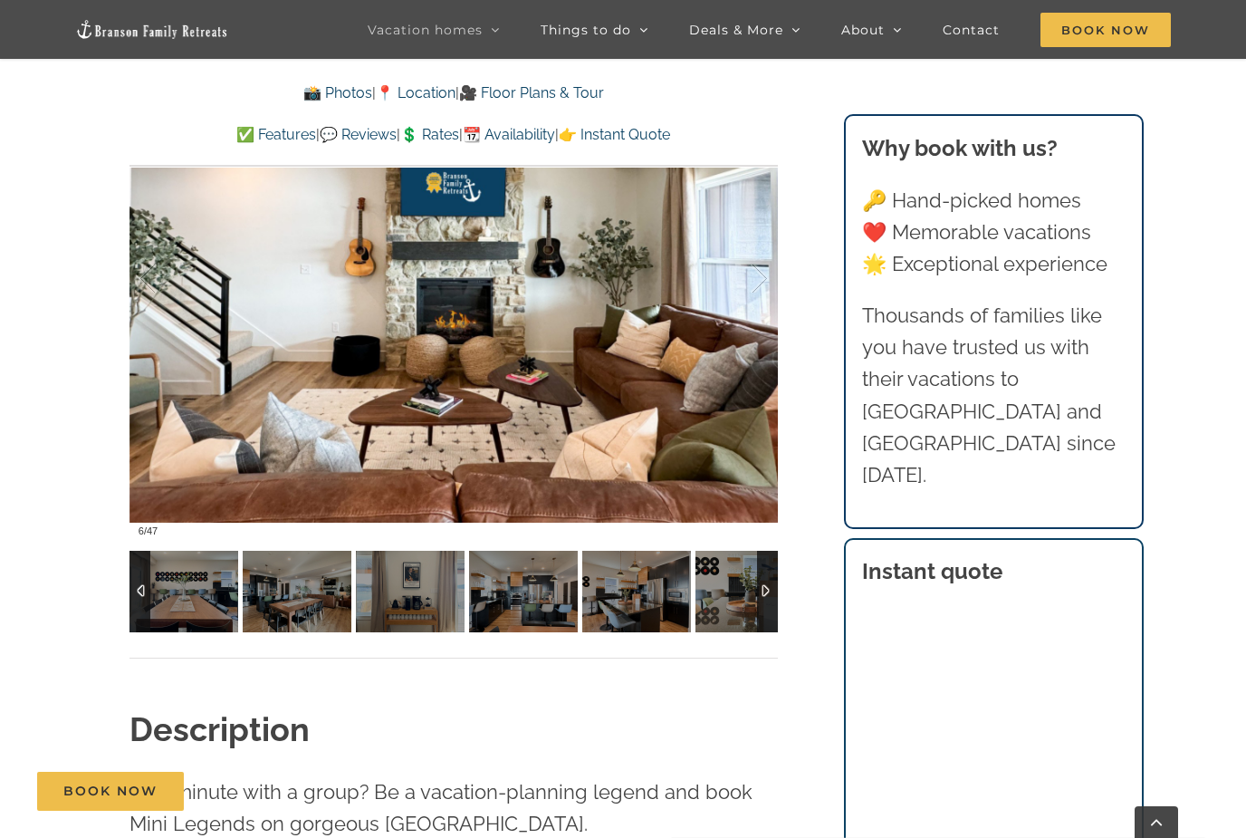
click at [765, 587] on div at bounding box center [767, 592] width 21 height 82
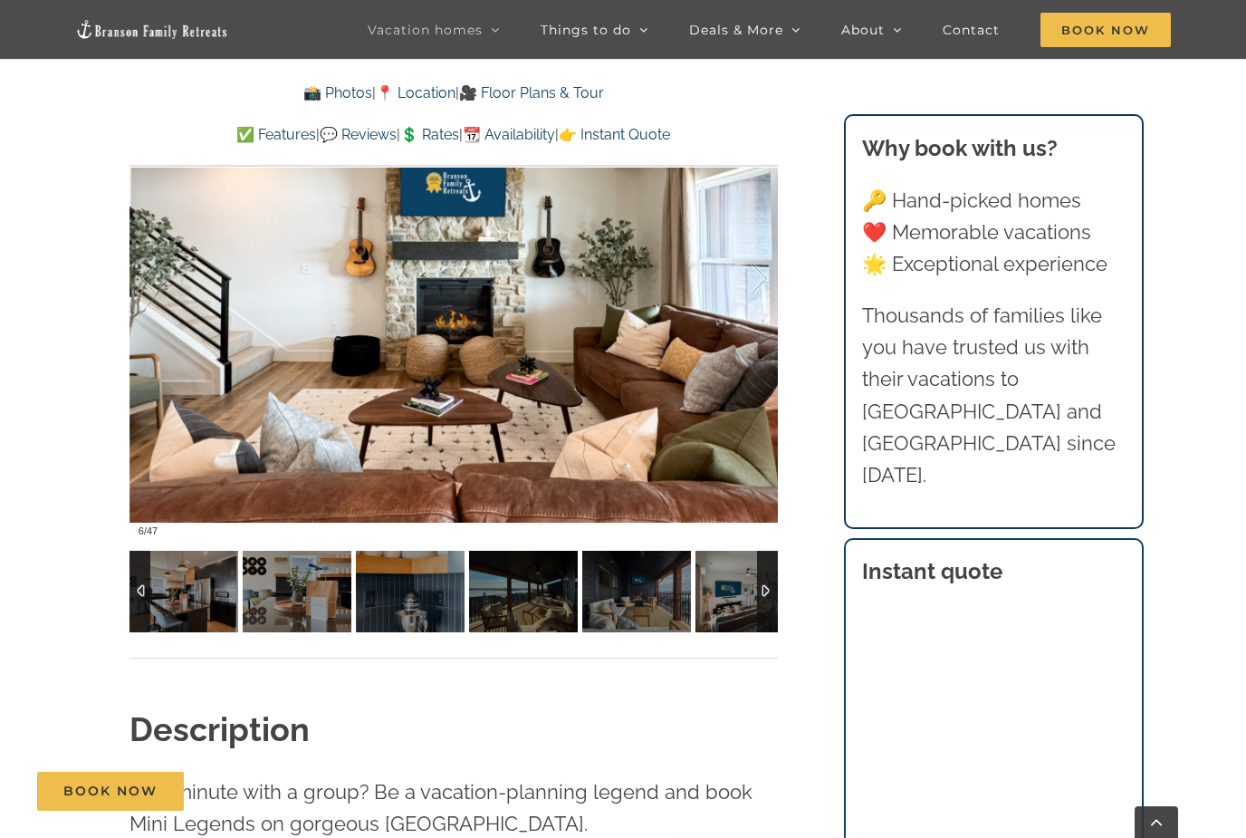
click at [285, 574] on img at bounding box center [297, 592] width 109 height 82
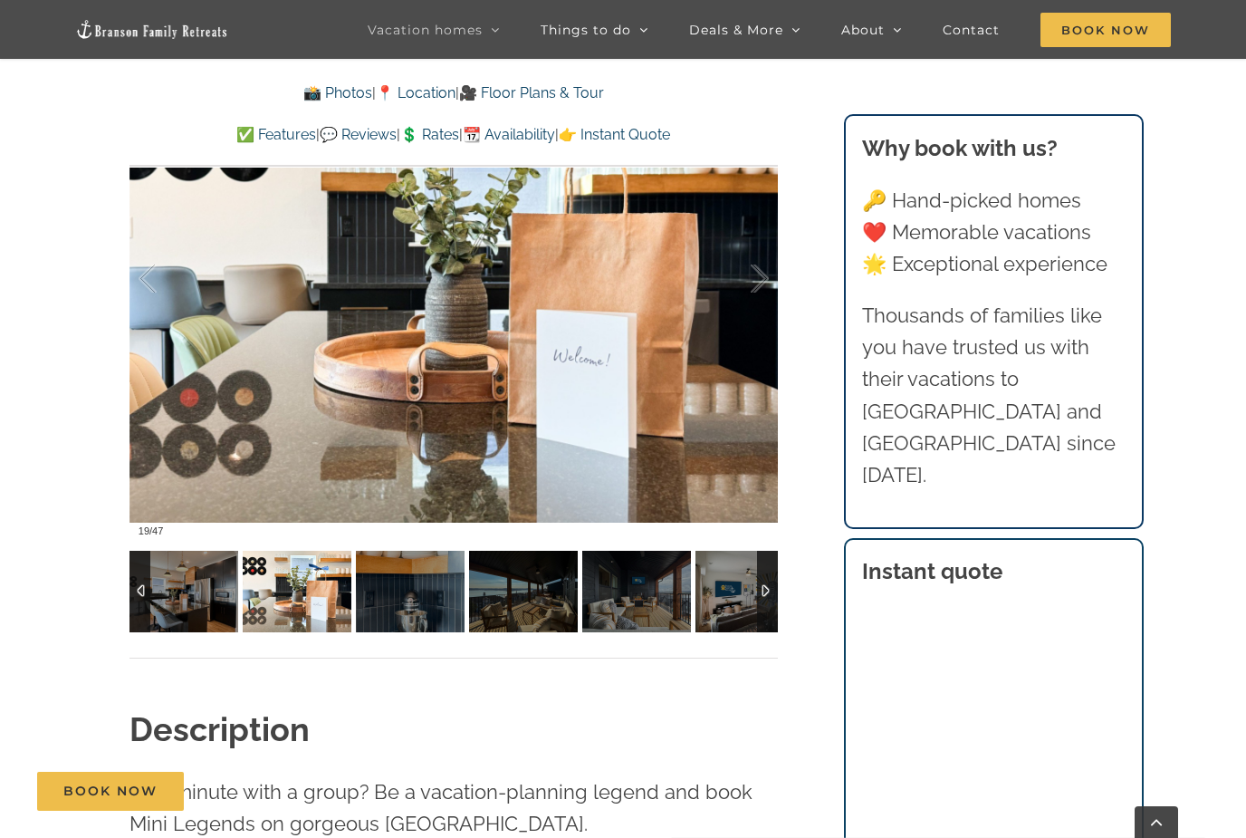
click at [414, 572] on img at bounding box center [410, 592] width 109 height 82
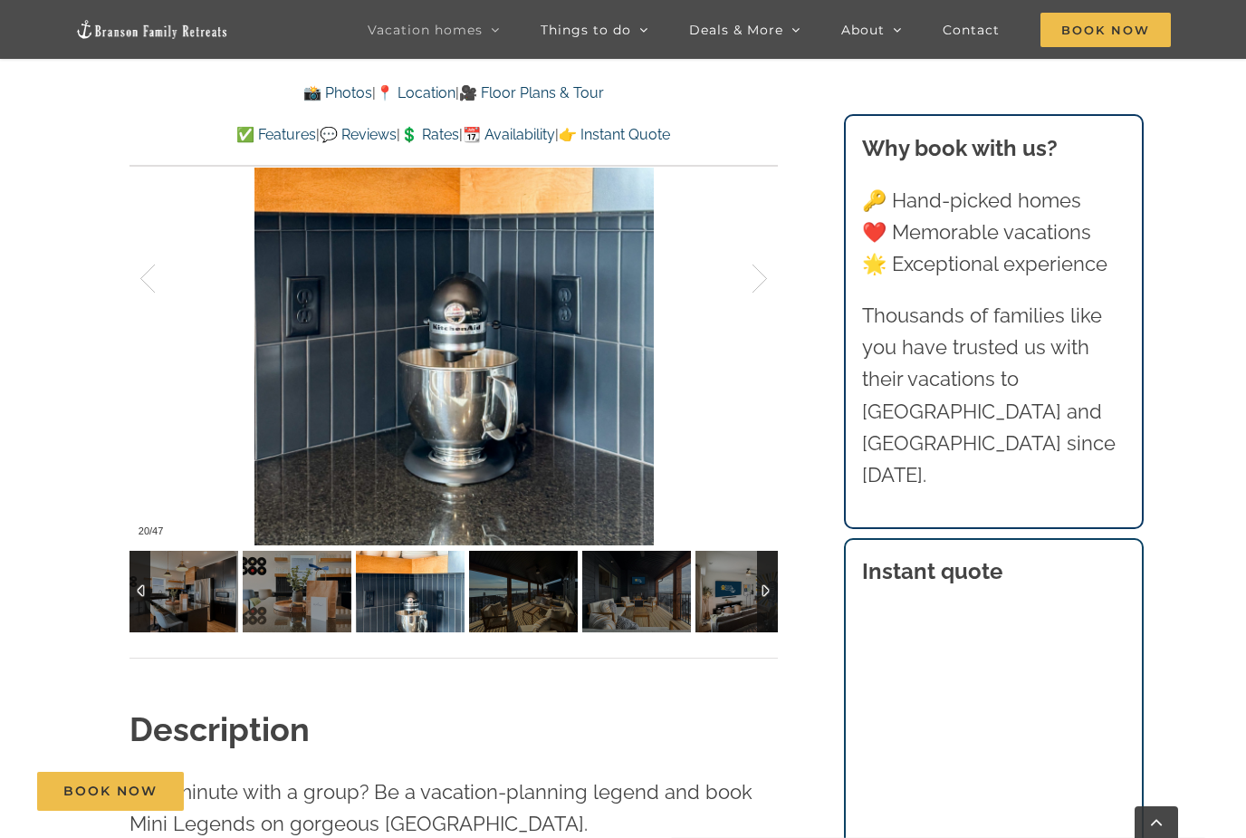
click at [525, 589] on img at bounding box center [523, 592] width 109 height 82
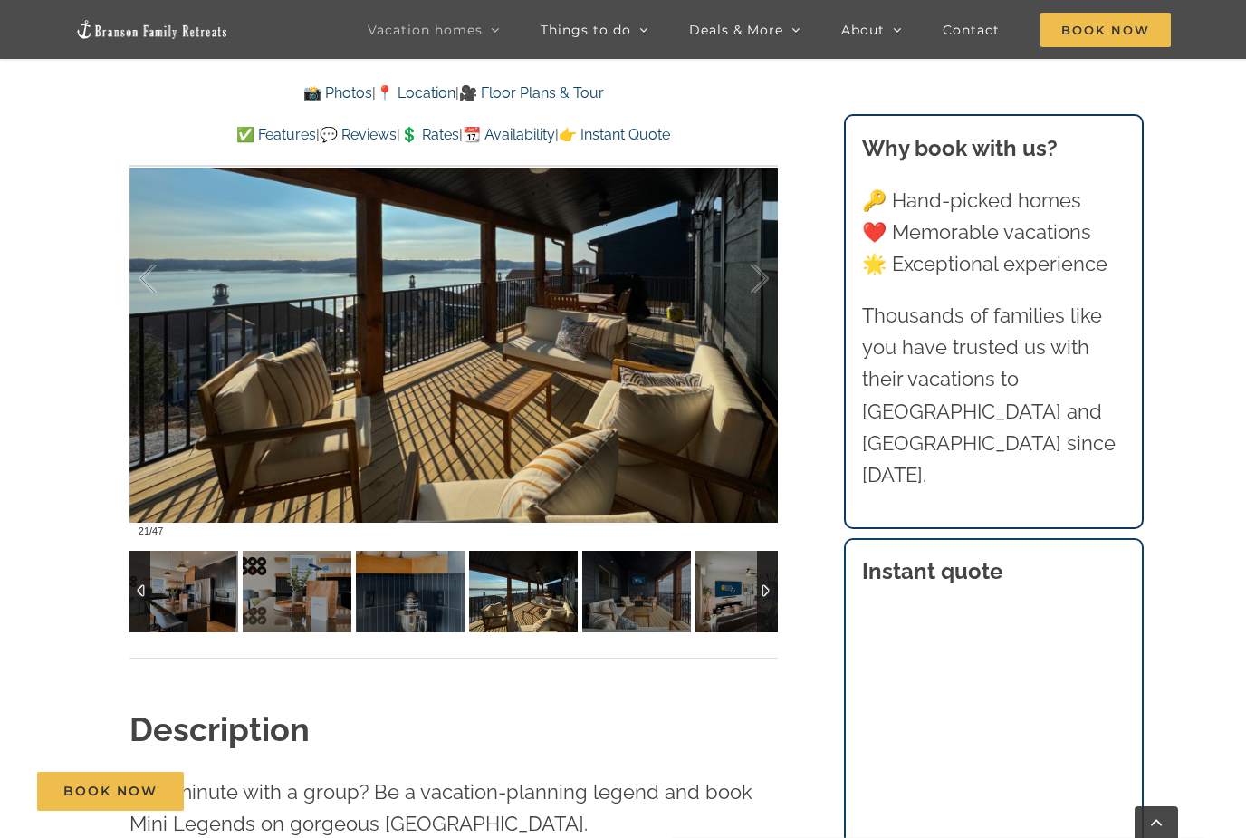
click at [600, 597] on img at bounding box center [636, 592] width 109 height 82
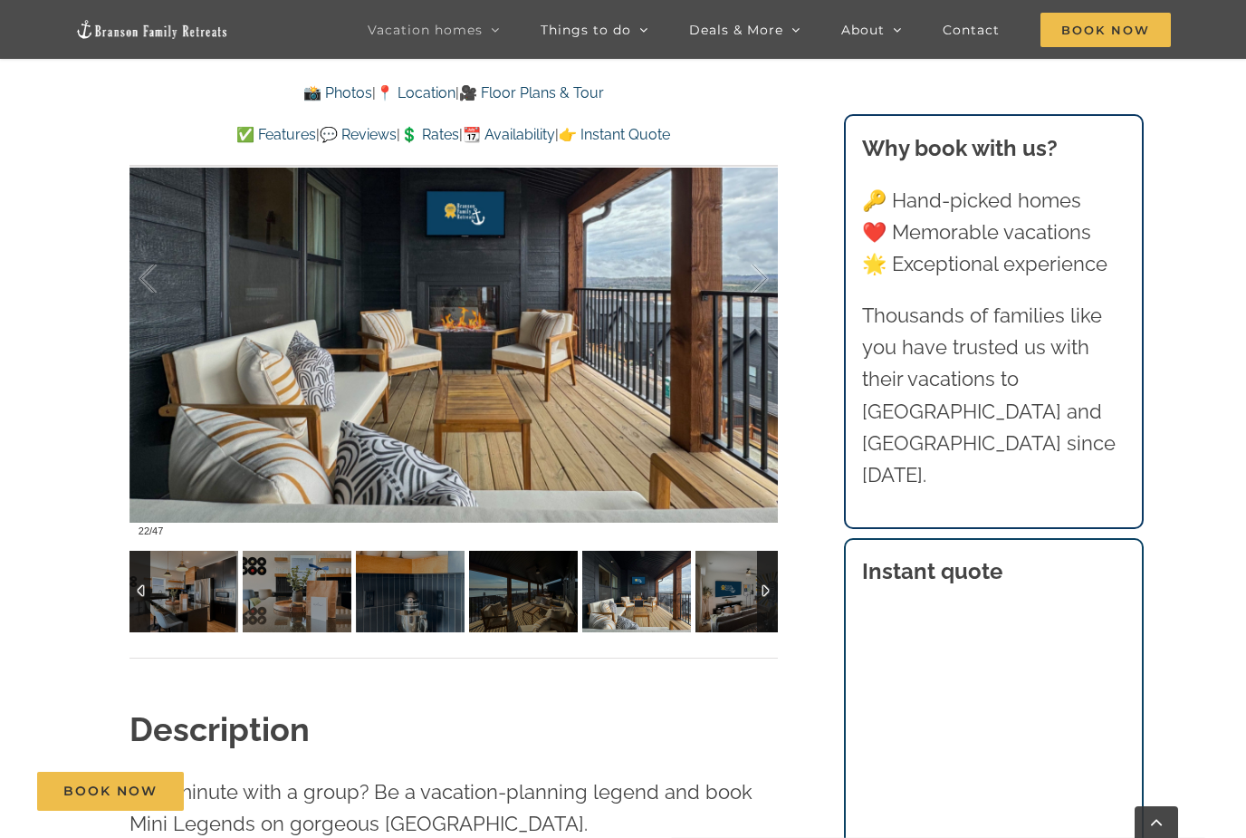
click at [763, 591] on div at bounding box center [767, 592] width 21 height 82
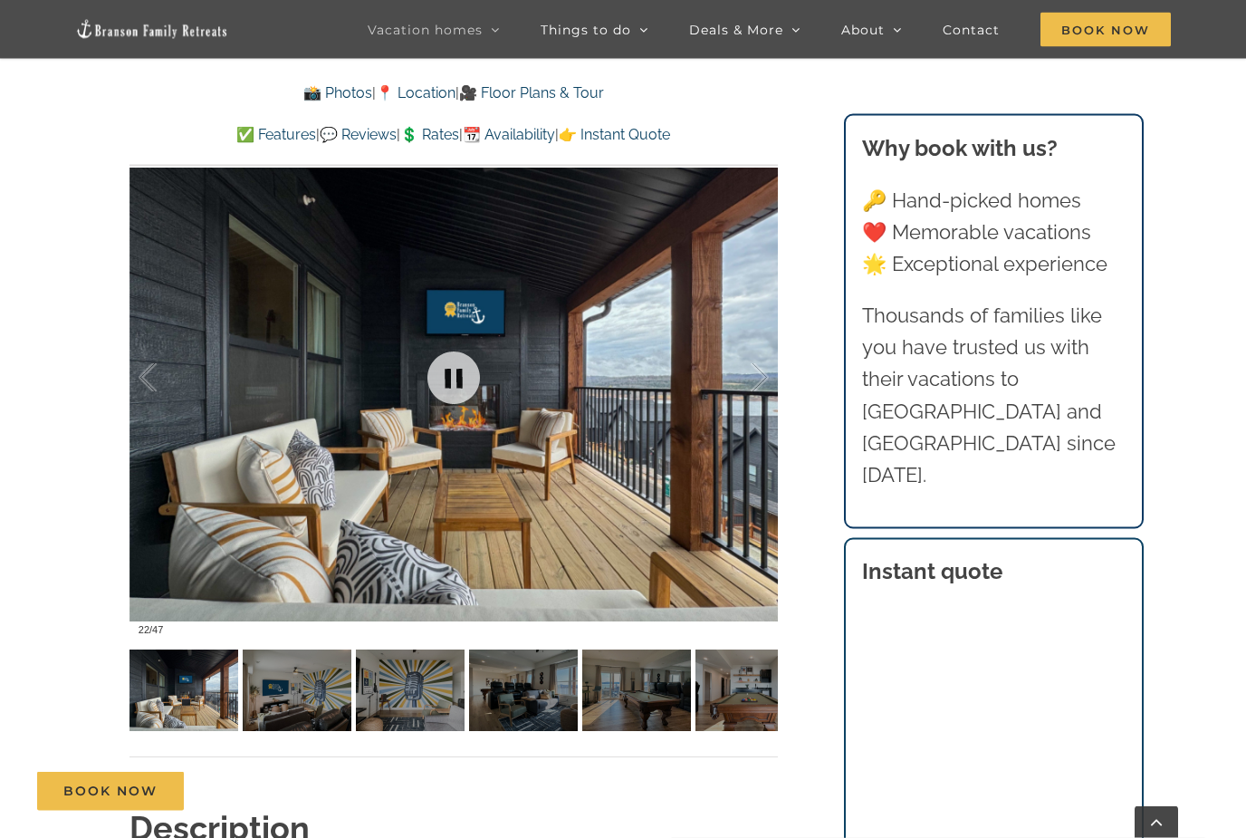
scroll to position [1310, 0]
click at [767, 690] on div at bounding box center [767, 690] width 21 height 82
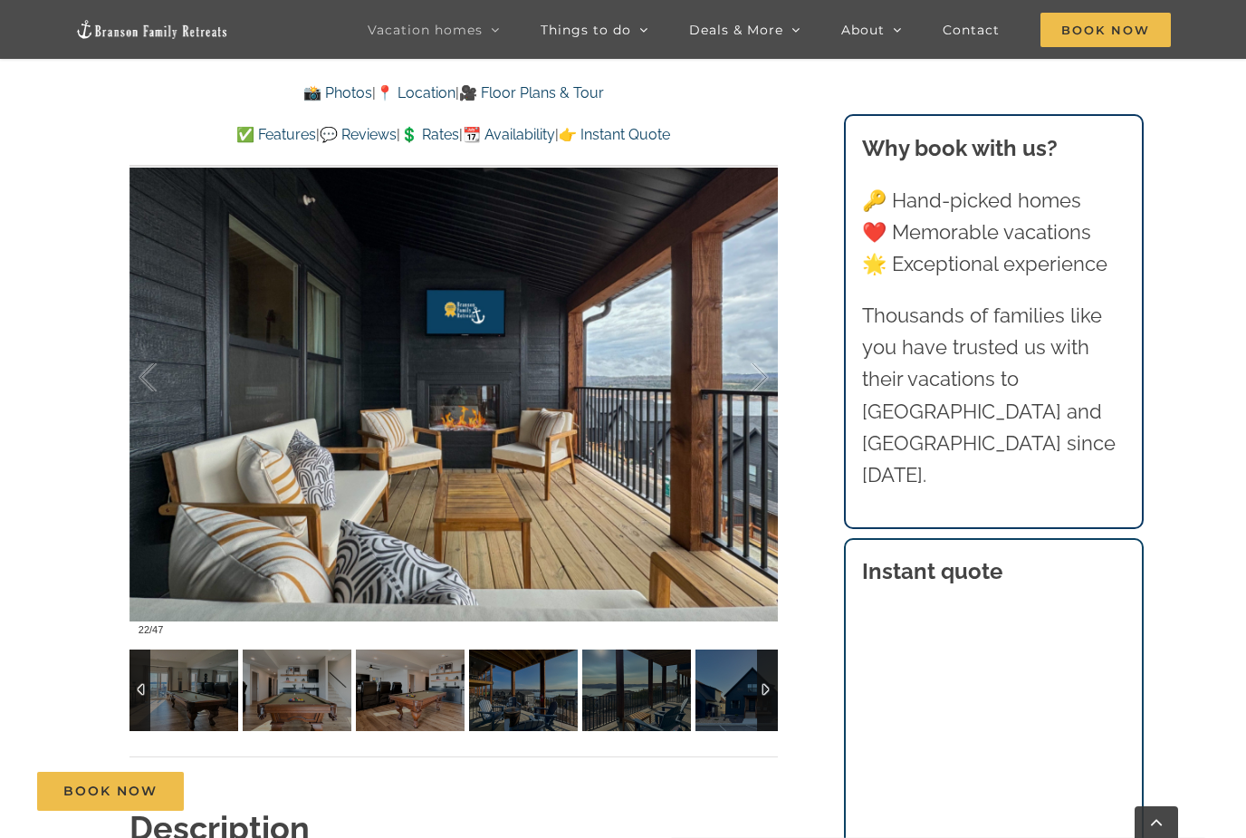
click at [516, 690] on img at bounding box center [523, 690] width 109 height 82
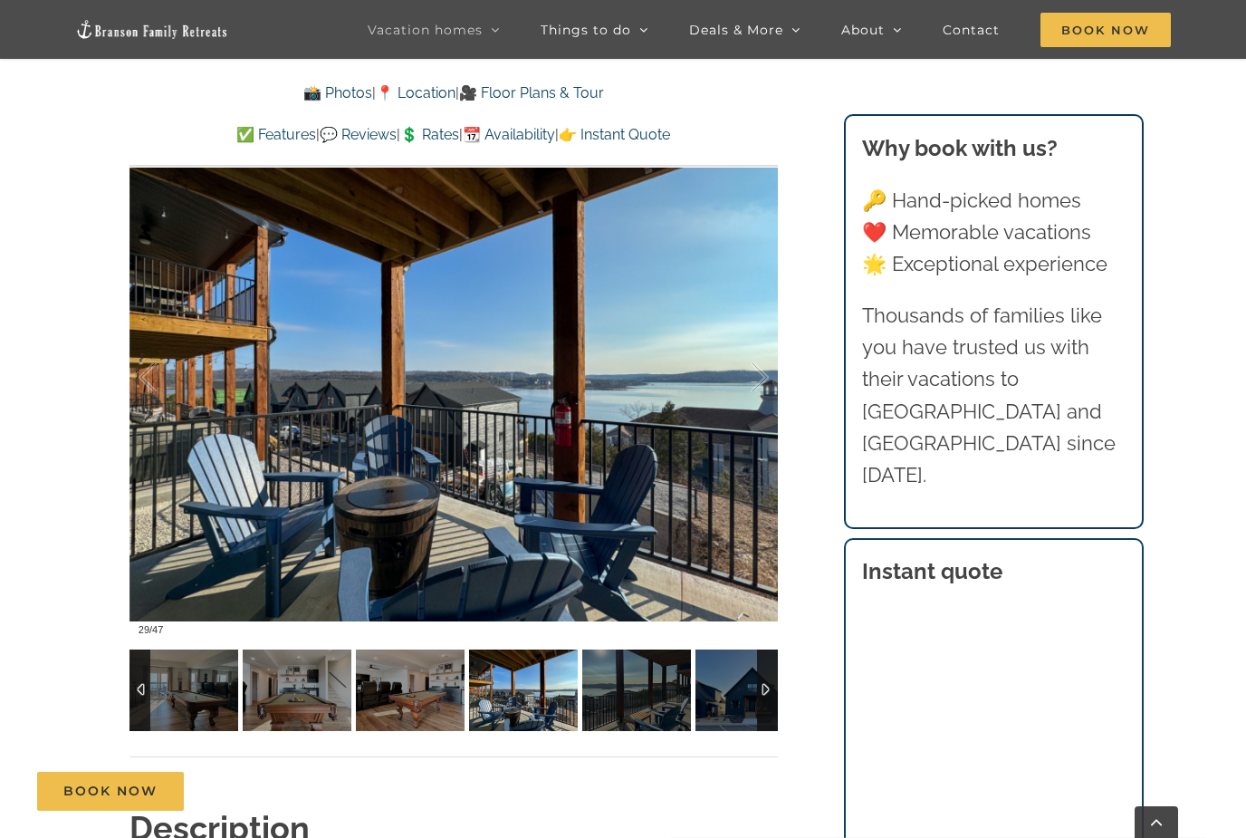
click at [767, 687] on div at bounding box center [767, 690] width 21 height 82
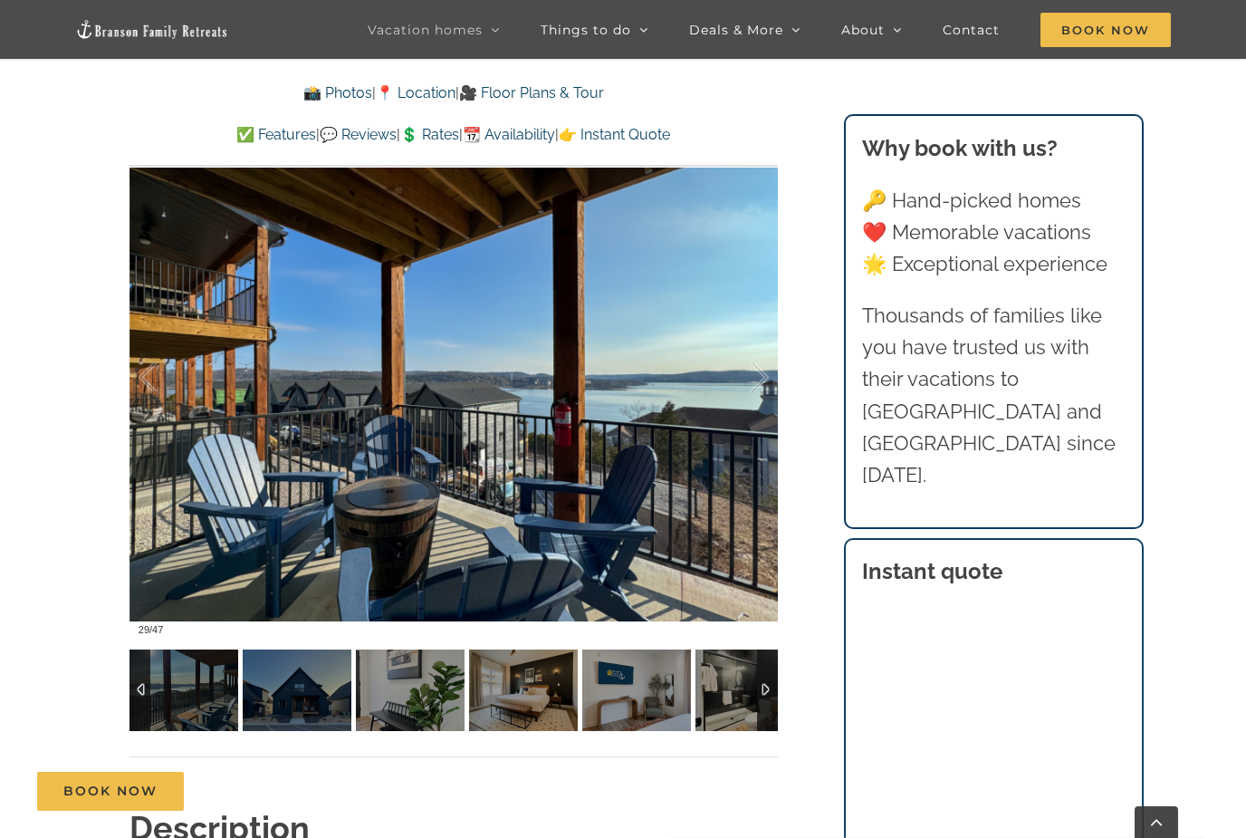
click at [766, 687] on div at bounding box center [767, 690] width 21 height 82
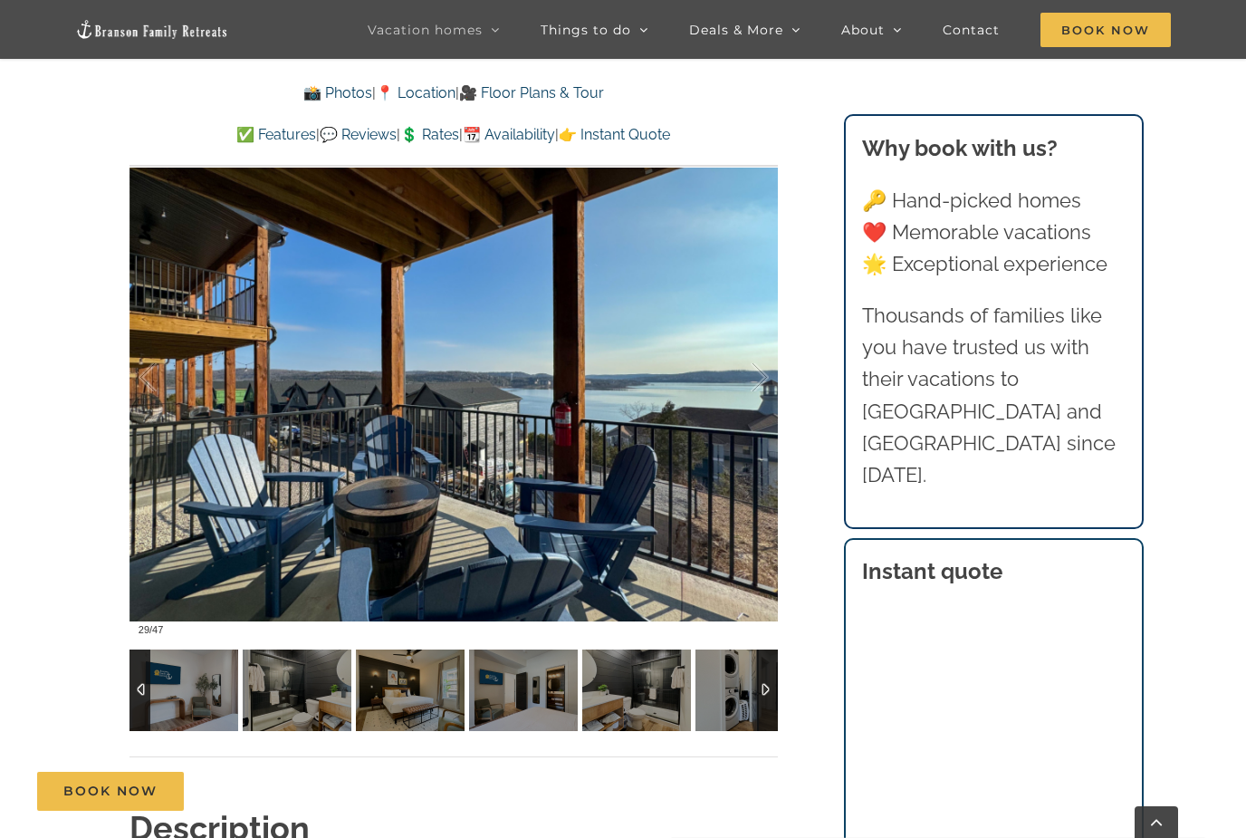
click at [766, 687] on div at bounding box center [767, 690] width 21 height 82
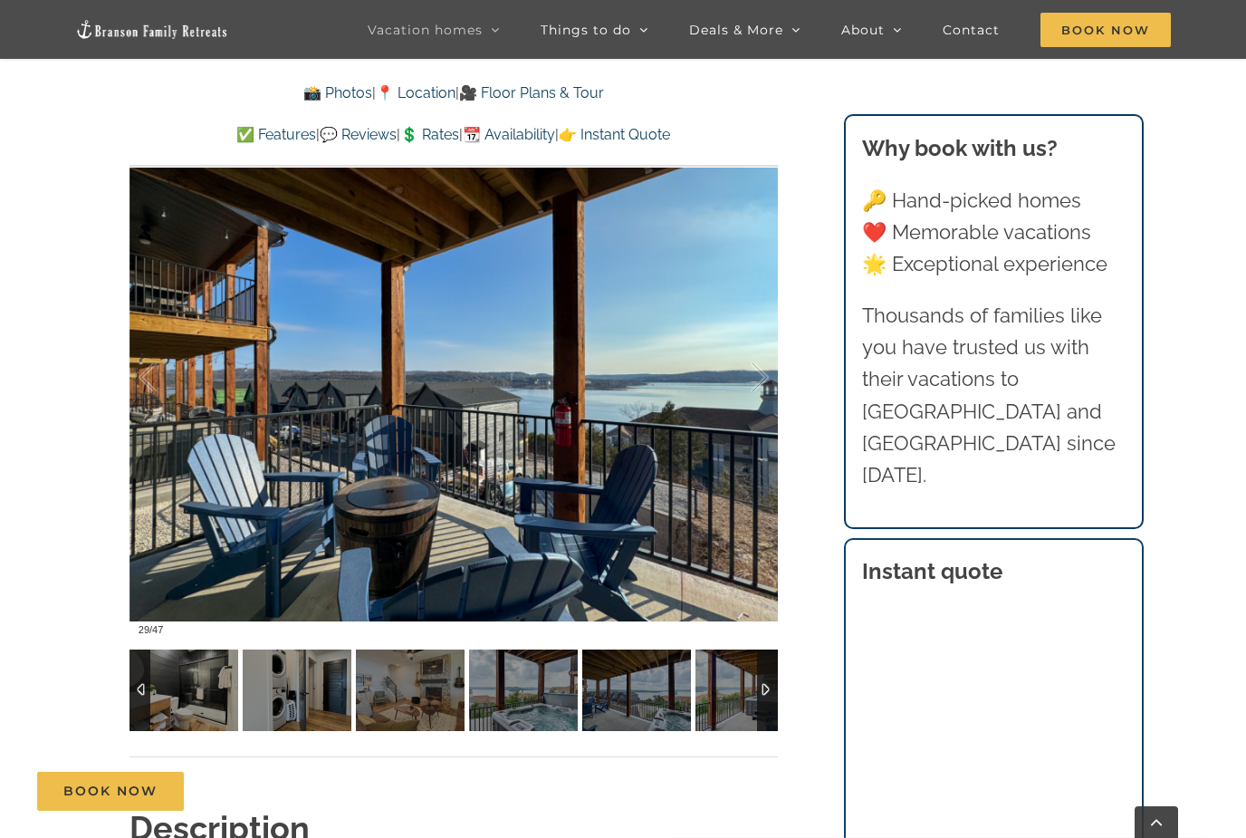
click at [766, 687] on div at bounding box center [767, 690] width 21 height 82
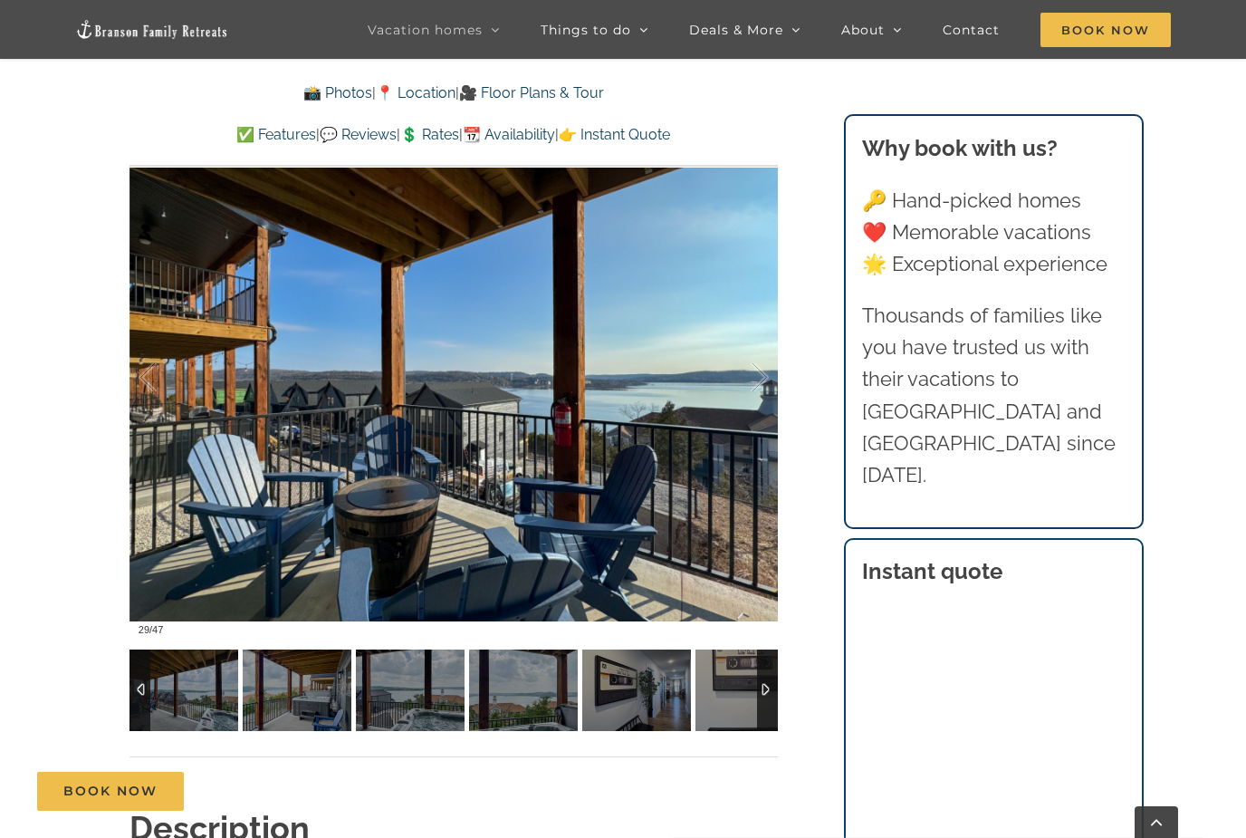
click at [142, 686] on div at bounding box center [140, 690] width 21 height 82
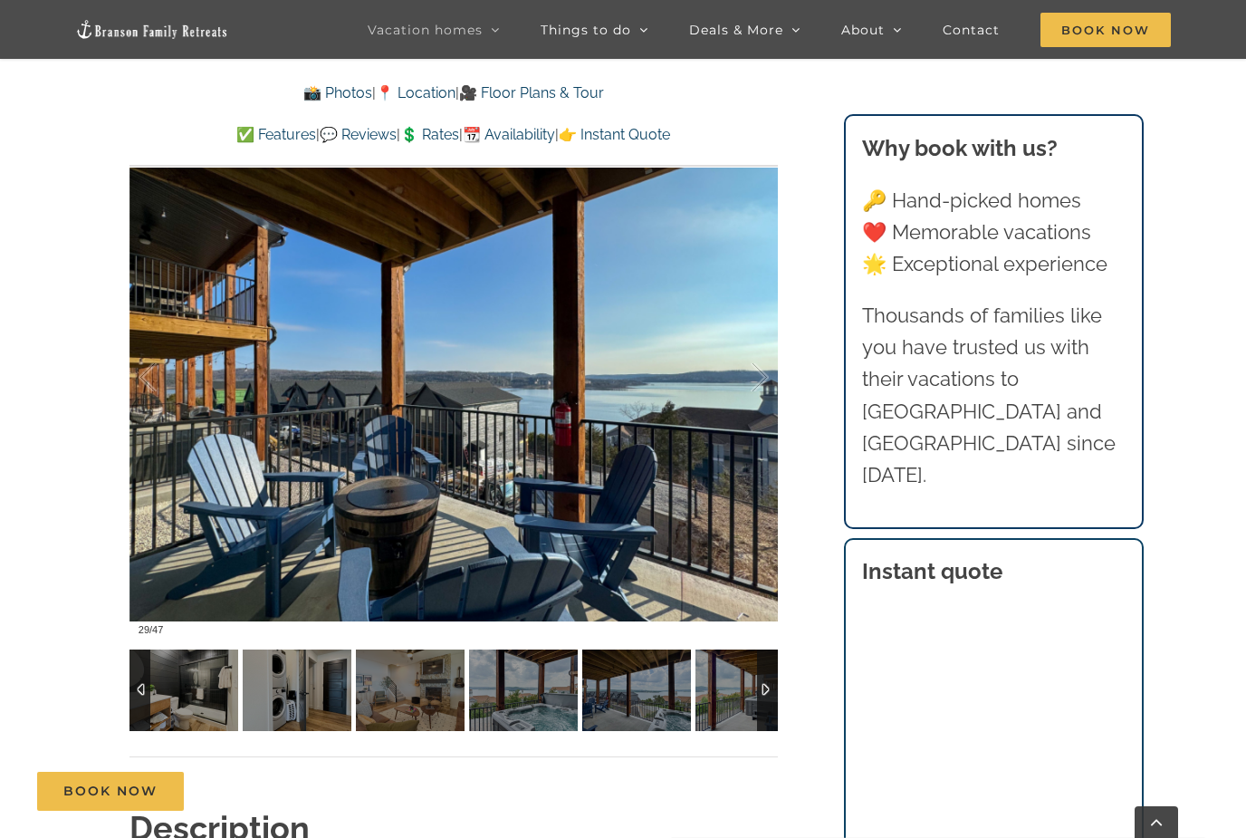
click at [142, 686] on div at bounding box center [140, 690] width 21 height 82
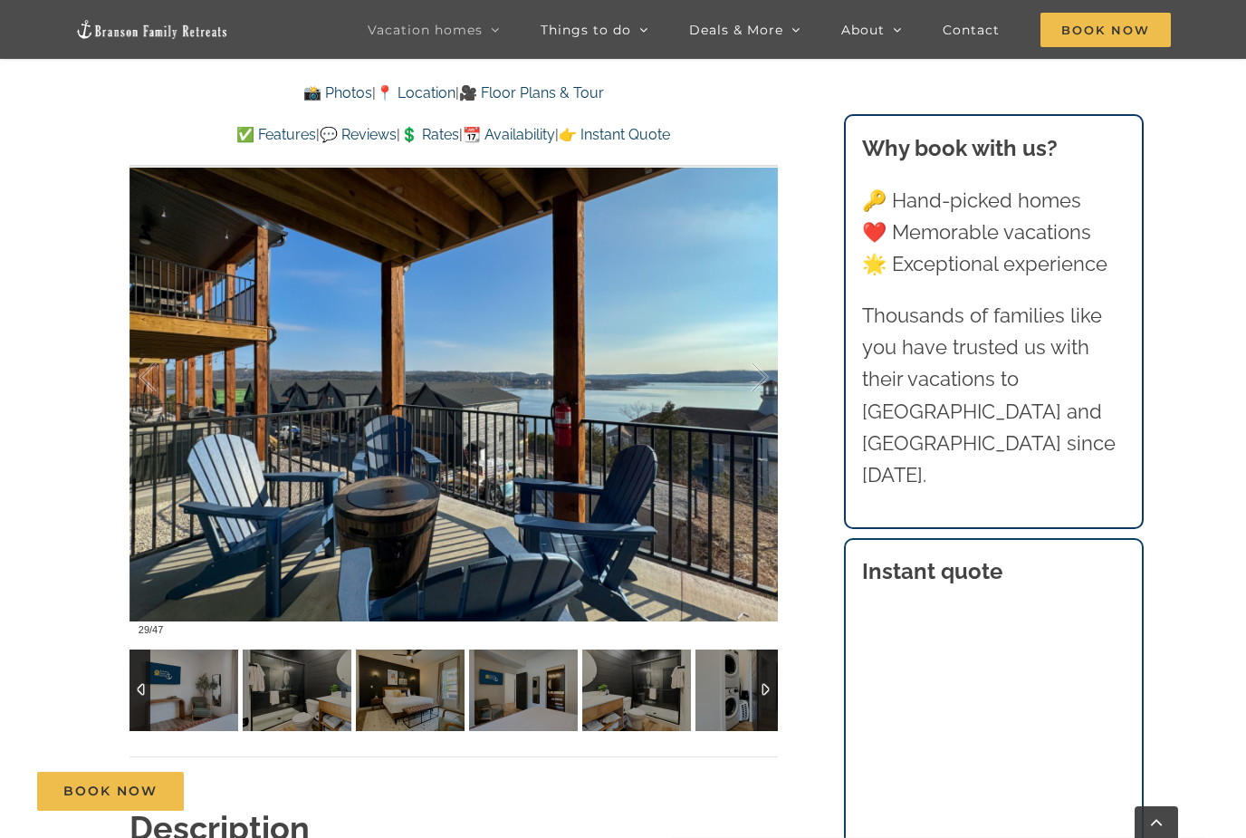
click at [142, 686] on div at bounding box center [140, 690] width 21 height 82
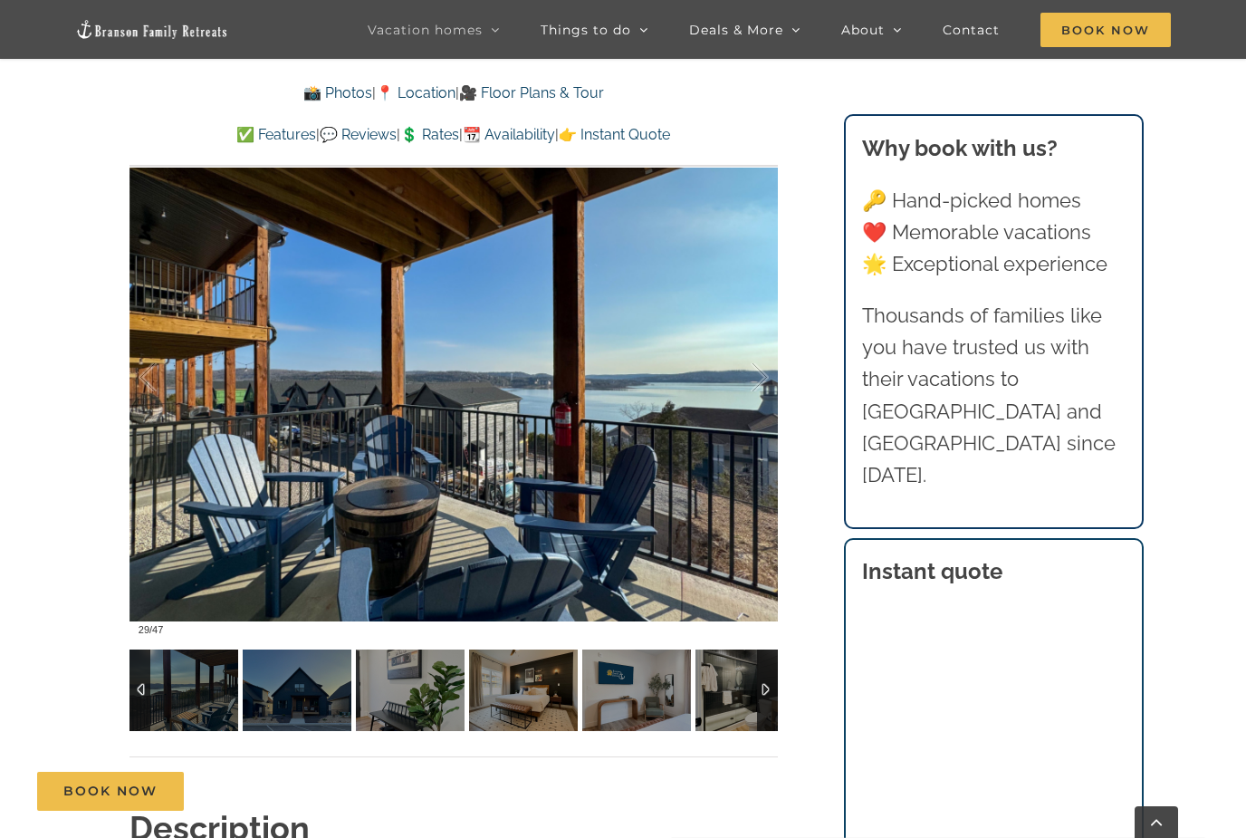
click at [142, 686] on div at bounding box center [140, 690] width 21 height 82
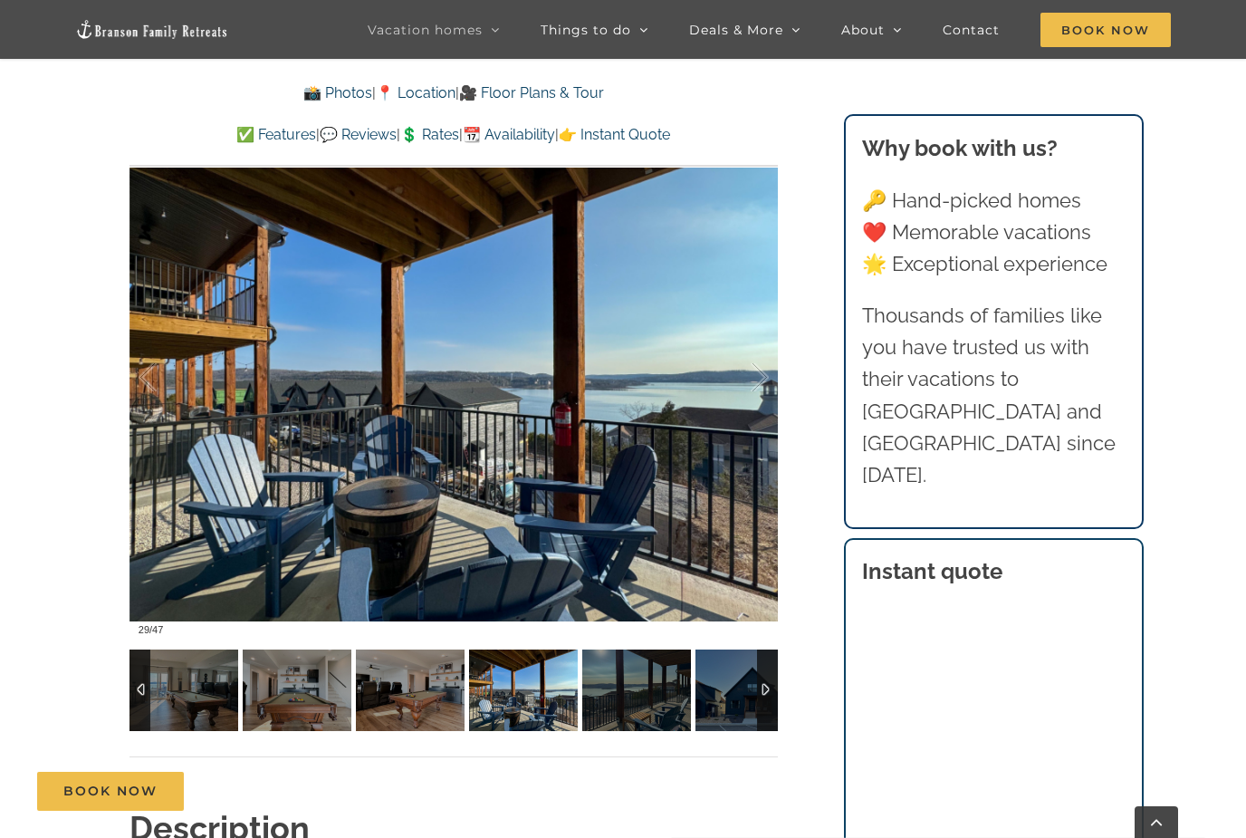
click at [142, 686] on div at bounding box center [140, 690] width 21 height 82
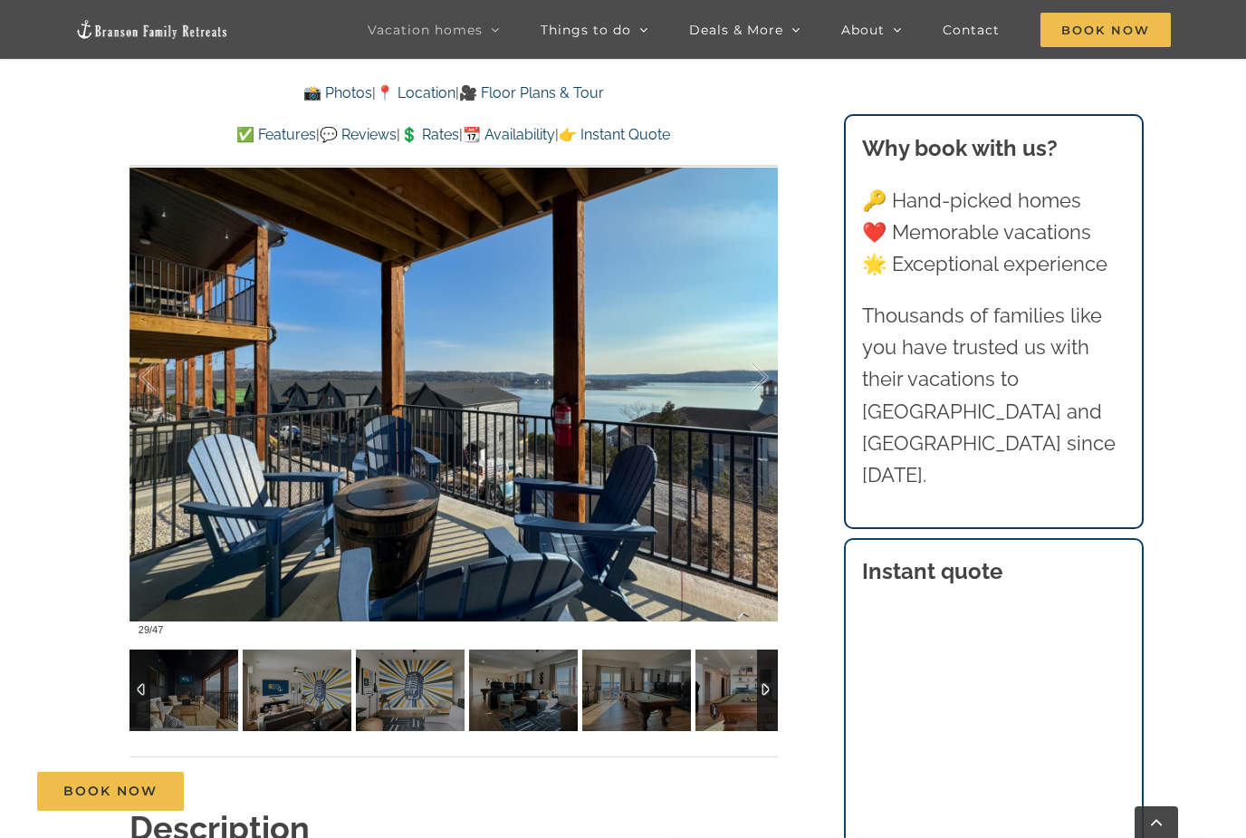
click at [142, 686] on div at bounding box center [140, 690] width 21 height 82
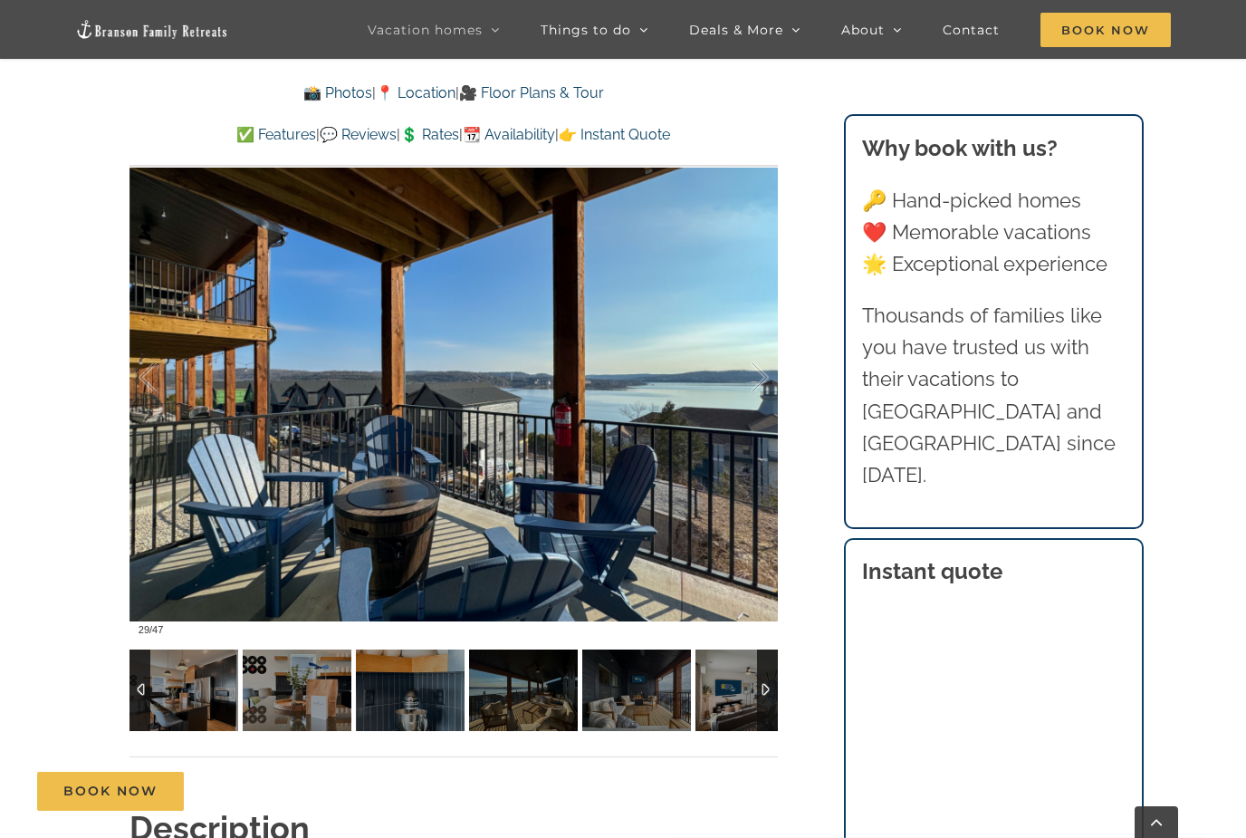
click at [511, 710] on img at bounding box center [523, 690] width 109 height 82
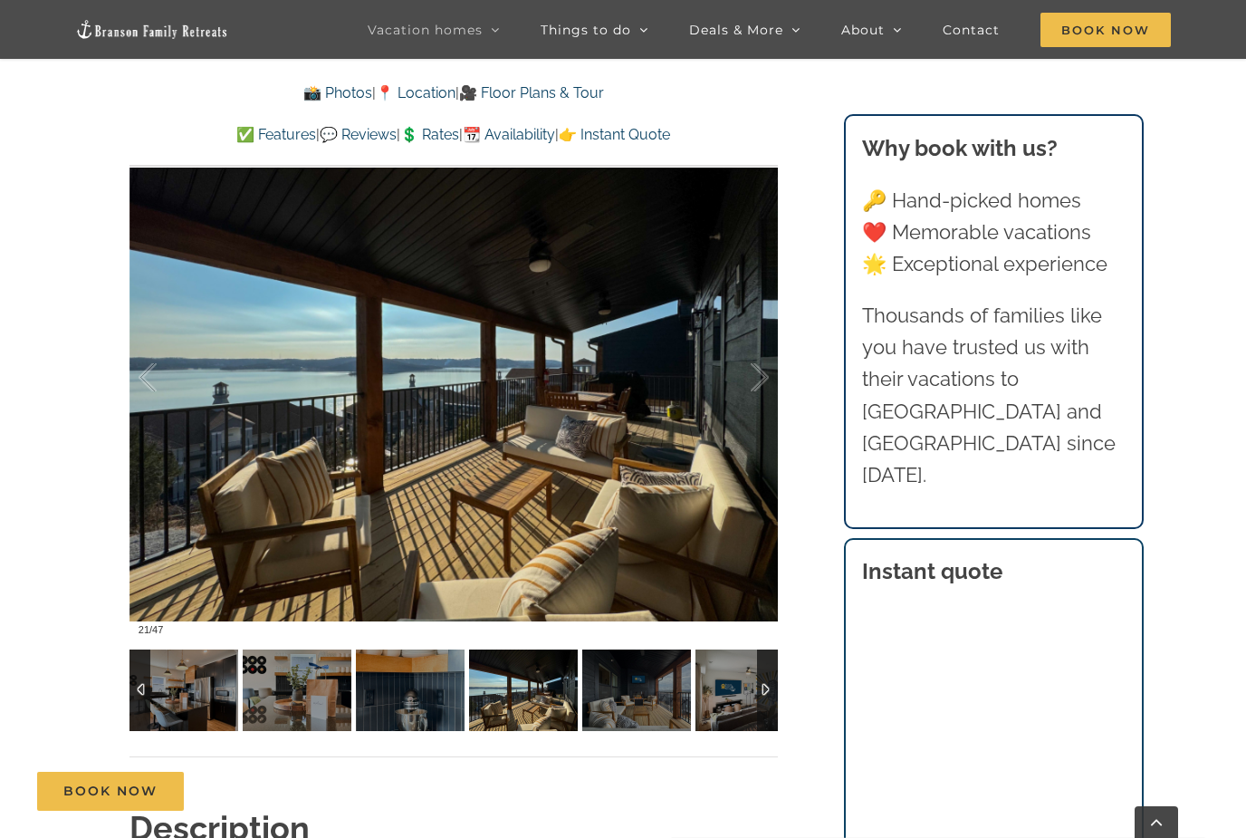
click at [530, 692] on img at bounding box center [523, 690] width 109 height 82
click at [153, 374] on div at bounding box center [167, 377] width 56 height 112
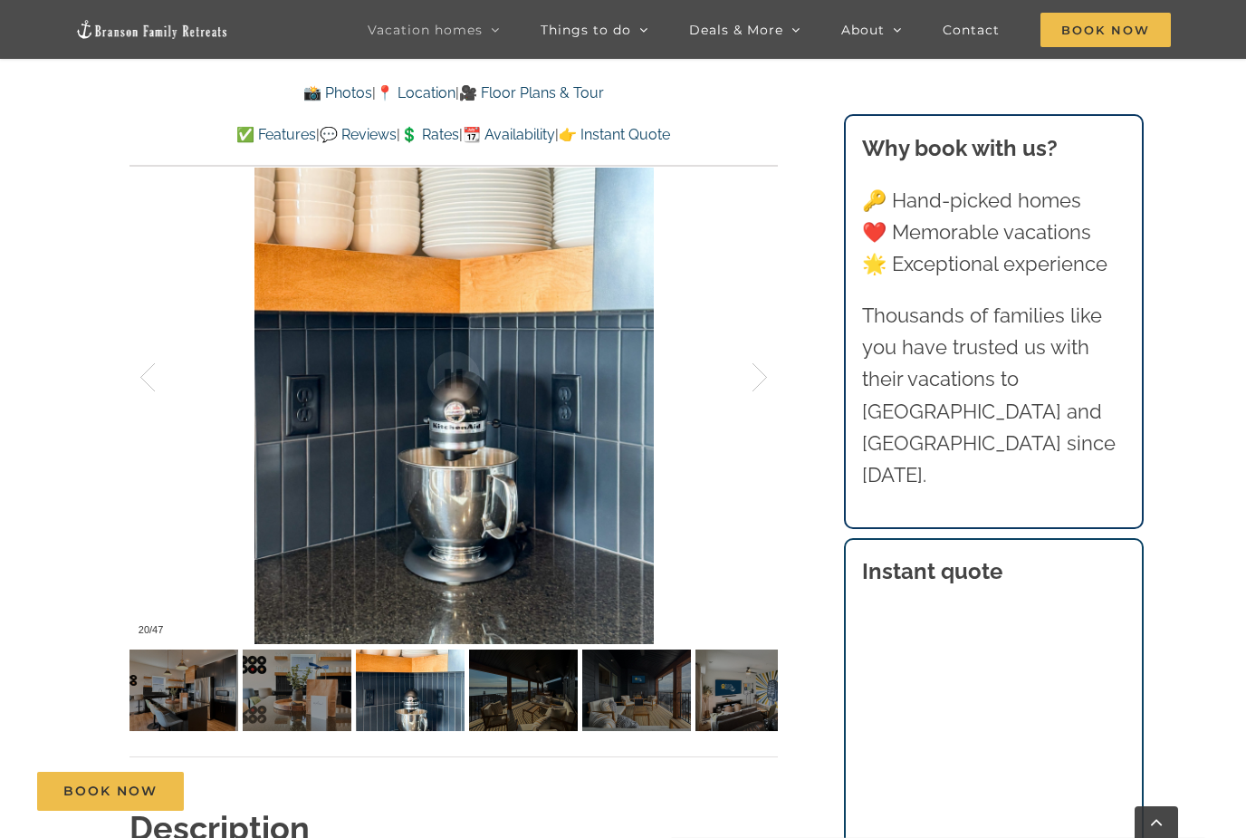
click at [758, 382] on div at bounding box center [741, 377] width 56 height 112
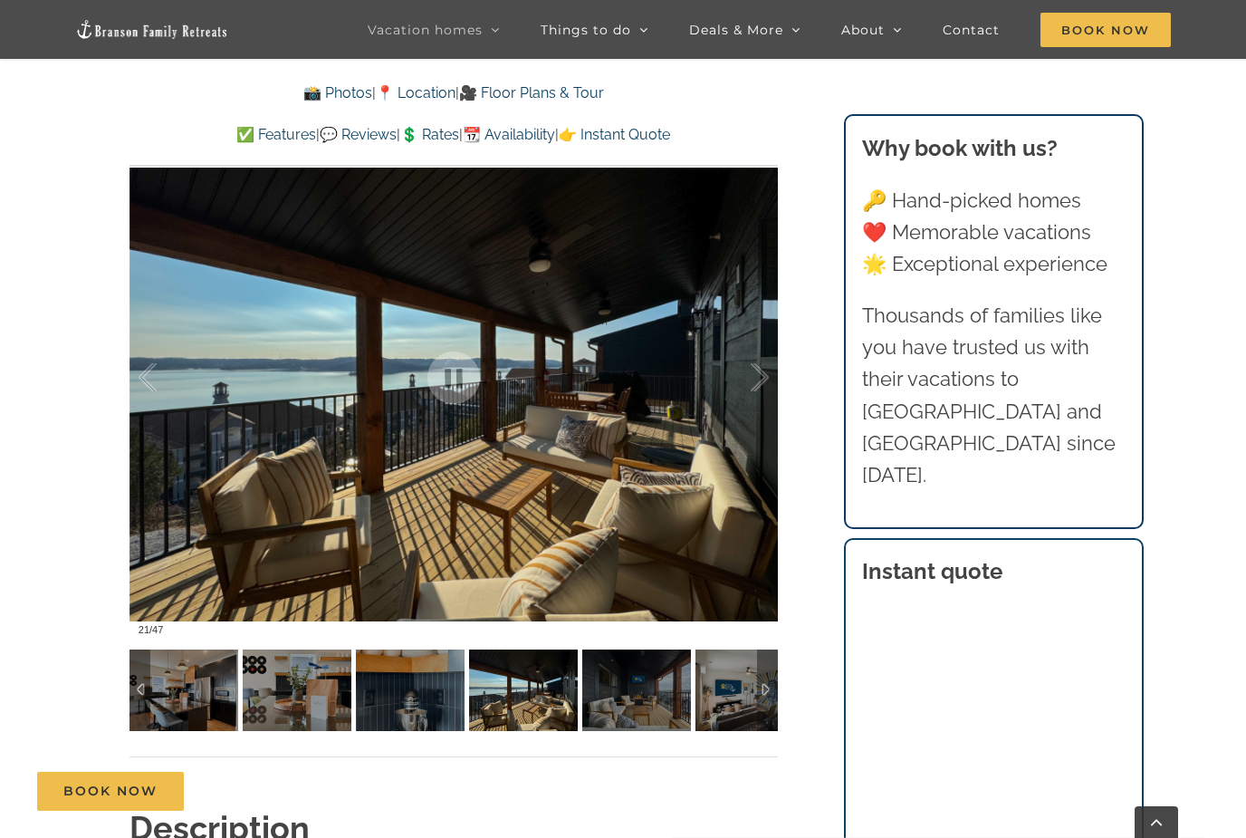
click at [659, 708] on img at bounding box center [636, 690] width 109 height 82
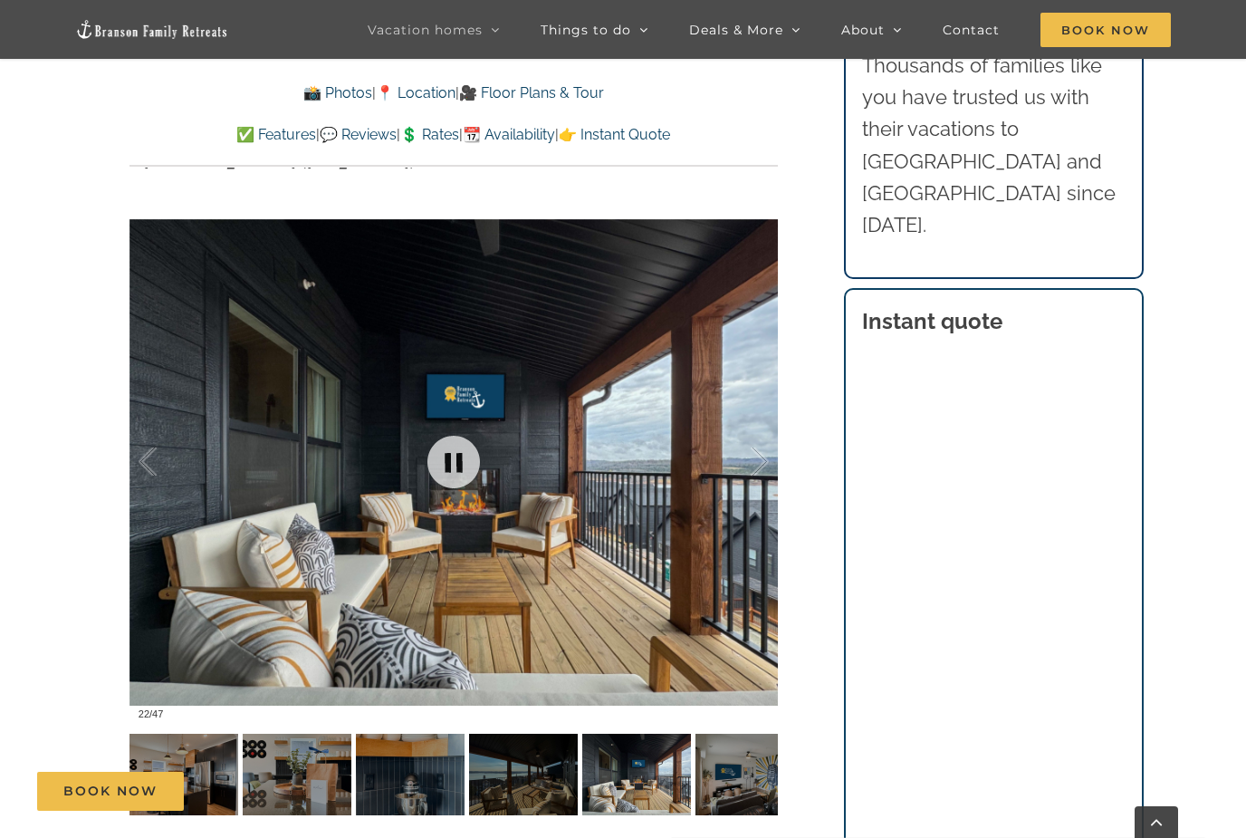
scroll to position [1234, 0]
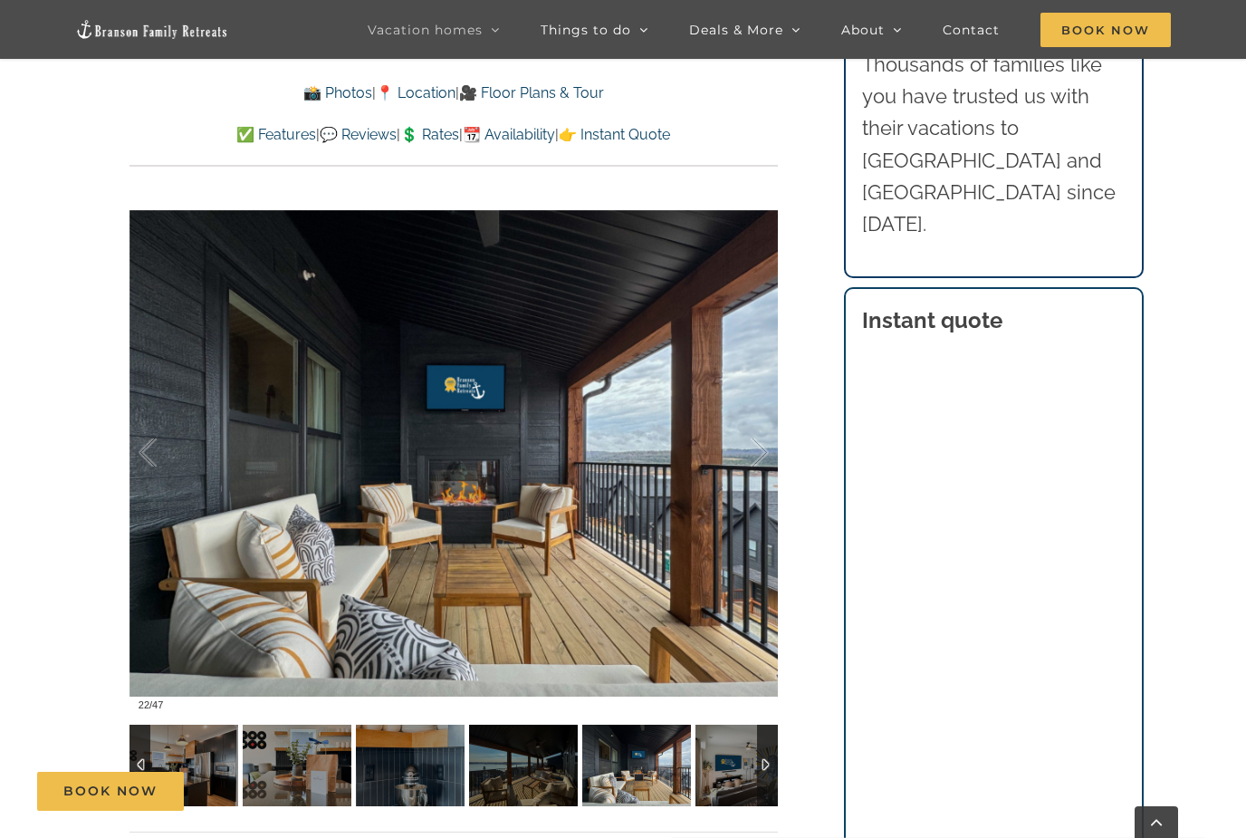
click at [738, 772] on img at bounding box center [750, 765] width 109 height 82
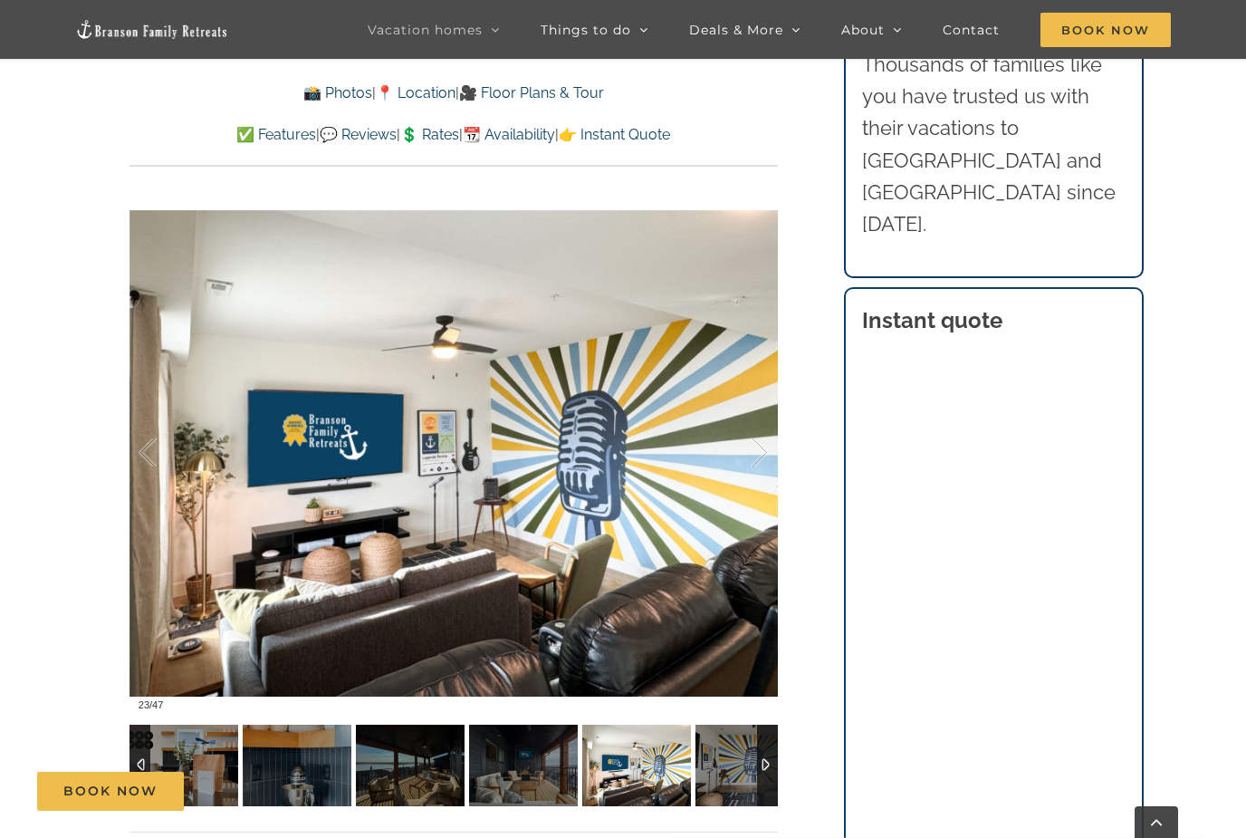
click at [767, 764] on div at bounding box center [767, 765] width 21 height 82
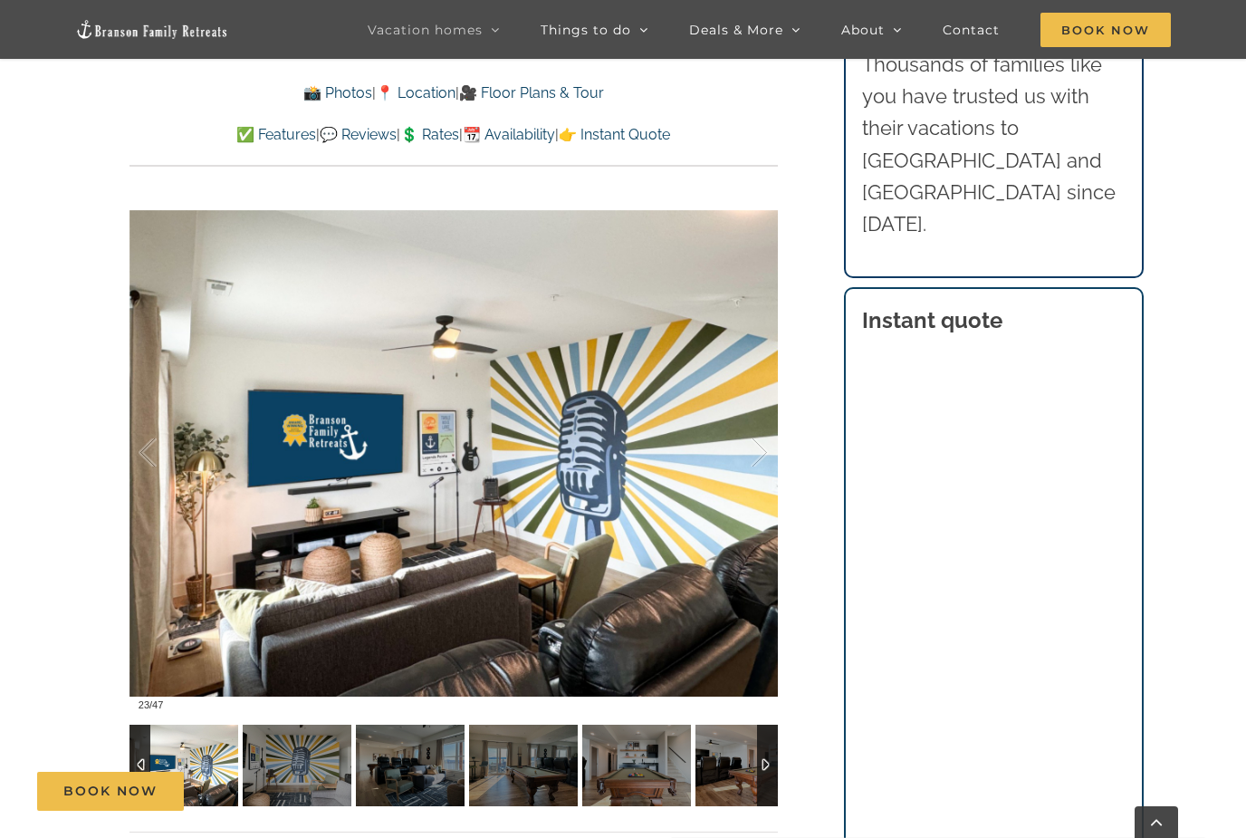
click at [766, 764] on div at bounding box center [767, 765] width 21 height 82
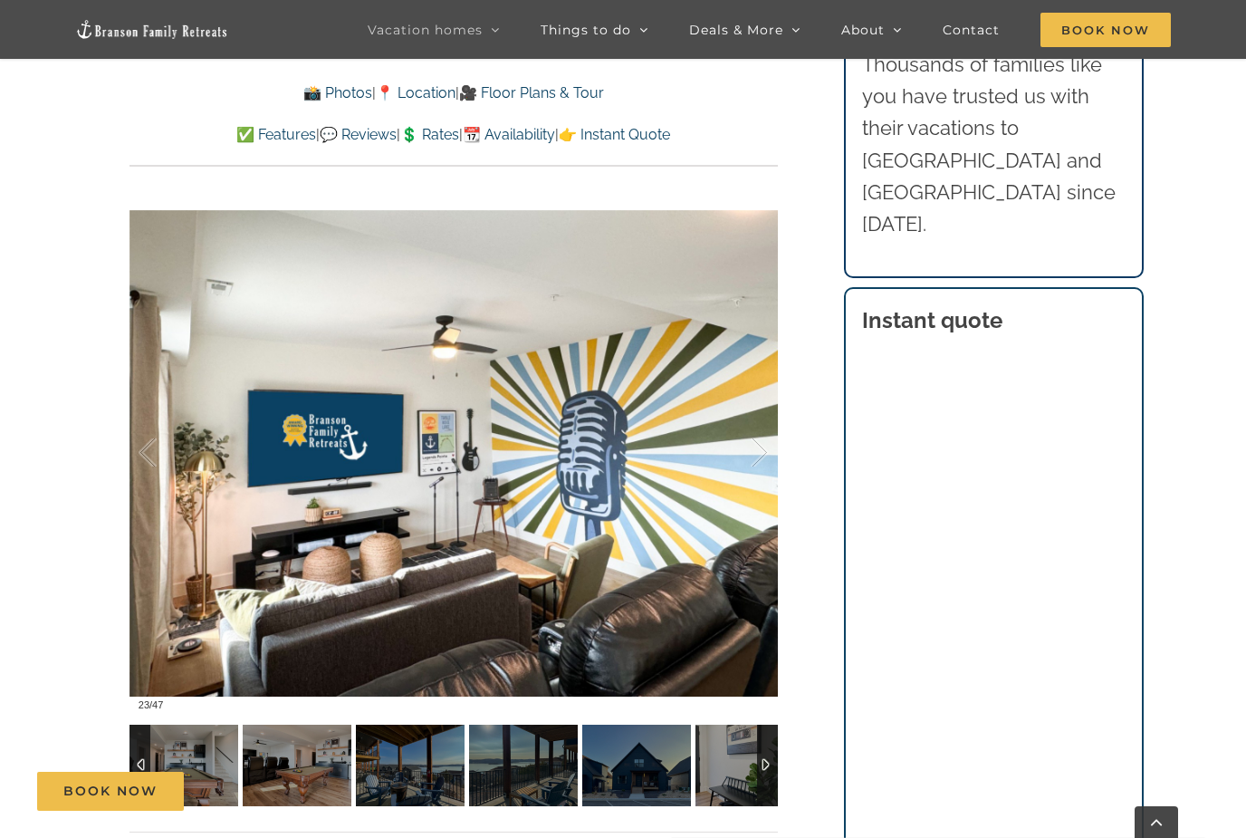
click at [542, 760] on img at bounding box center [523, 765] width 109 height 82
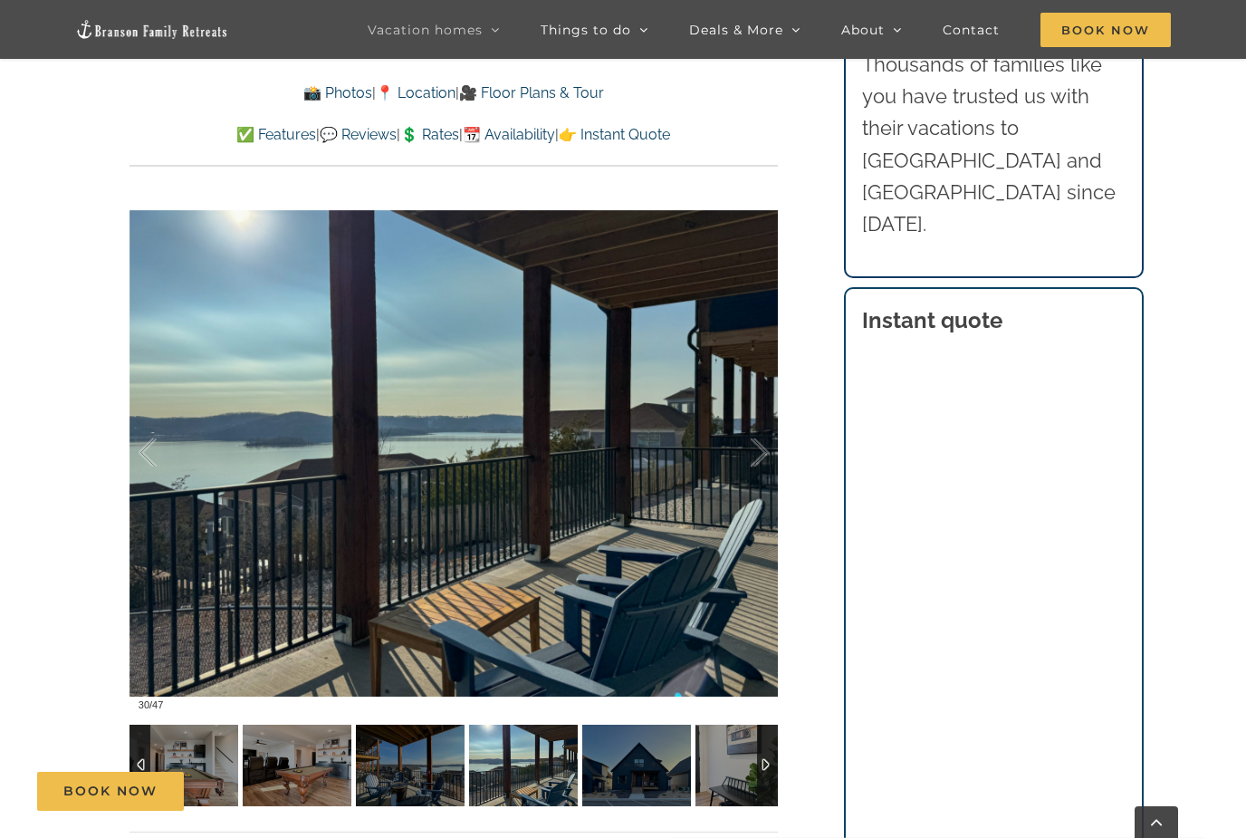
click at [424, 783] on img at bounding box center [410, 765] width 109 height 82
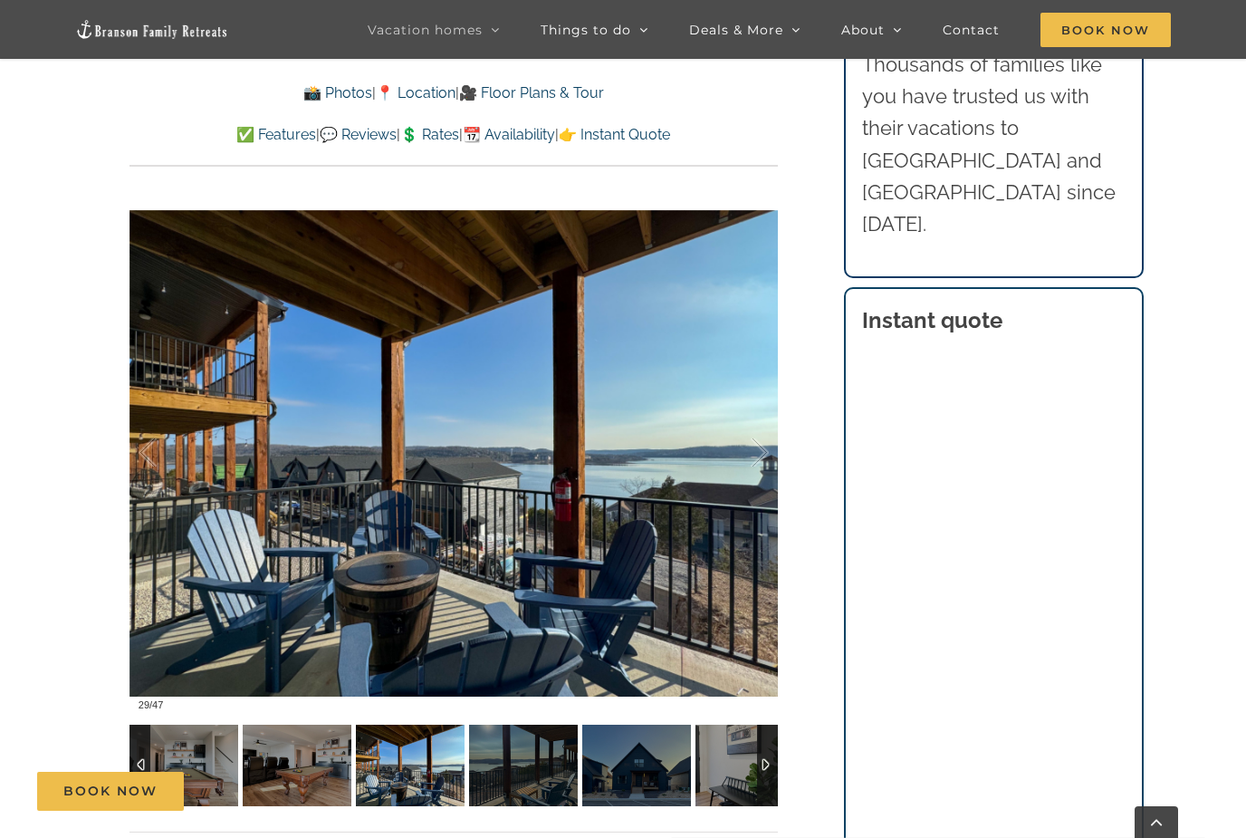
click at [763, 762] on div at bounding box center [767, 765] width 21 height 82
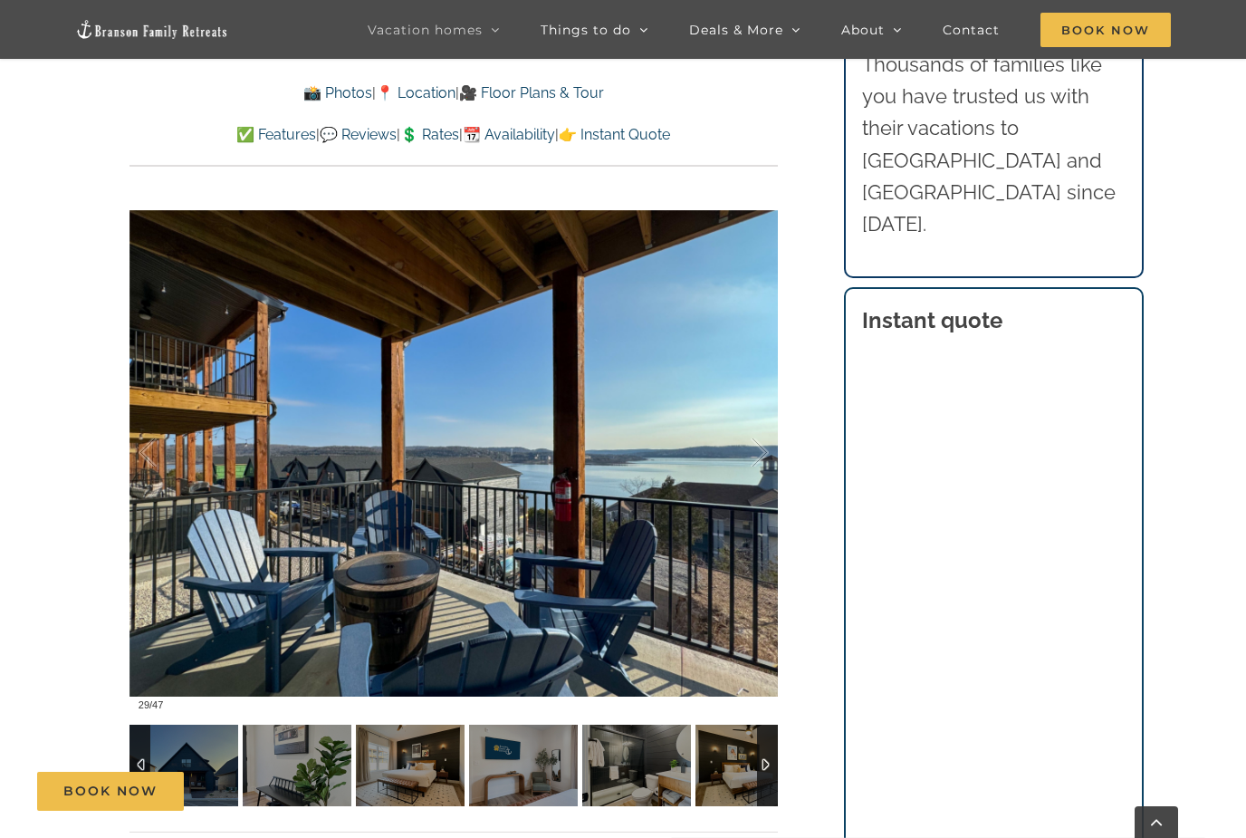
click at [763, 762] on div at bounding box center [767, 765] width 21 height 82
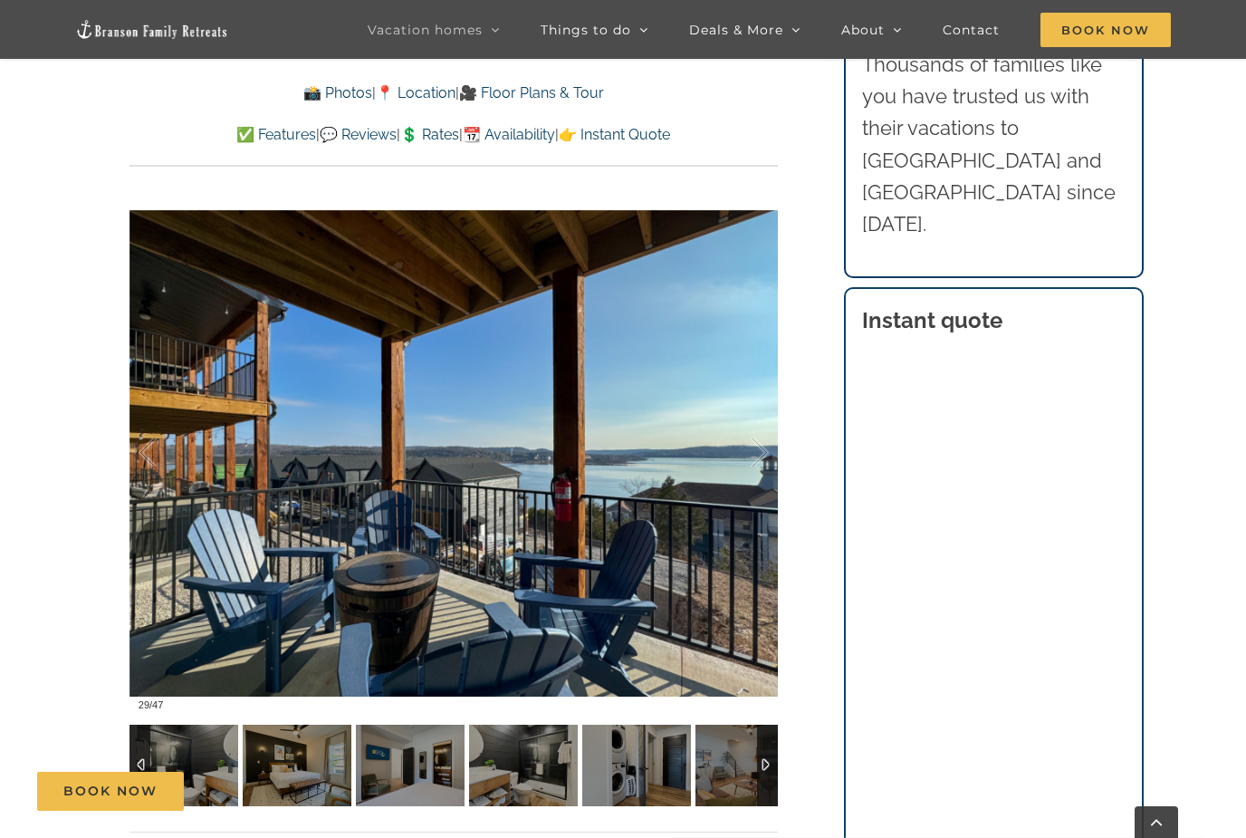
click at [763, 762] on div at bounding box center [767, 765] width 21 height 82
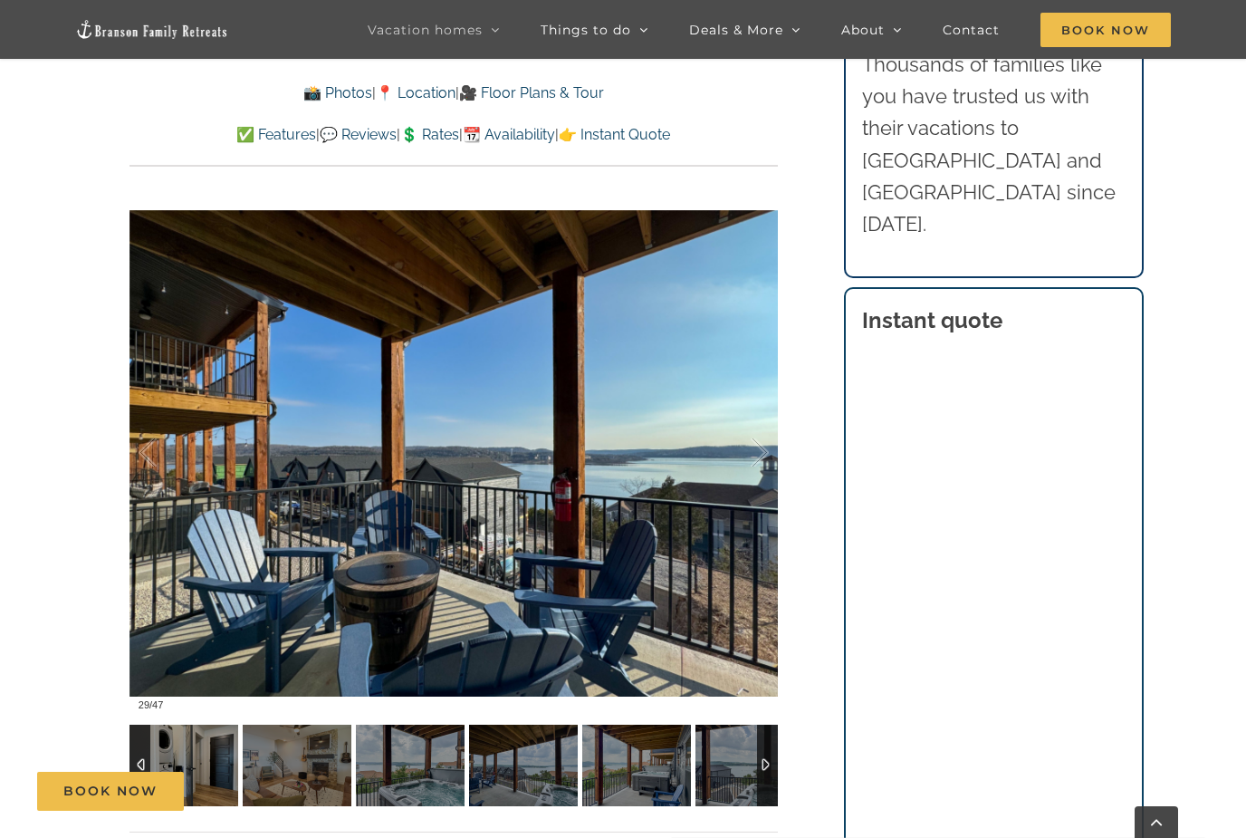
click at [763, 762] on div at bounding box center [767, 765] width 21 height 82
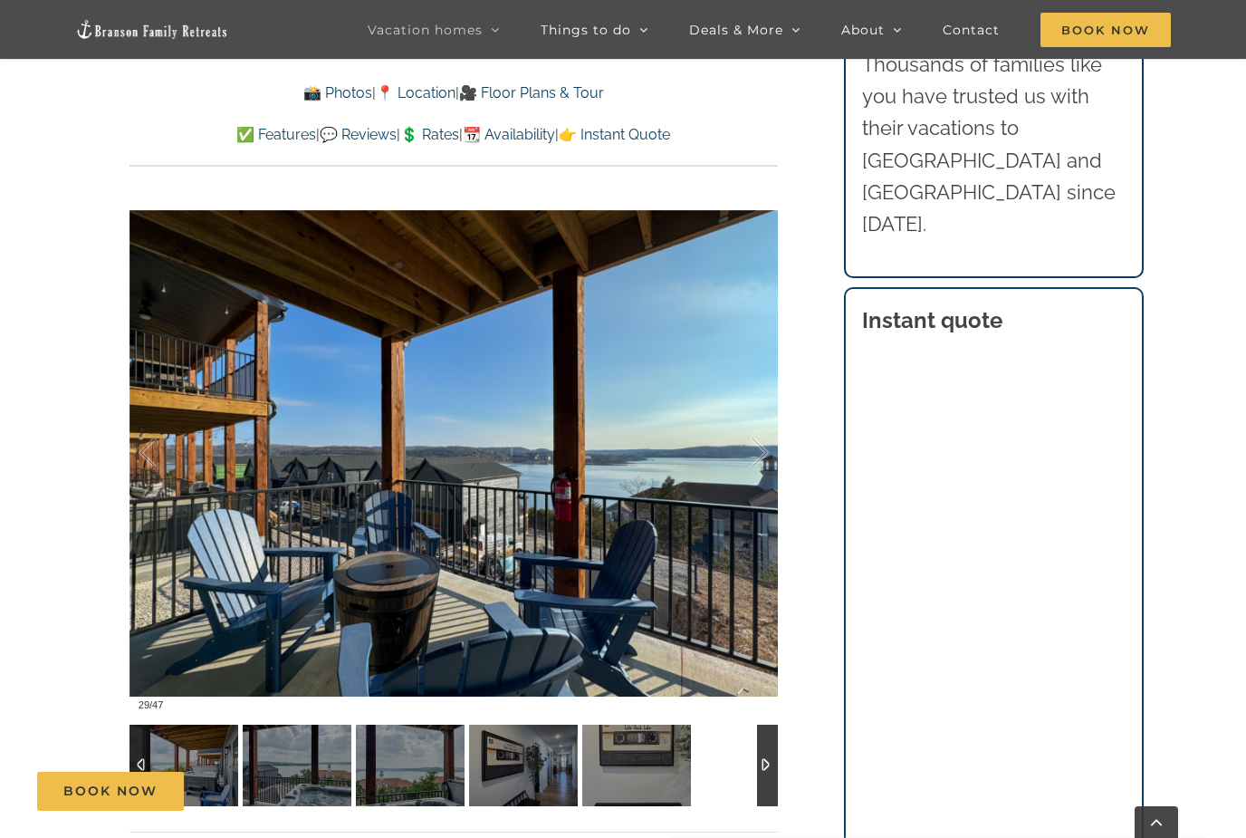
click at [763, 762] on div at bounding box center [767, 765] width 21 height 82
click at [762, 765] on div at bounding box center [767, 765] width 21 height 82
click at [213, 757] on img at bounding box center [184, 765] width 109 height 82
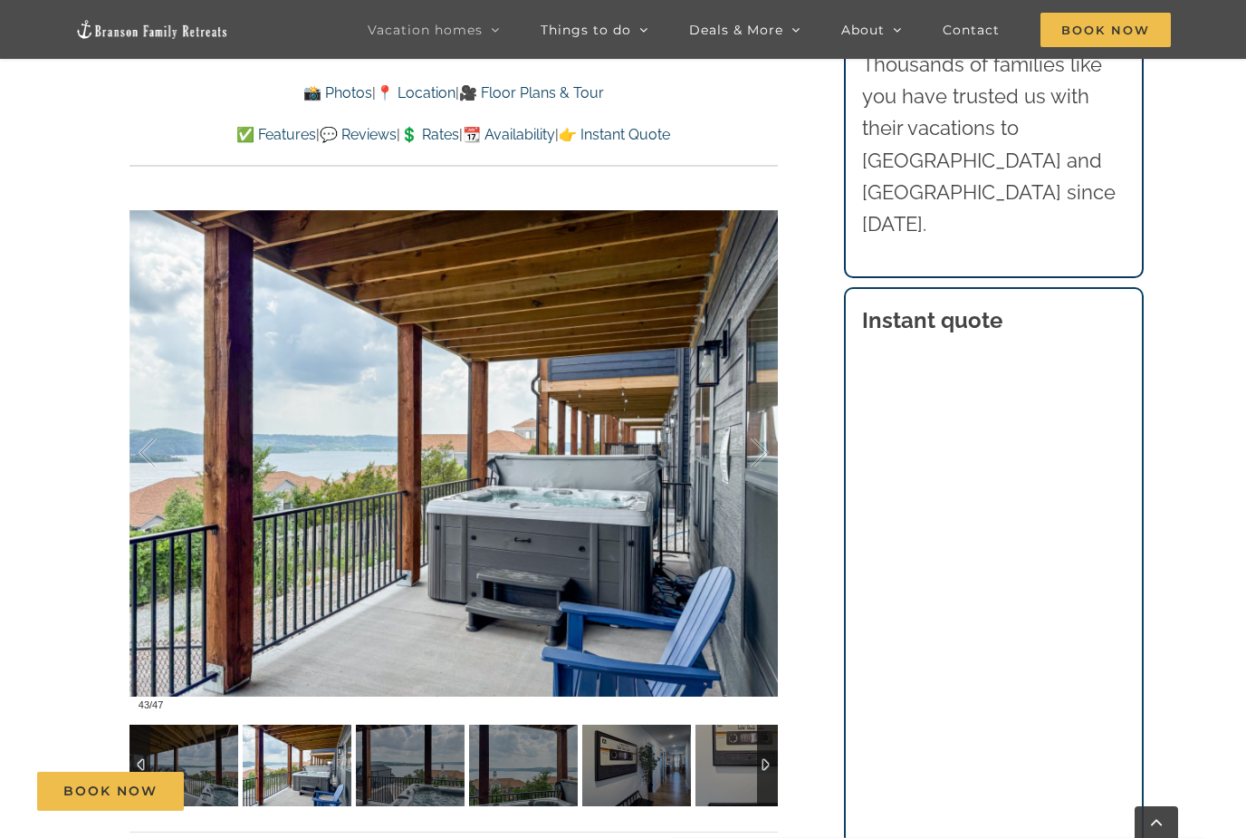
click at [148, 760] on div at bounding box center [140, 765] width 21 height 82
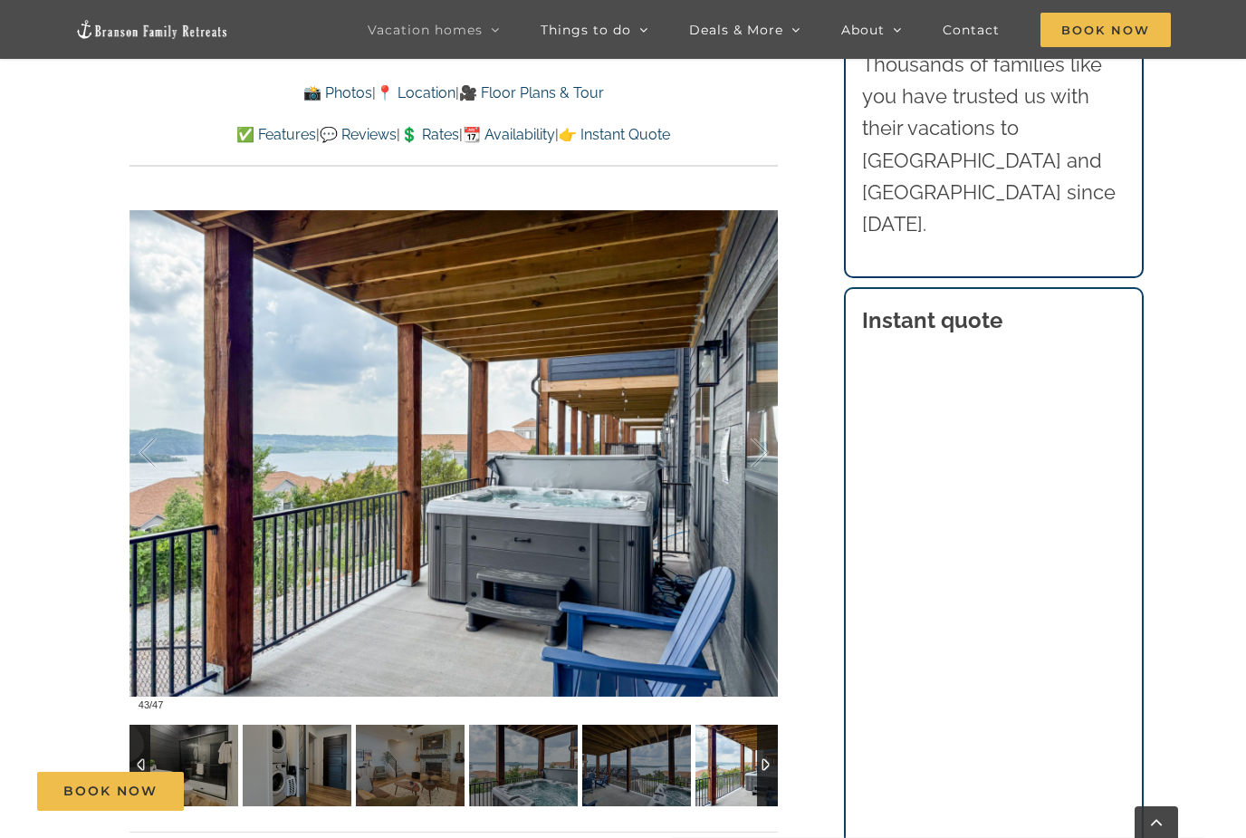
click at [144, 760] on div at bounding box center [140, 765] width 21 height 82
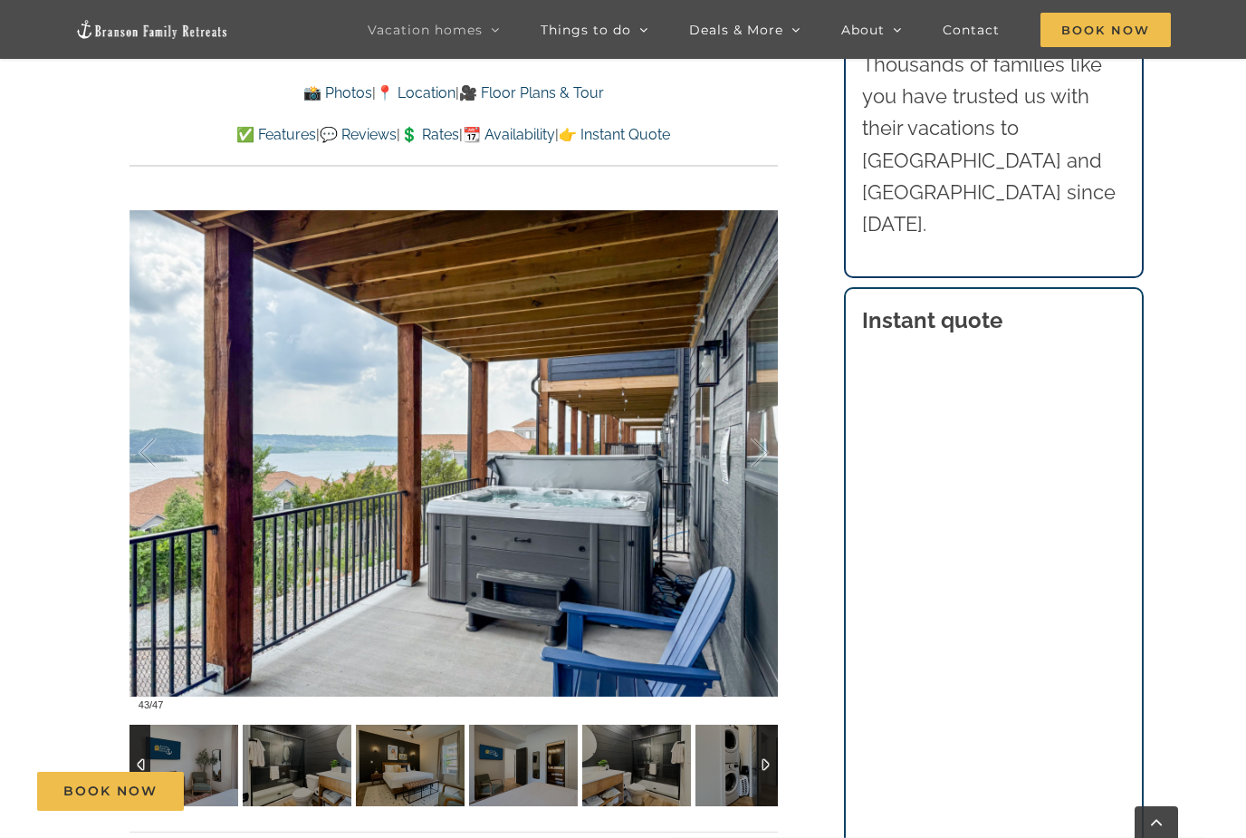
click at [144, 760] on div at bounding box center [140, 765] width 21 height 82
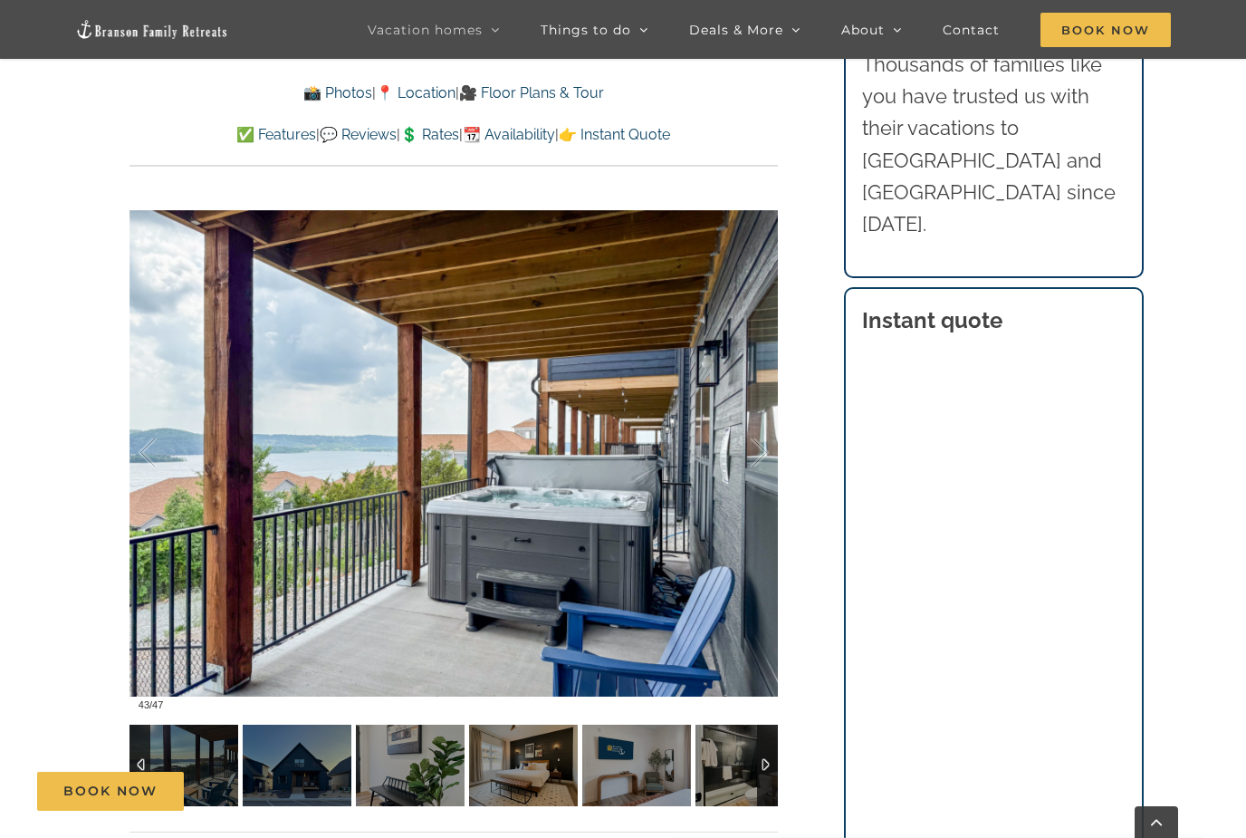
click at [144, 760] on div at bounding box center [140, 765] width 21 height 82
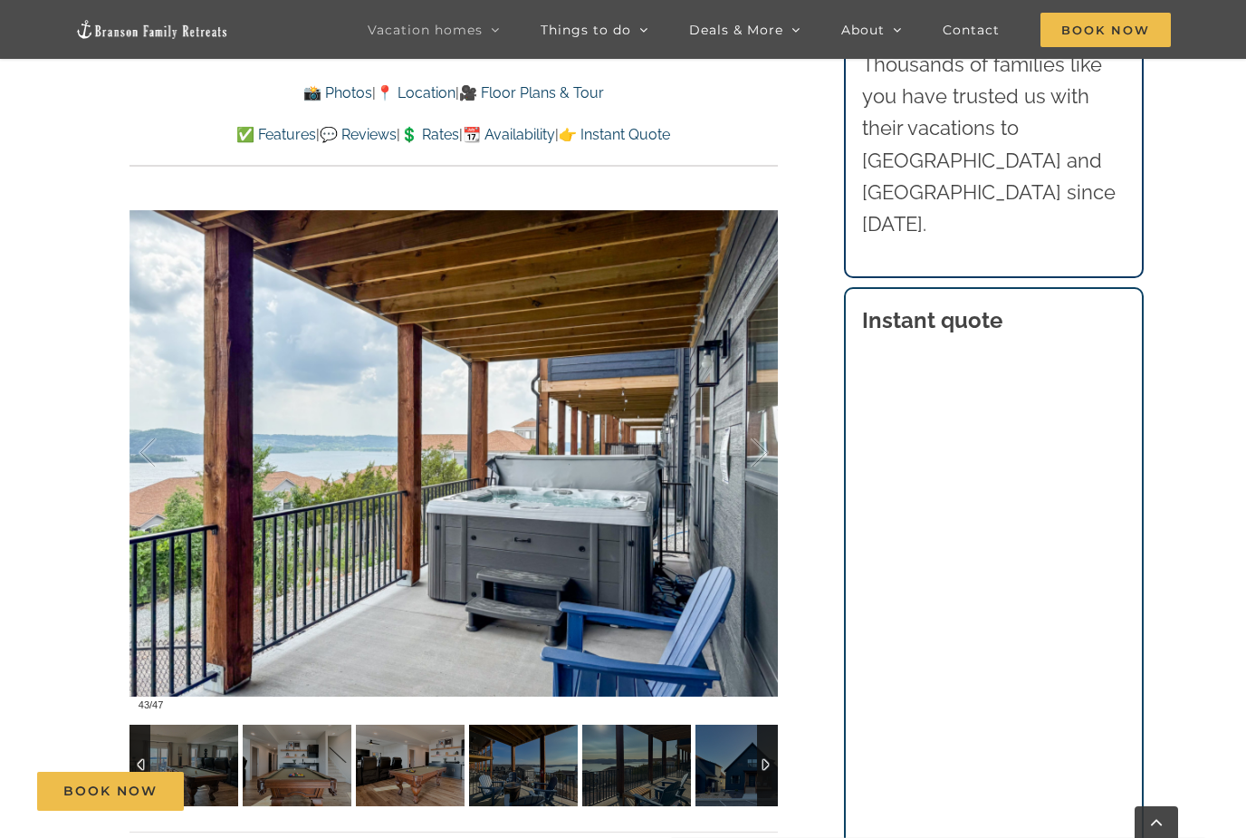
click at [646, 780] on img at bounding box center [636, 765] width 109 height 82
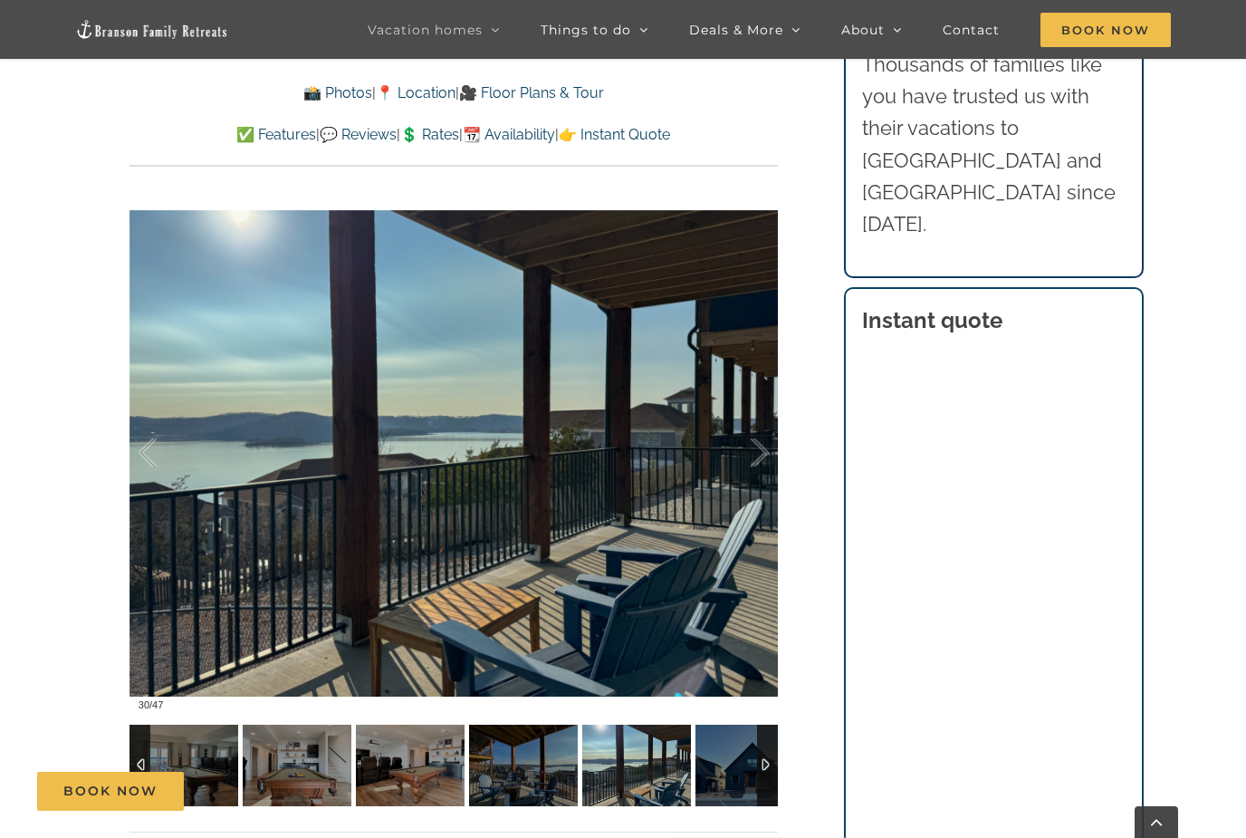
click at [139, 763] on div at bounding box center [140, 765] width 21 height 82
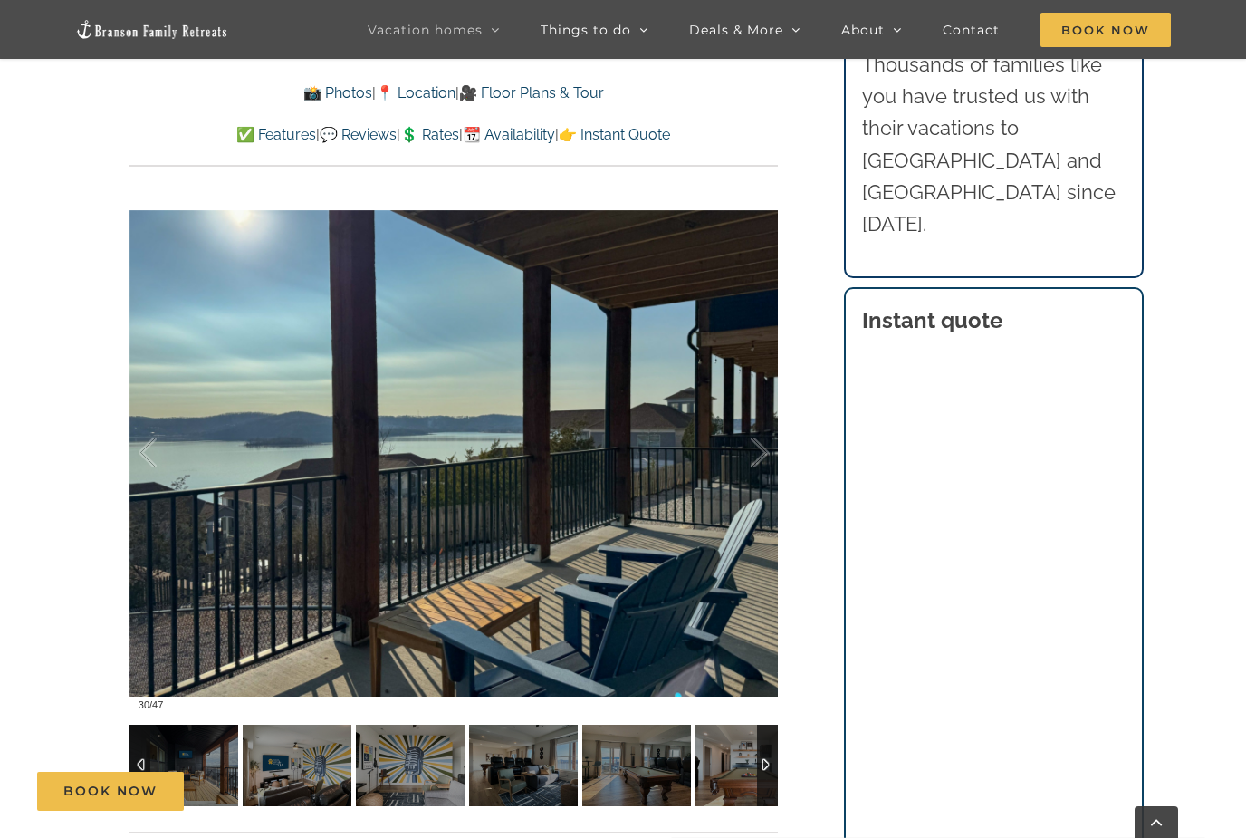
click at [186, 772] on img at bounding box center [184, 765] width 109 height 82
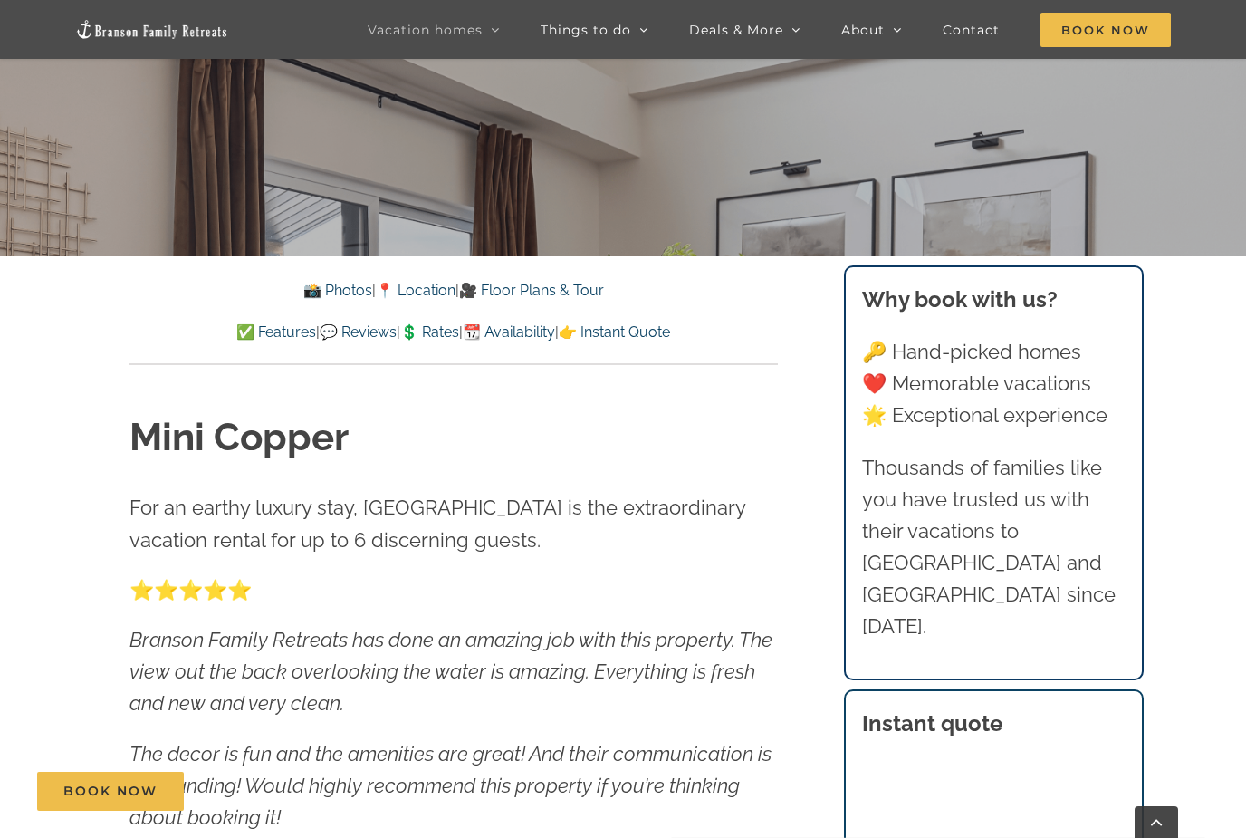
scroll to position [655, 0]
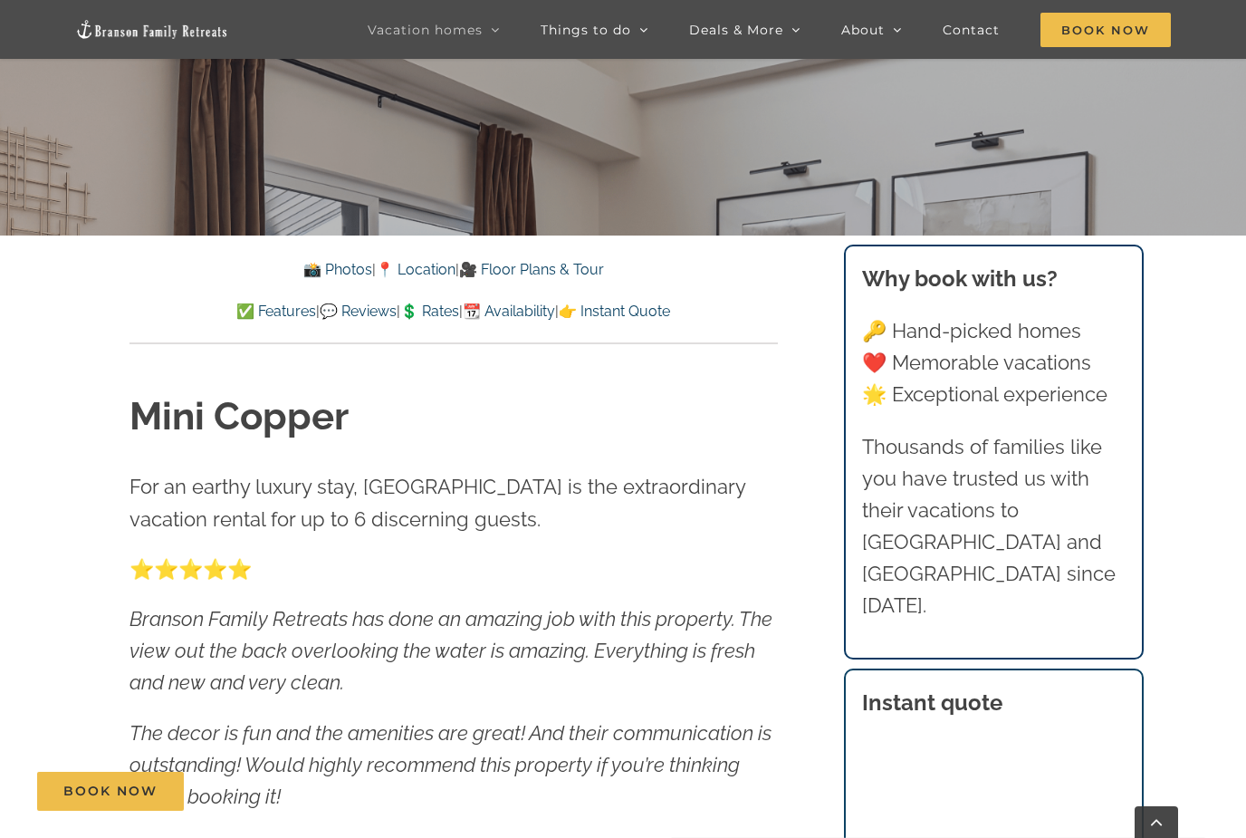
click at [445, 308] on link "💲 Rates" at bounding box center [429, 310] width 59 height 17
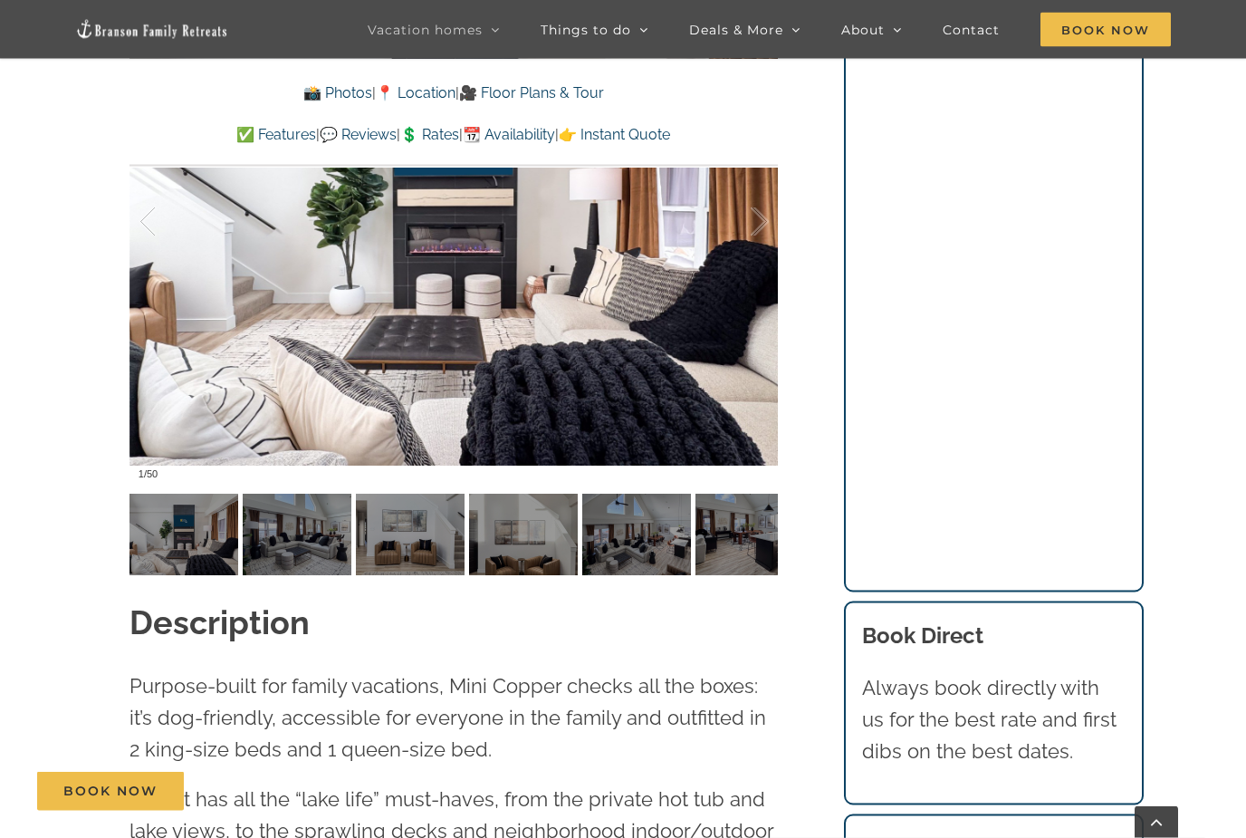
scroll to position [1603, 0]
click at [630, 537] on img at bounding box center [636, 535] width 109 height 82
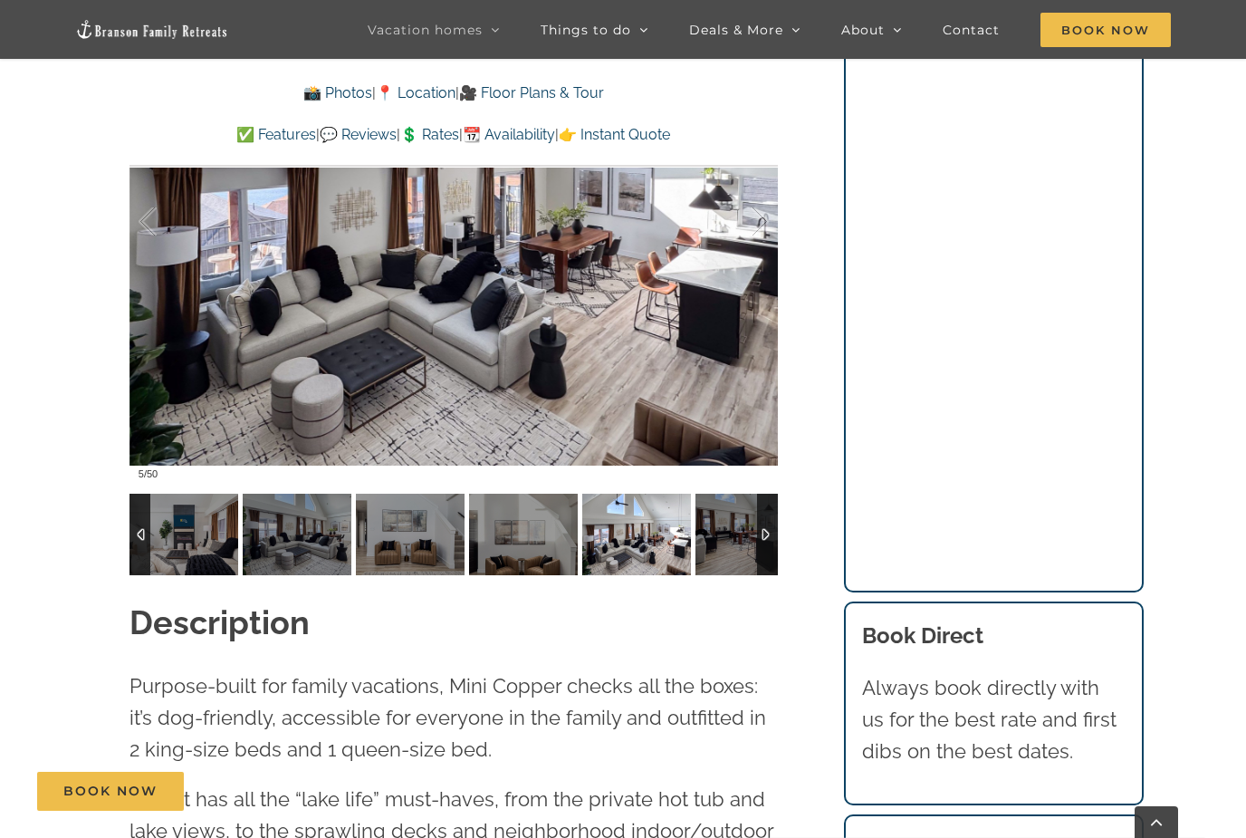
click at [763, 532] on div at bounding box center [767, 535] width 21 height 82
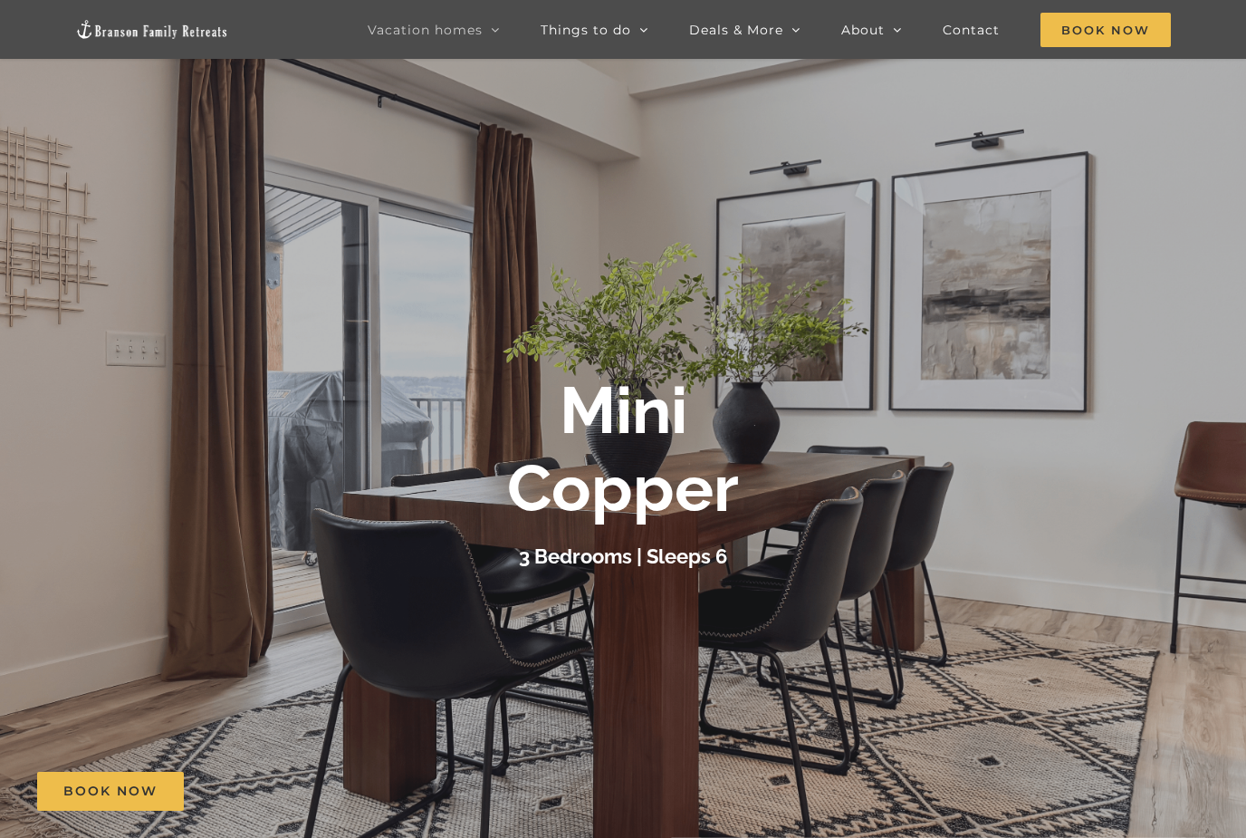
scroll to position [0, 0]
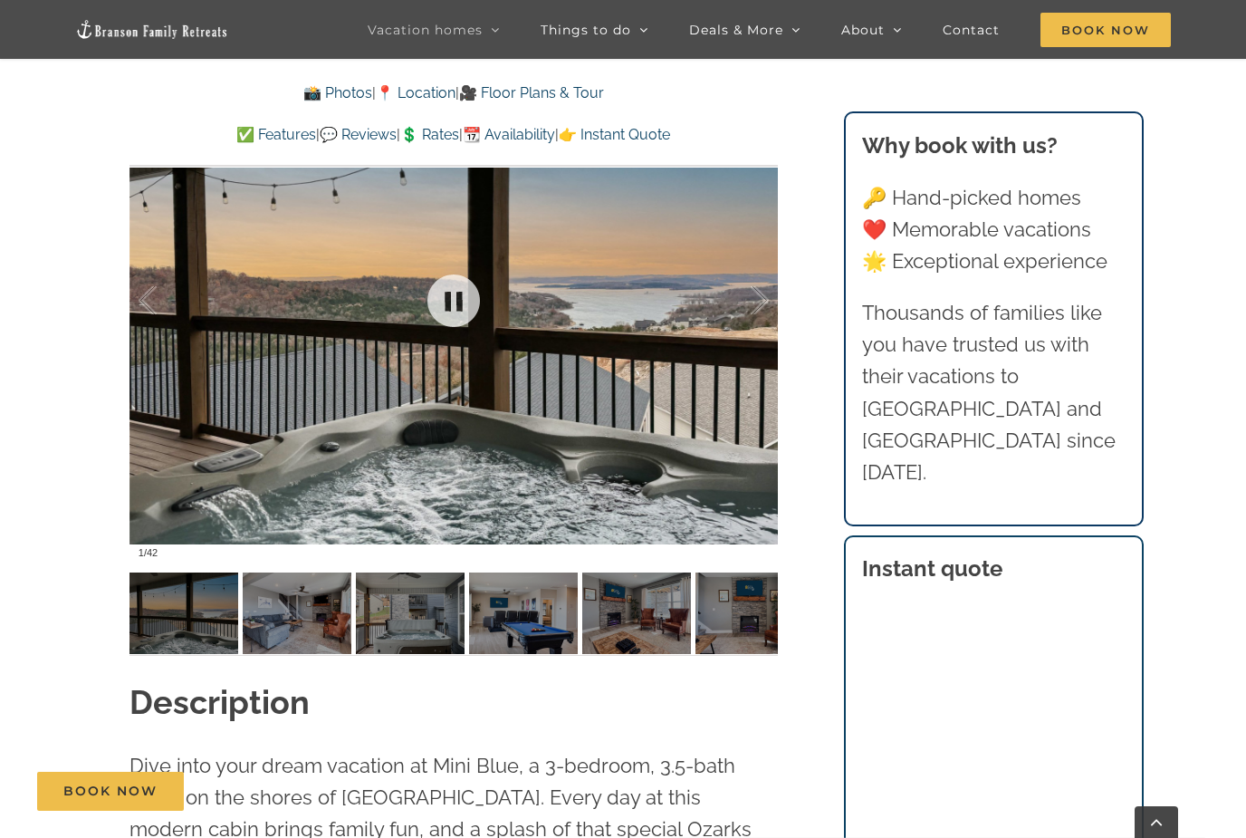
scroll to position [1448, 0]
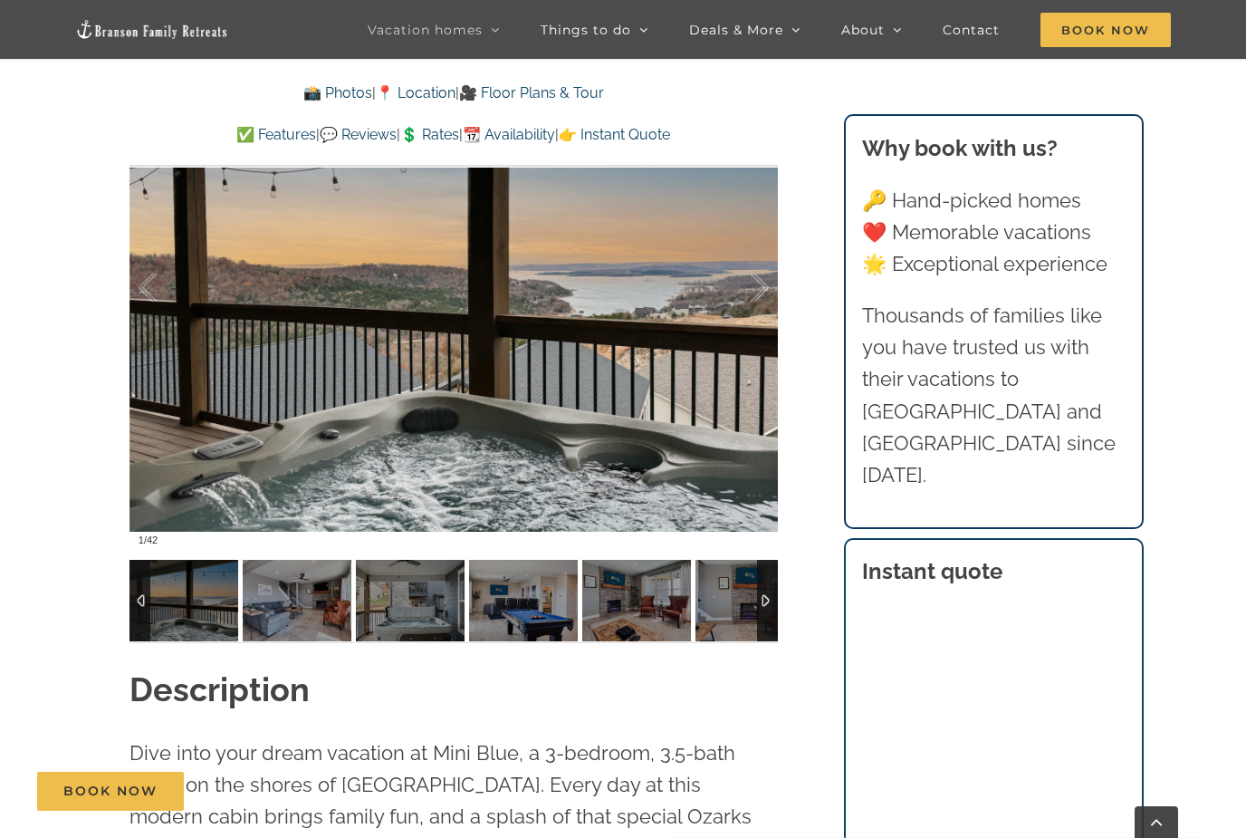
click at [768, 598] on div at bounding box center [767, 601] width 21 height 82
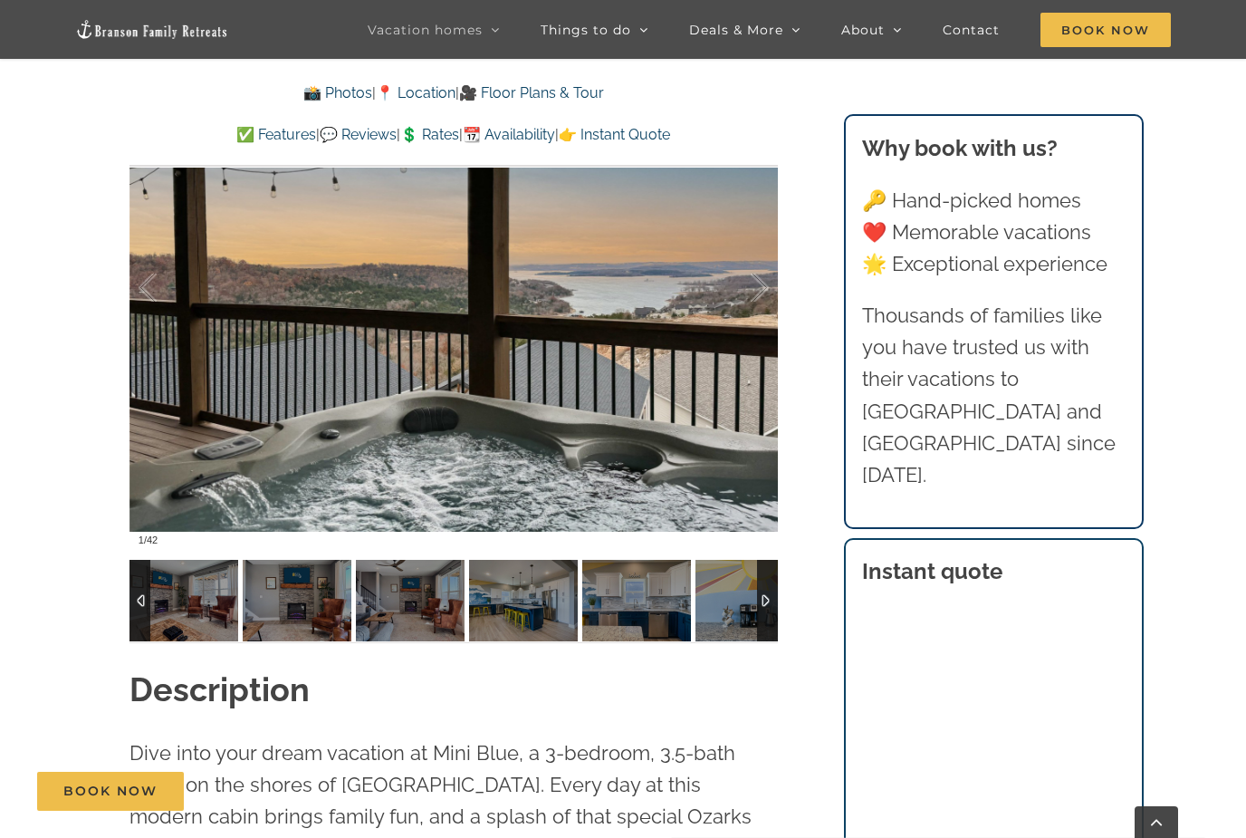
click at [768, 598] on div at bounding box center [767, 601] width 21 height 82
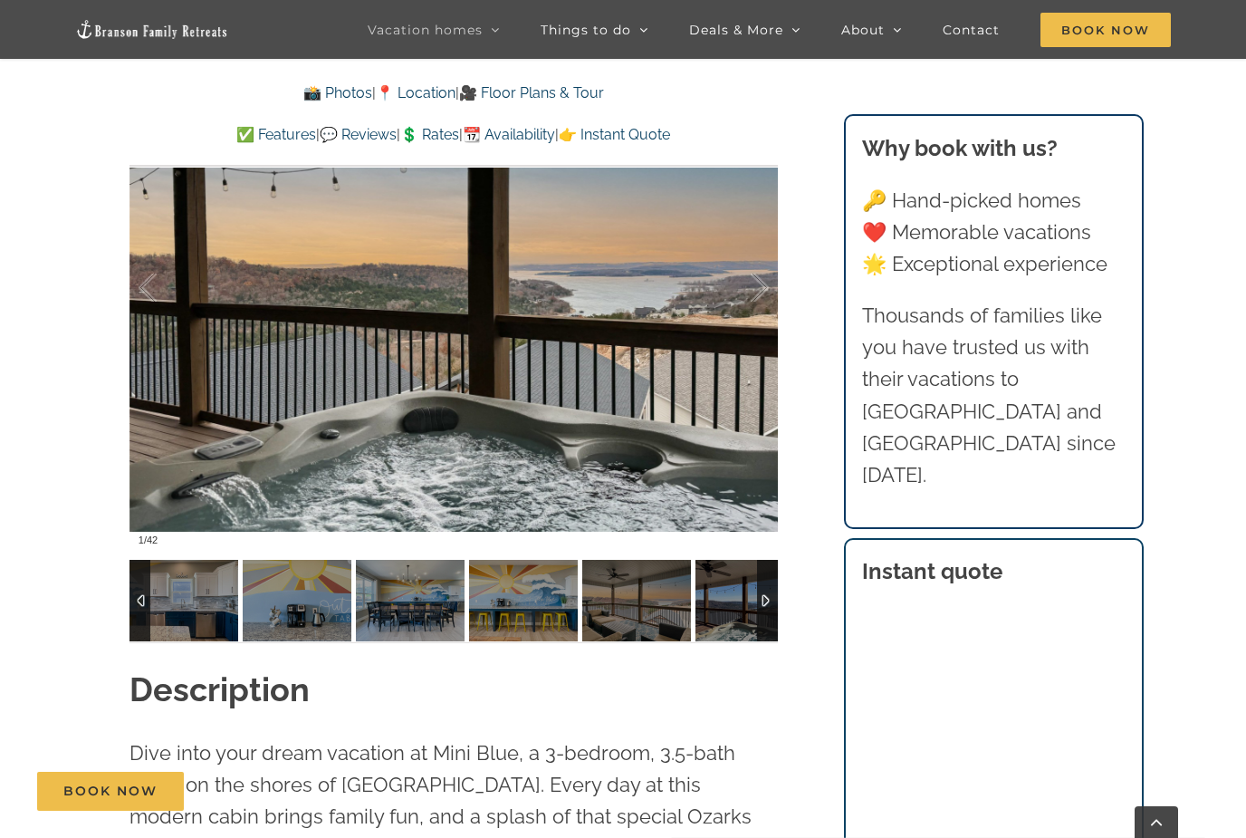
click at [768, 598] on div at bounding box center [767, 601] width 21 height 82
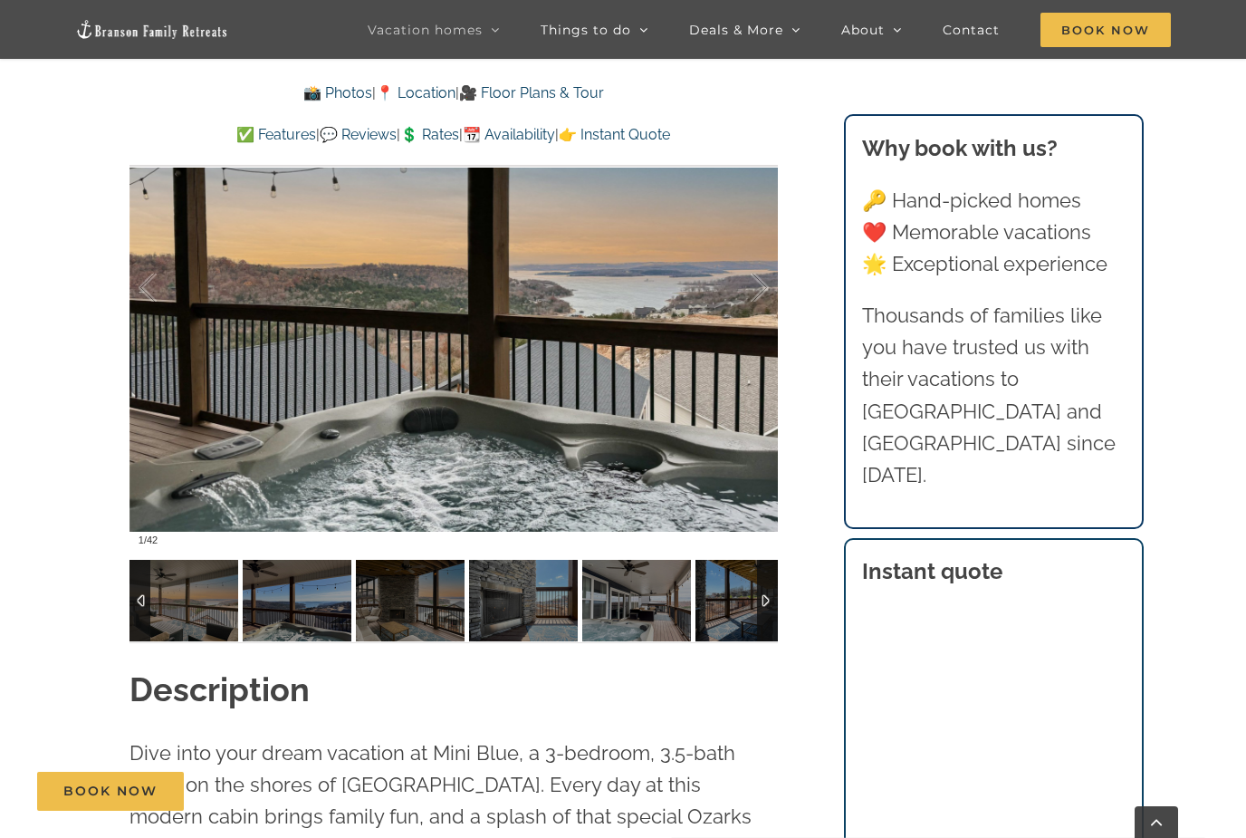
click at [768, 598] on div at bounding box center [767, 601] width 21 height 82
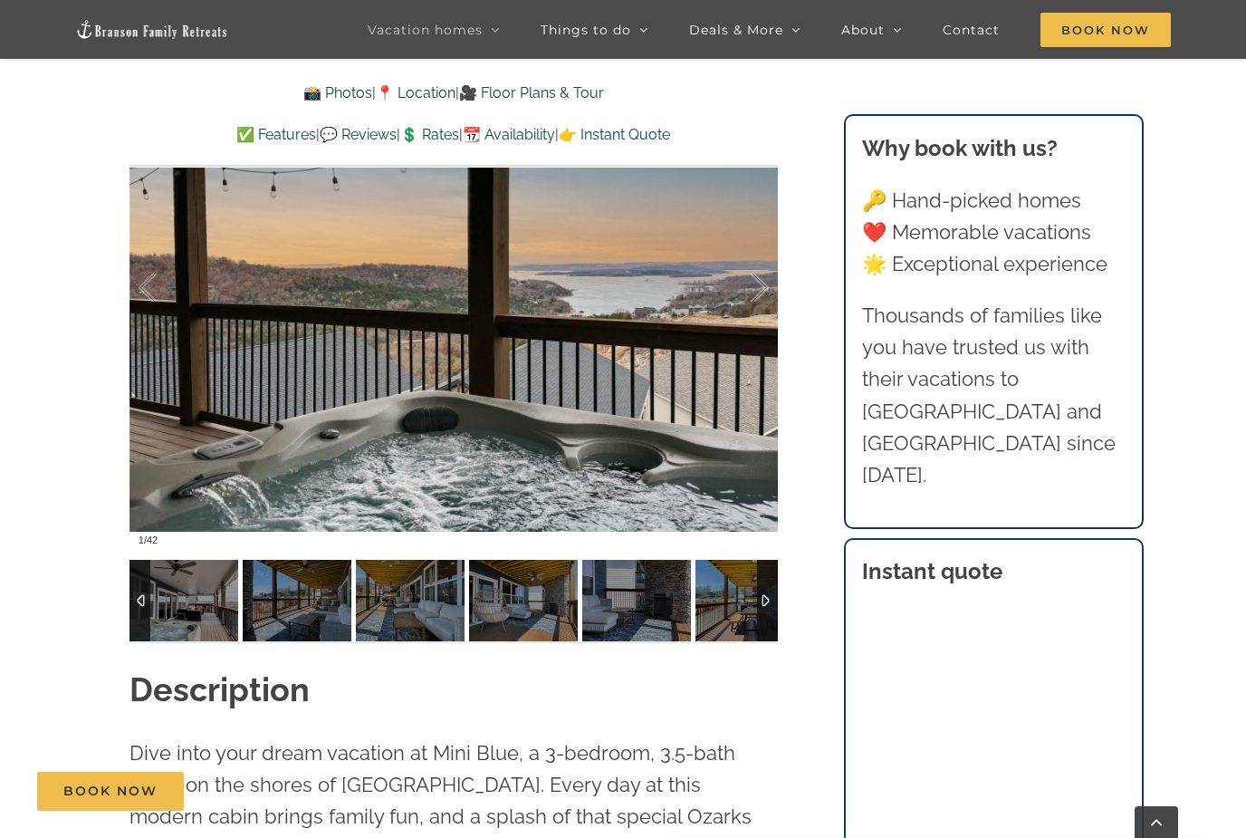
click at [768, 598] on div at bounding box center [767, 601] width 21 height 82
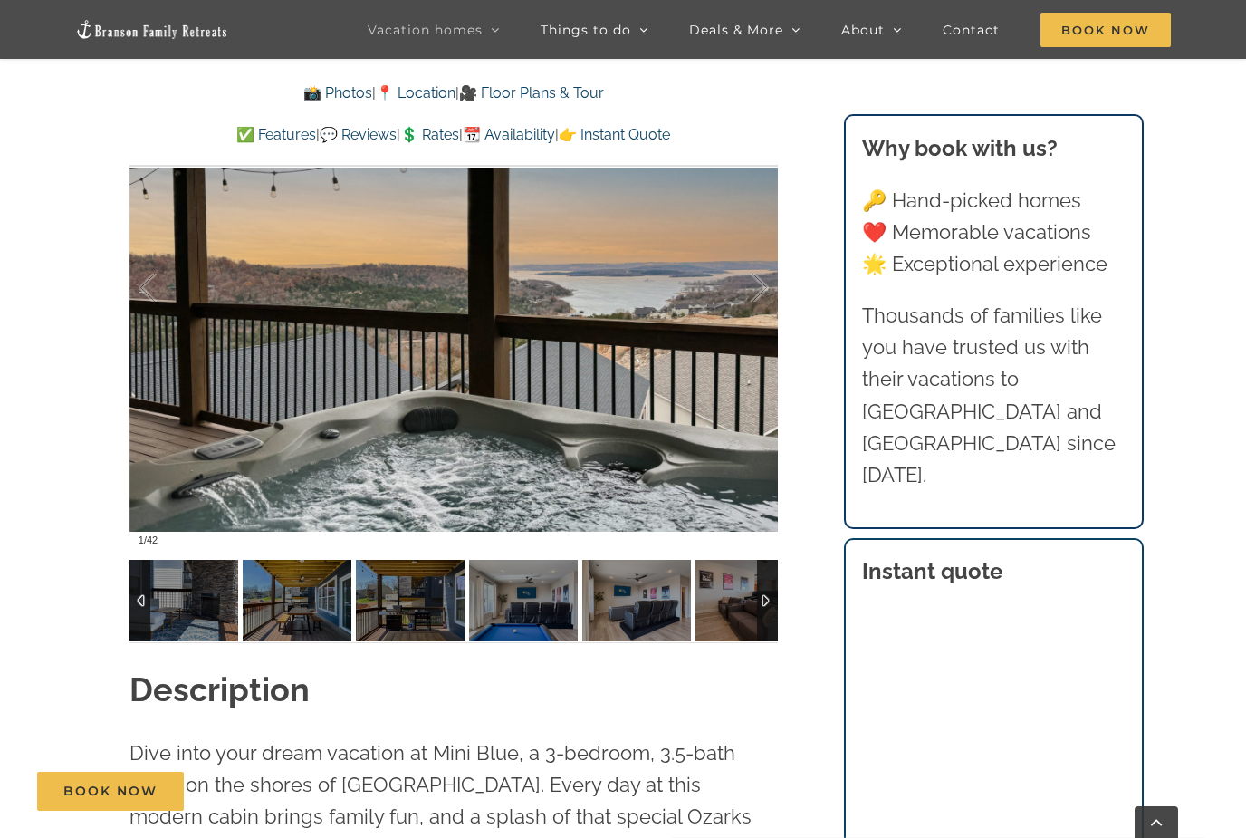
click at [768, 598] on div at bounding box center [767, 601] width 21 height 82
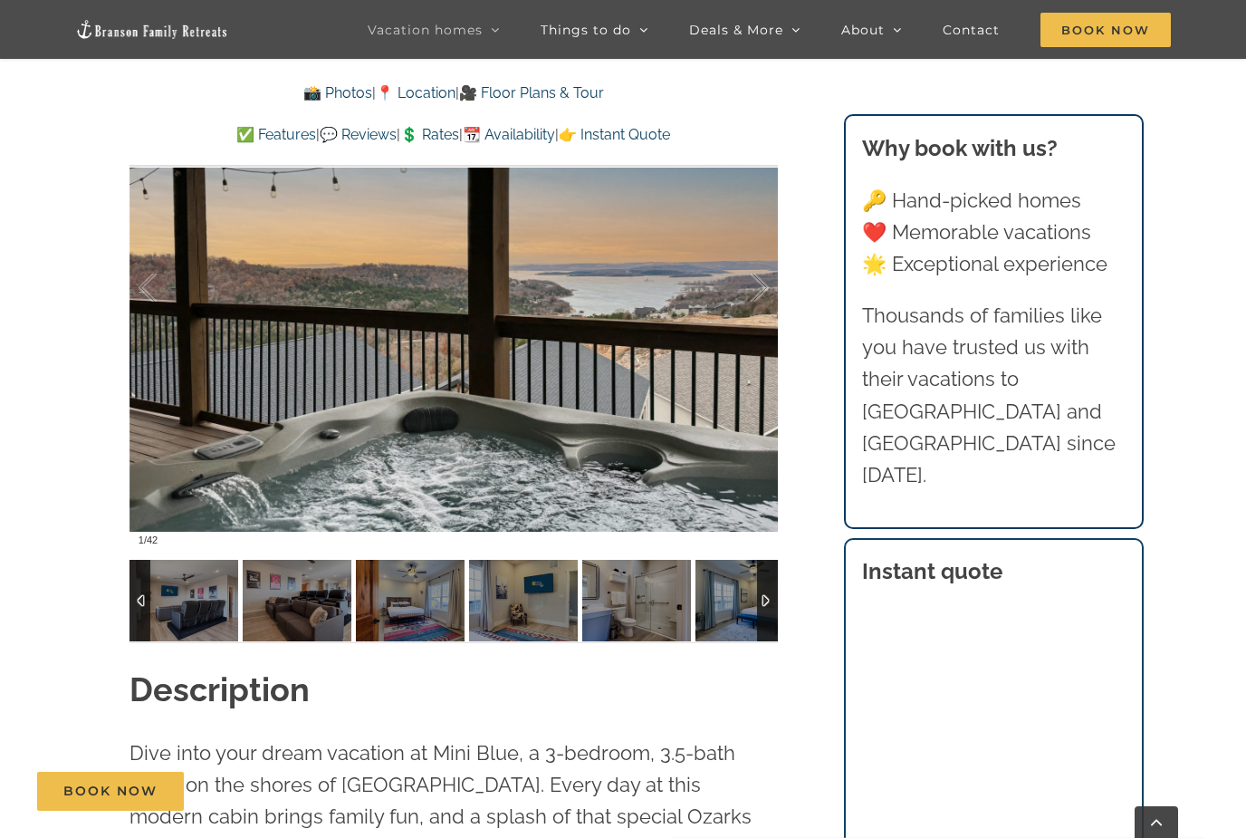
click at [768, 598] on div at bounding box center [767, 601] width 21 height 82
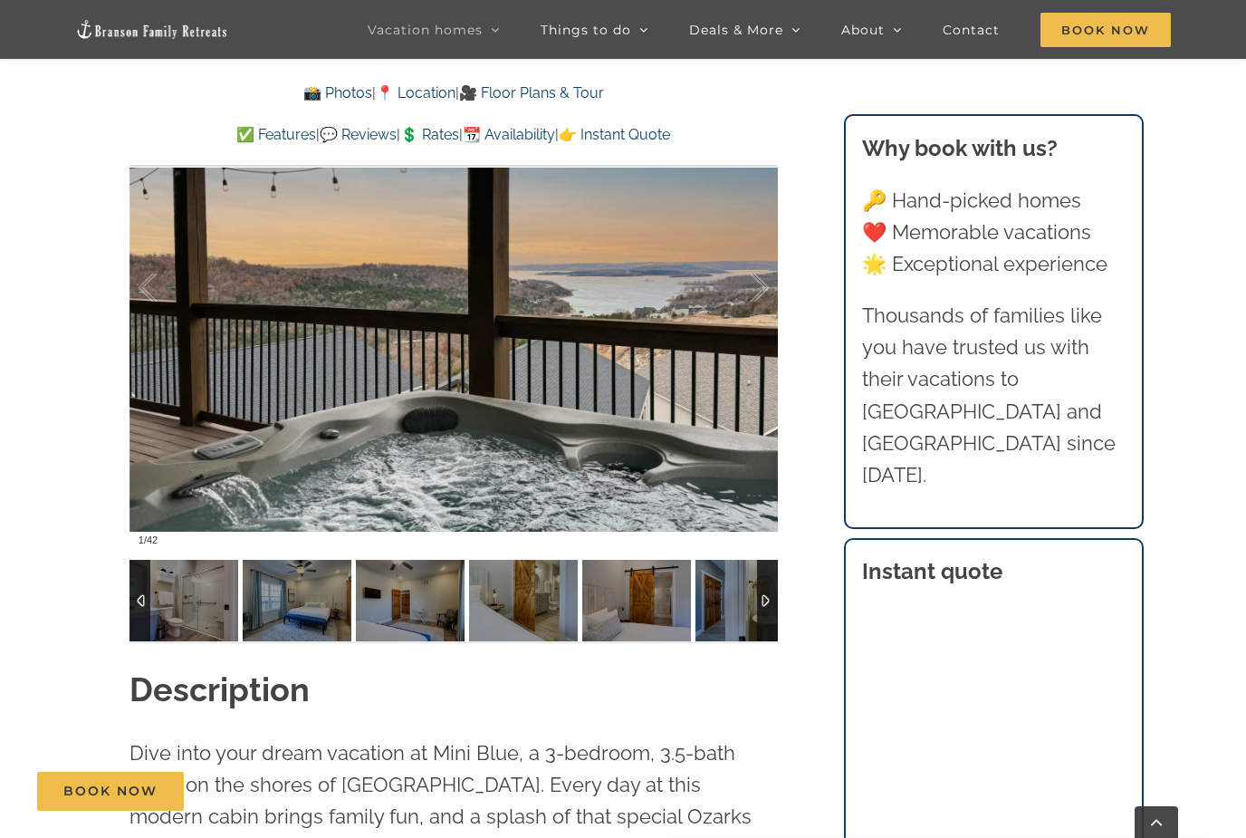
click at [768, 598] on div at bounding box center [767, 601] width 21 height 82
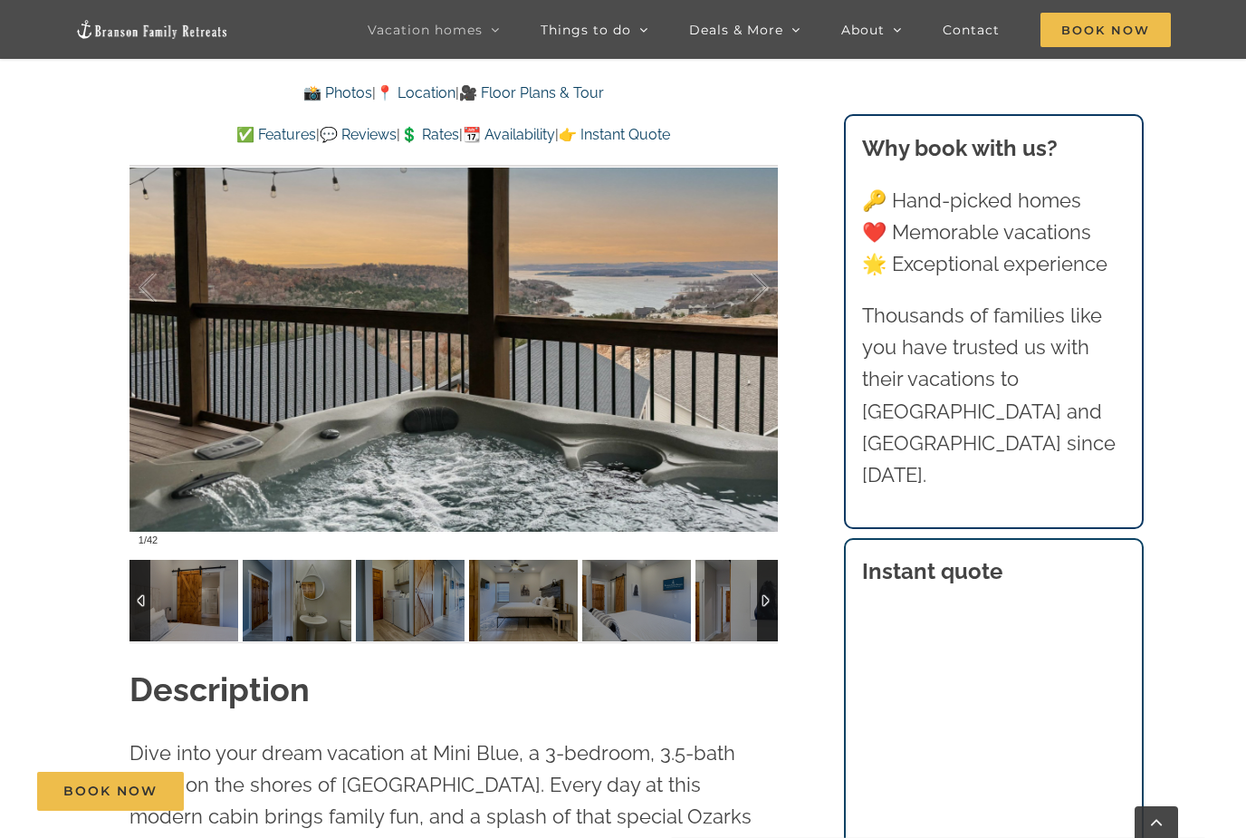
click at [763, 599] on div at bounding box center [767, 601] width 21 height 82
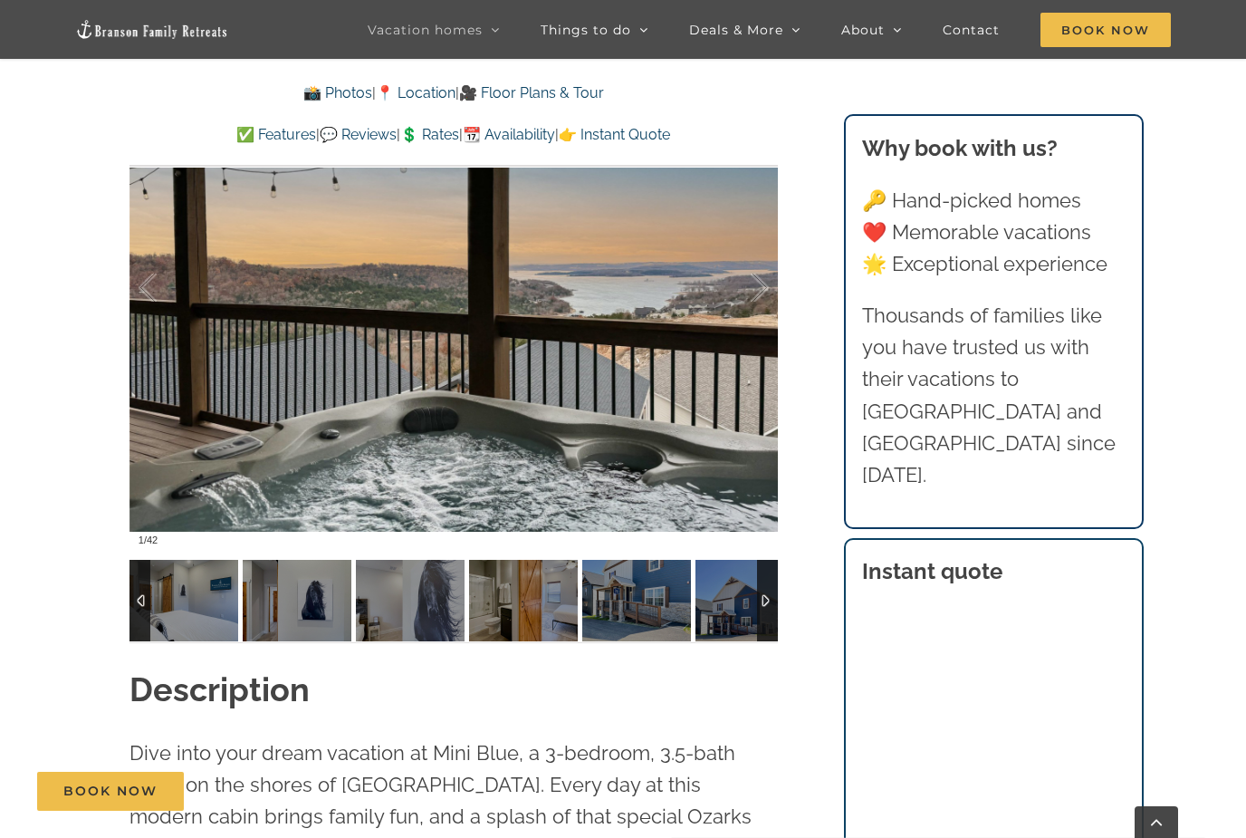
click at [767, 599] on div at bounding box center [767, 601] width 21 height 82
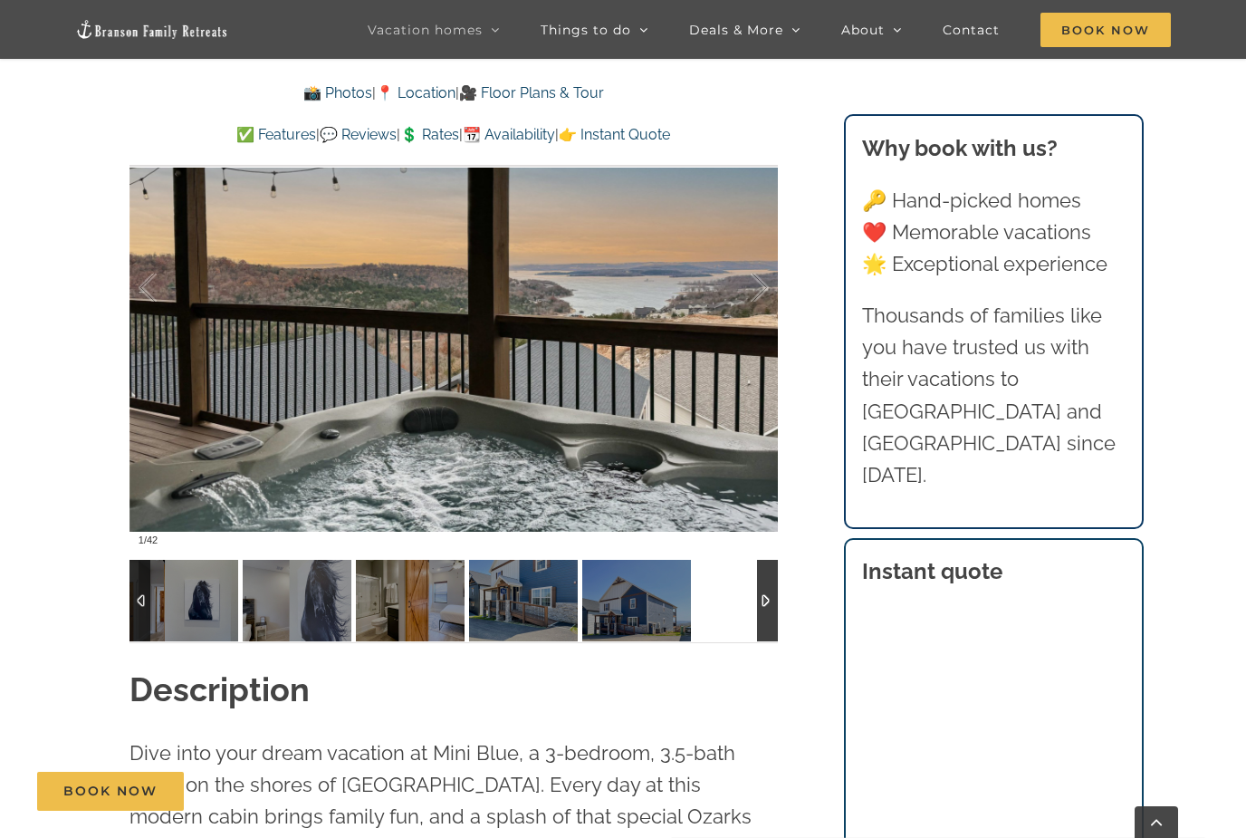
click at [142, 598] on div at bounding box center [140, 601] width 21 height 82
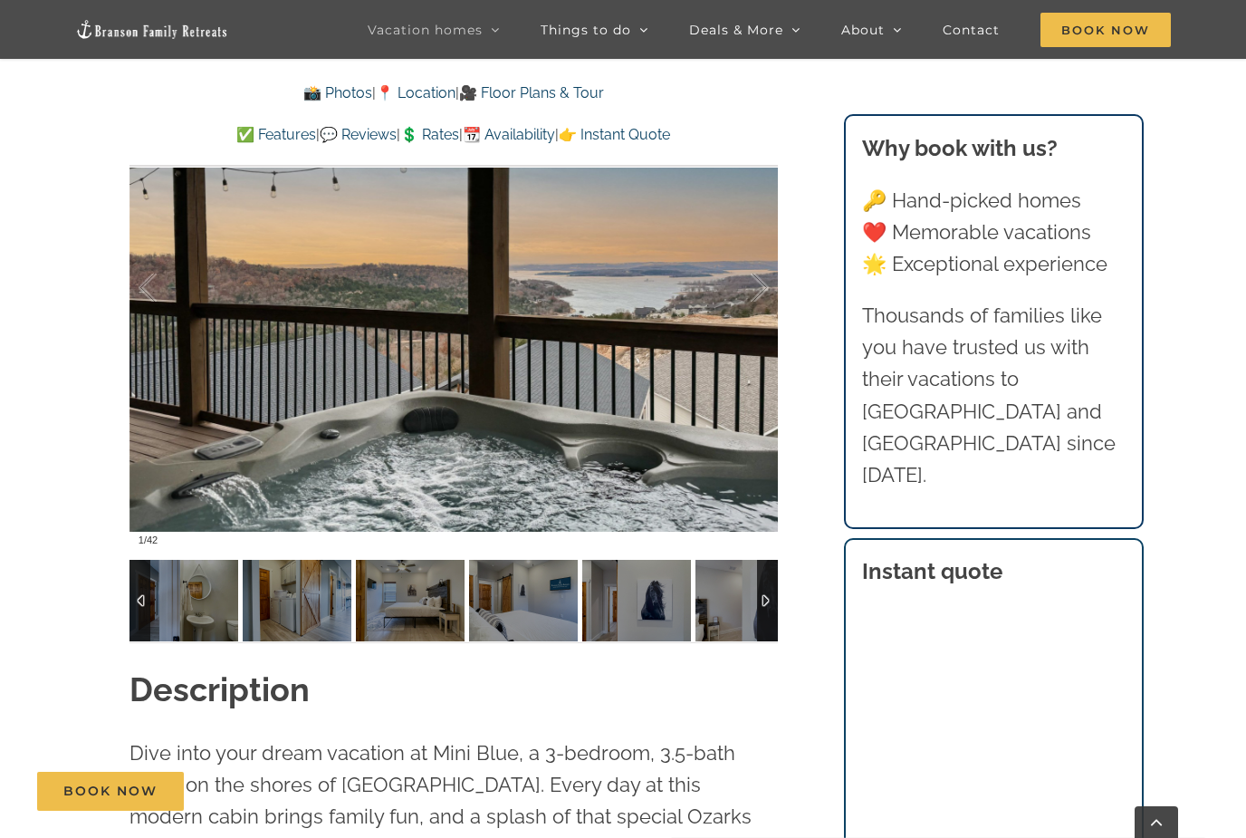
click at [142, 598] on div at bounding box center [140, 601] width 21 height 82
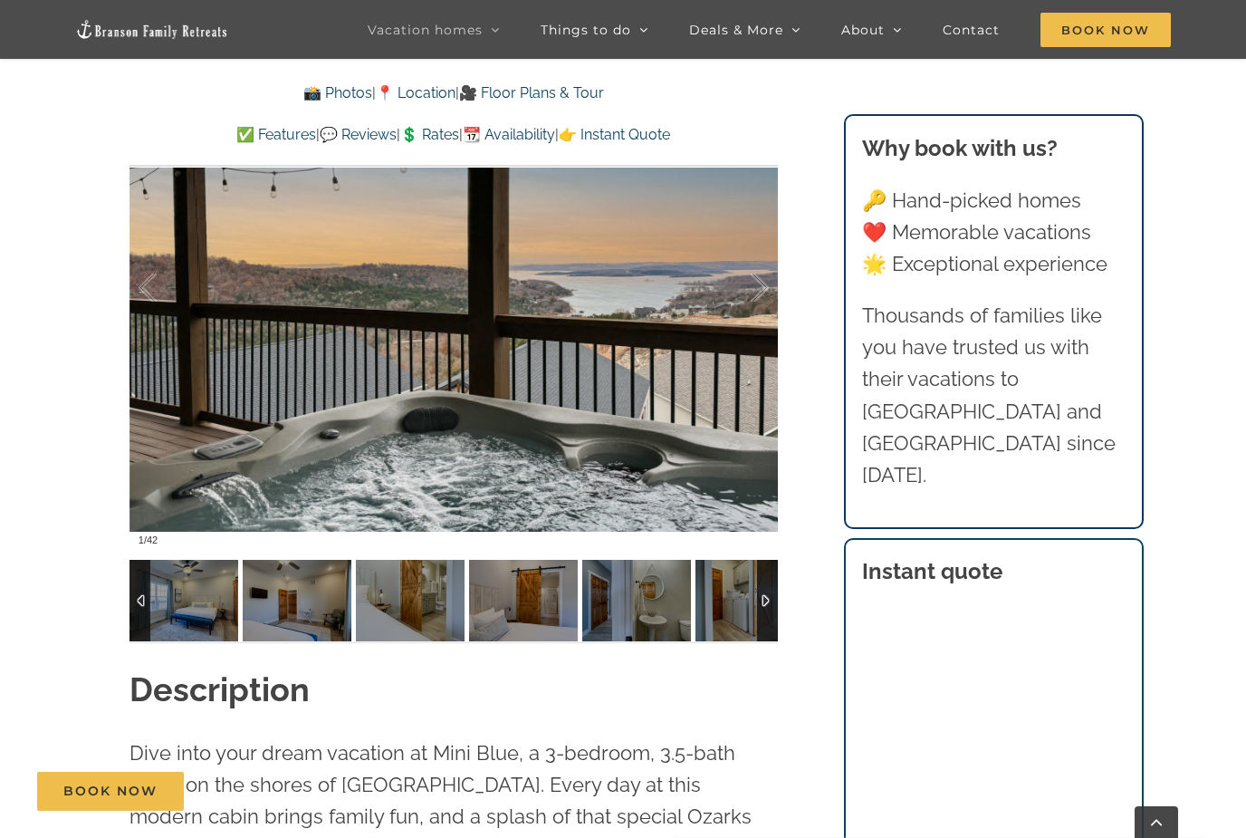
click at [142, 598] on div at bounding box center [140, 601] width 21 height 82
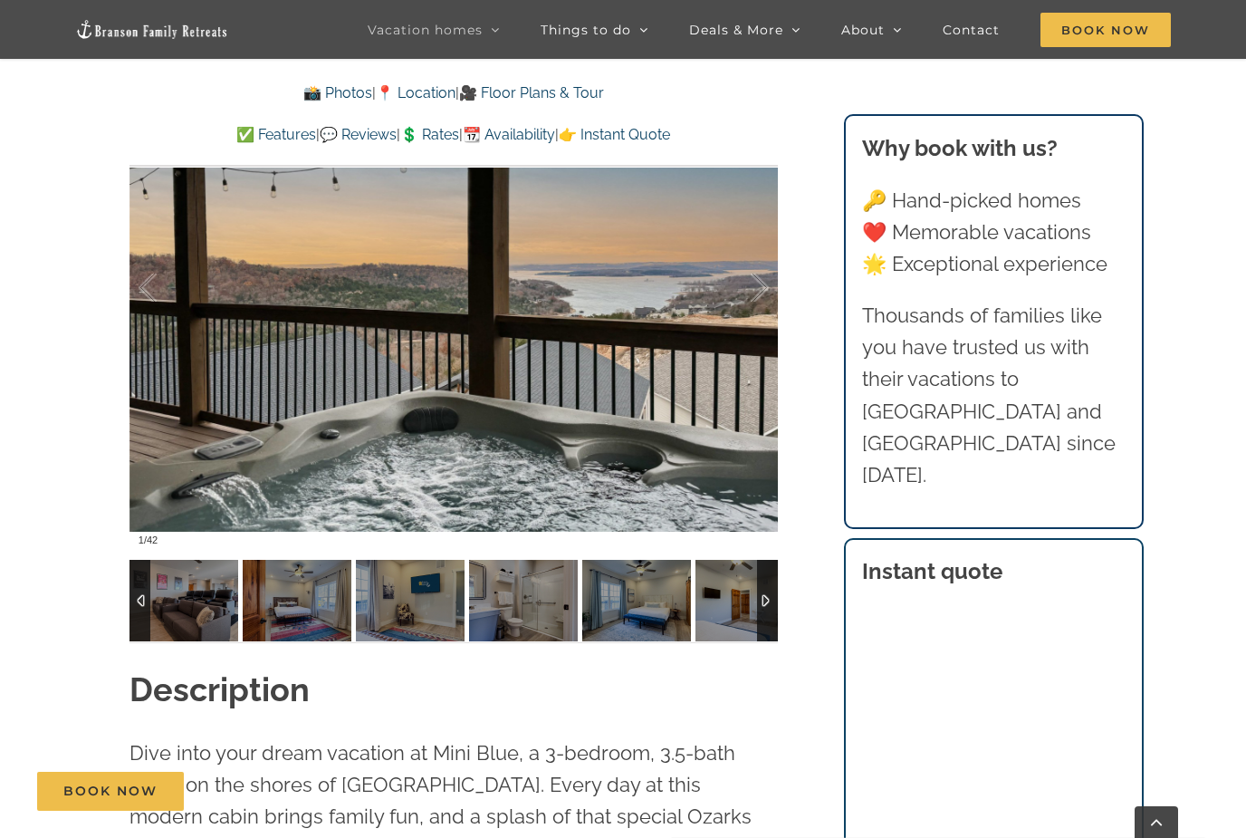
click at [142, 598] on div at bounding box center [140, 601] width 21 height 82
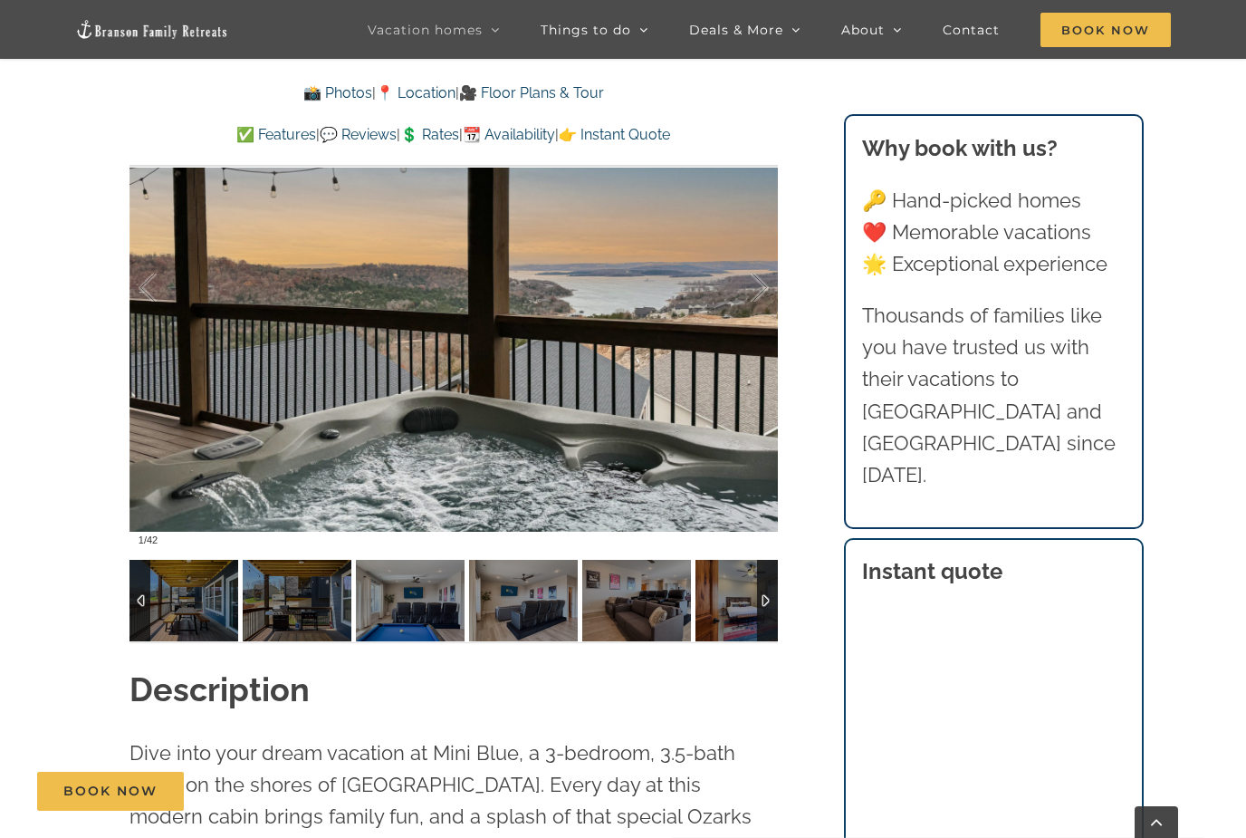
click at [142, 598] on div at bounding box center [140, 601] width 21 height 82
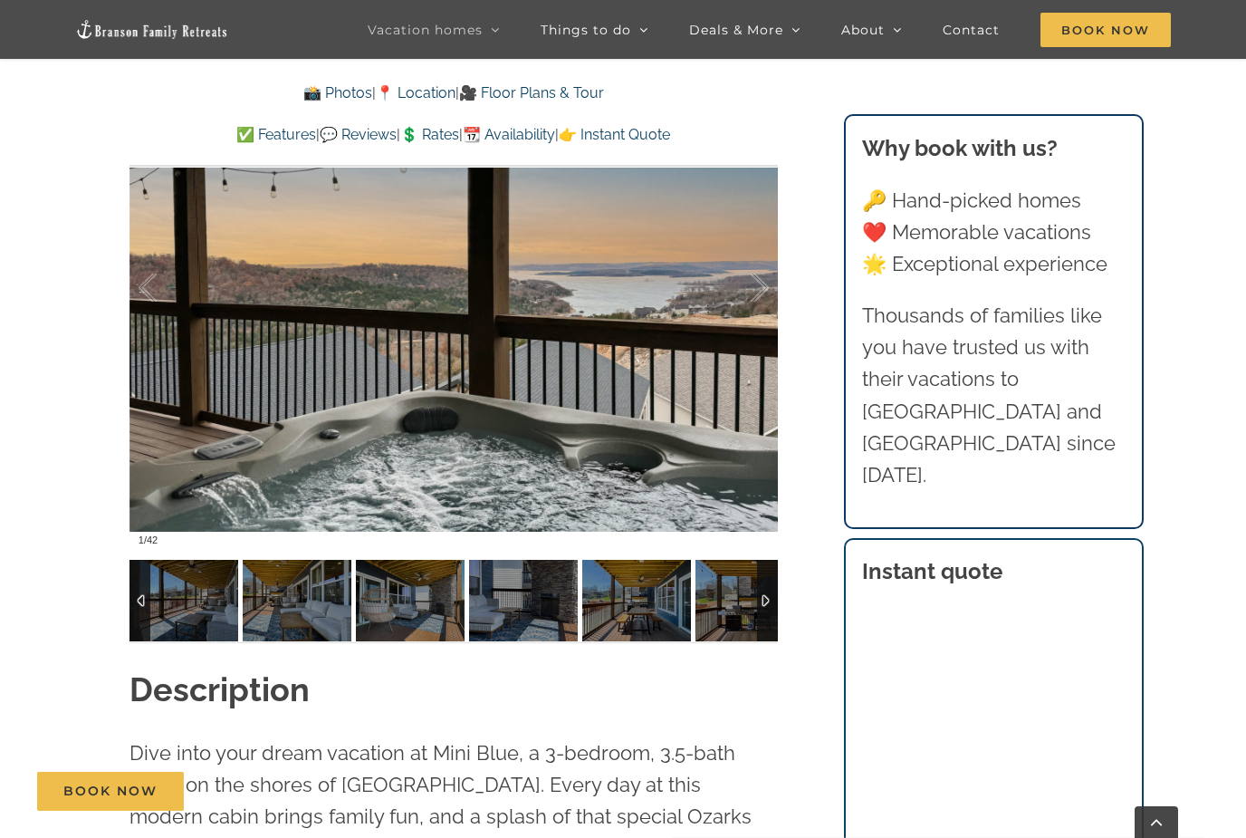
click at [142, 598] on div at bounding box center [140, 601] width 21 height 82
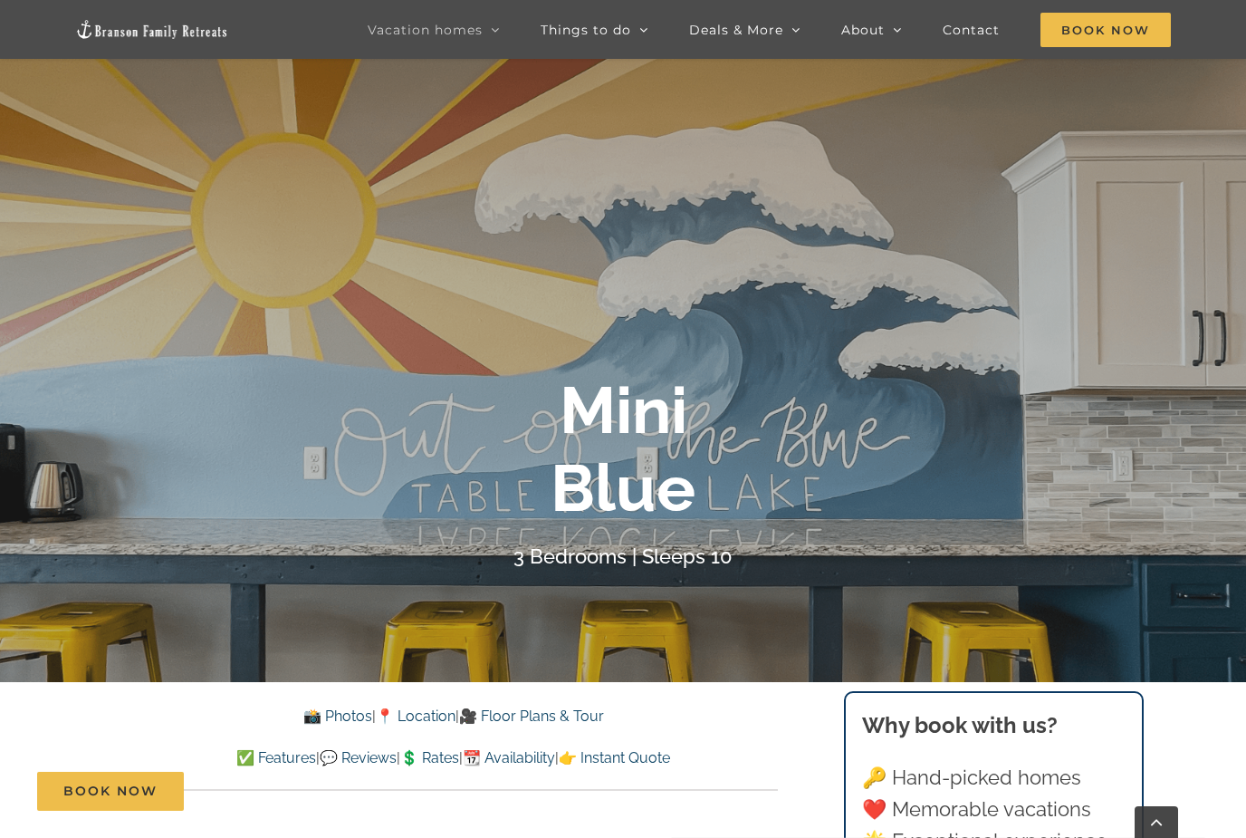
scroll to position [207, 0]
